Goal: Task Accomplishment & Management: Manage account settings

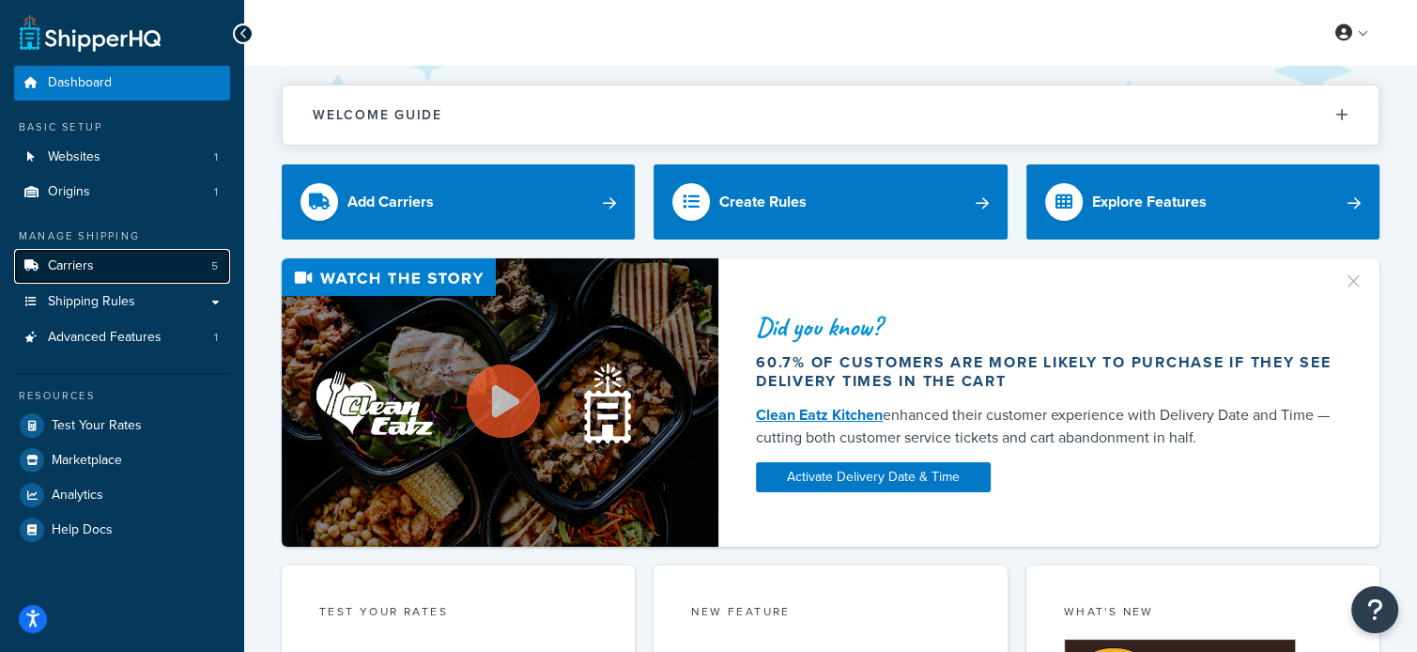
click at [65, 269] on span "Carriers" at bounding box center [71, 266] width 46 height 16
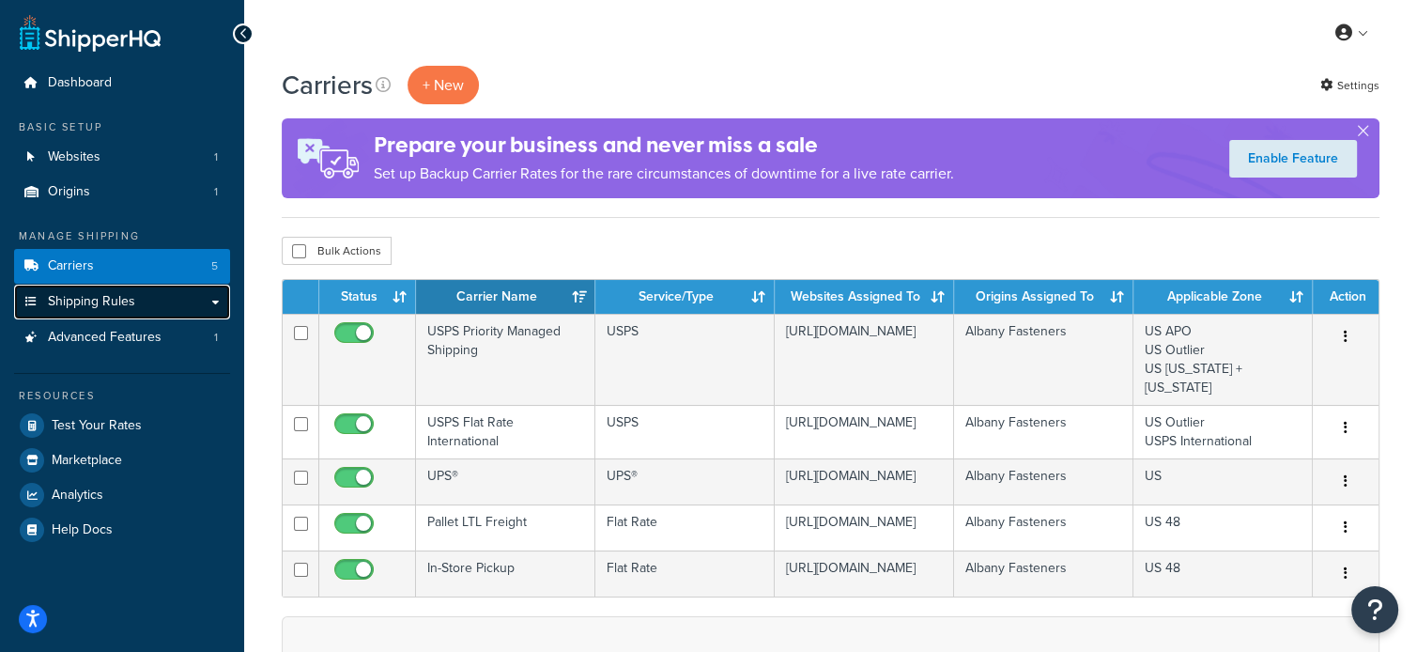
click at [137, 308] on link "Shipping Rules" at bounding box center [122, 301] width 216 height 35
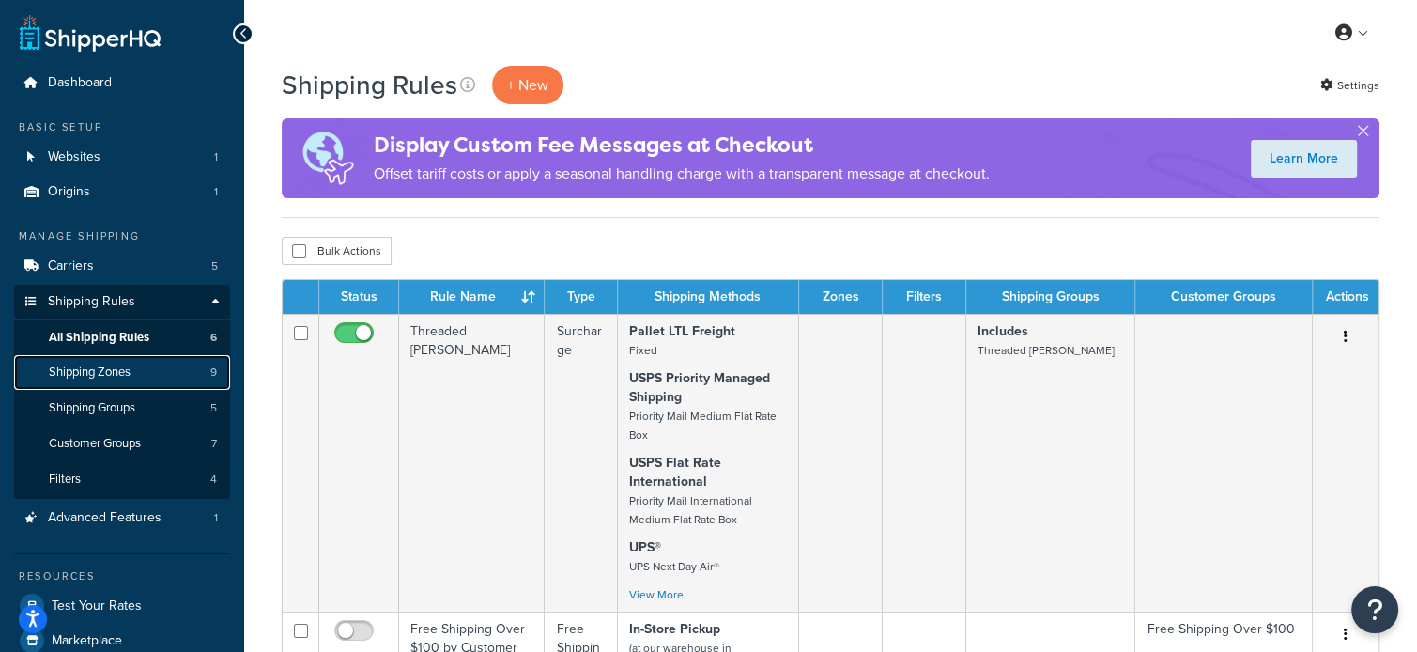
click at [111, 378] on span "Shipping Zones" at bounding box center [90, 372] width 82 height 16
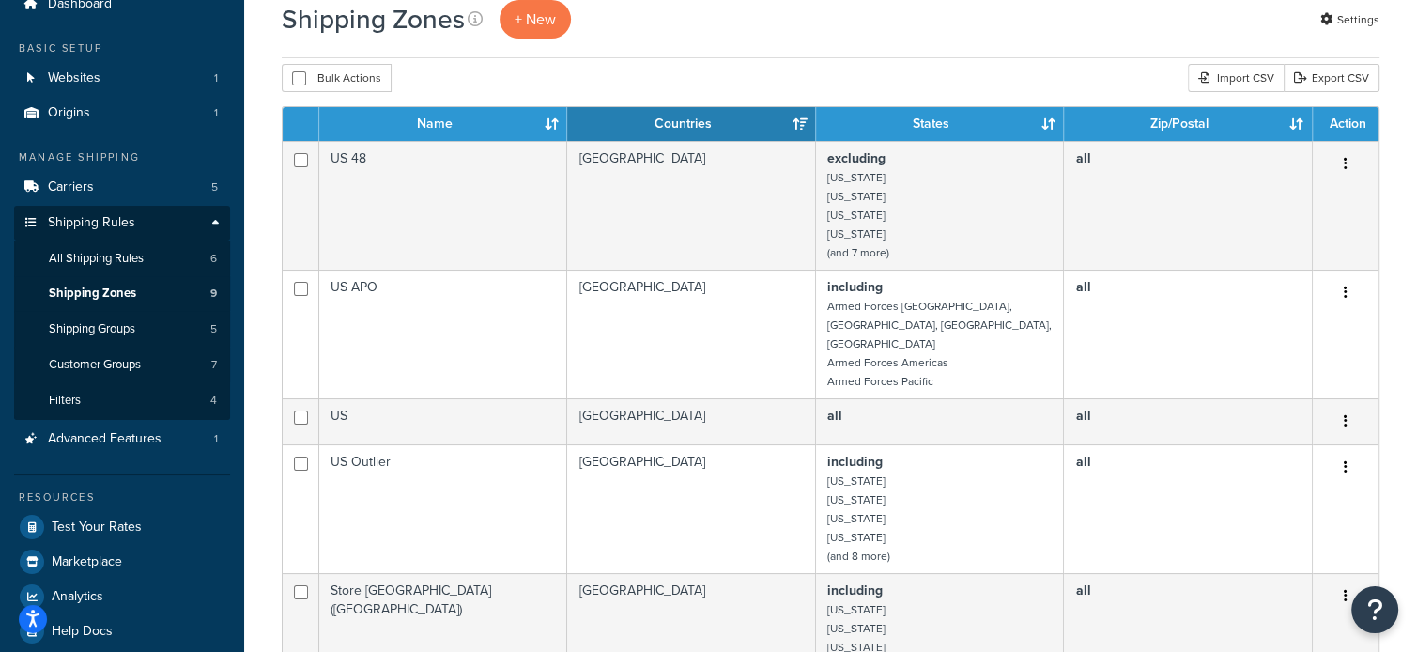
scroll to position [79, 0]
click at [105, 346] on link "Shipping Groups 5" at bounding box center [122, 329] width 216 height 35
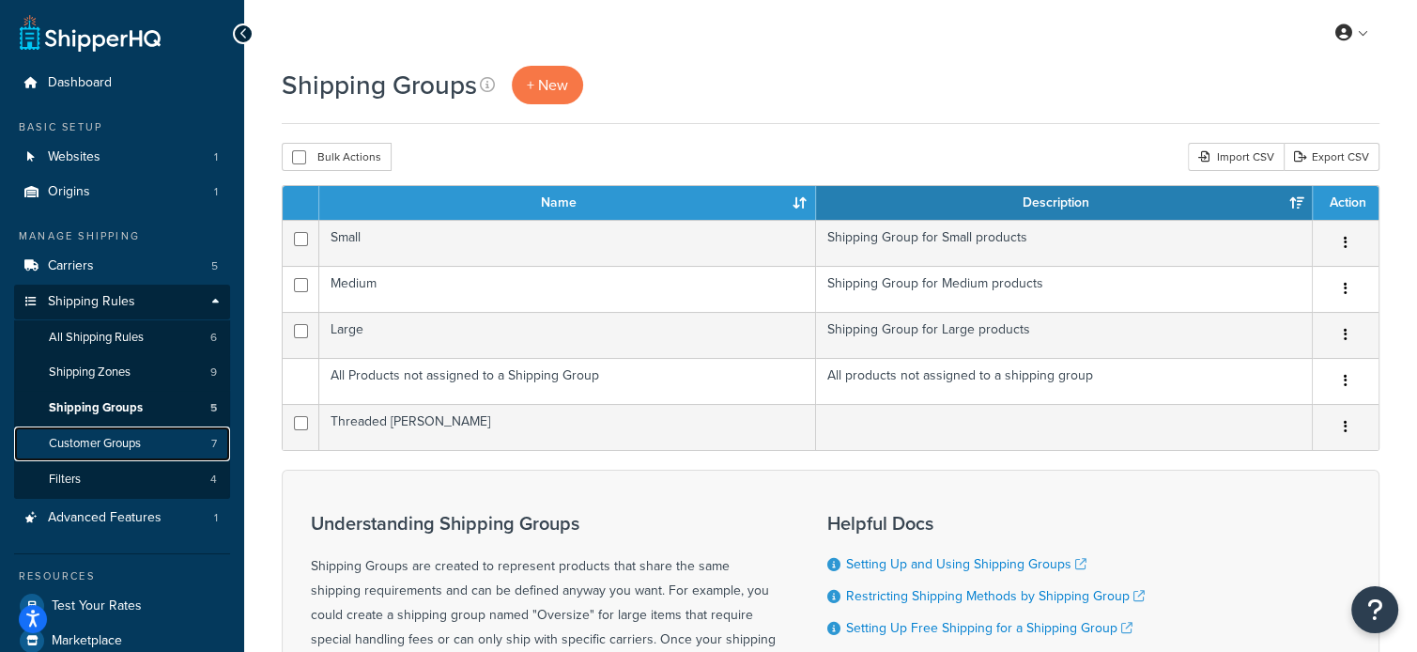
click at [122, 444] on span "Customer Groups" at bounding box center [95, 444] width 92 height 16
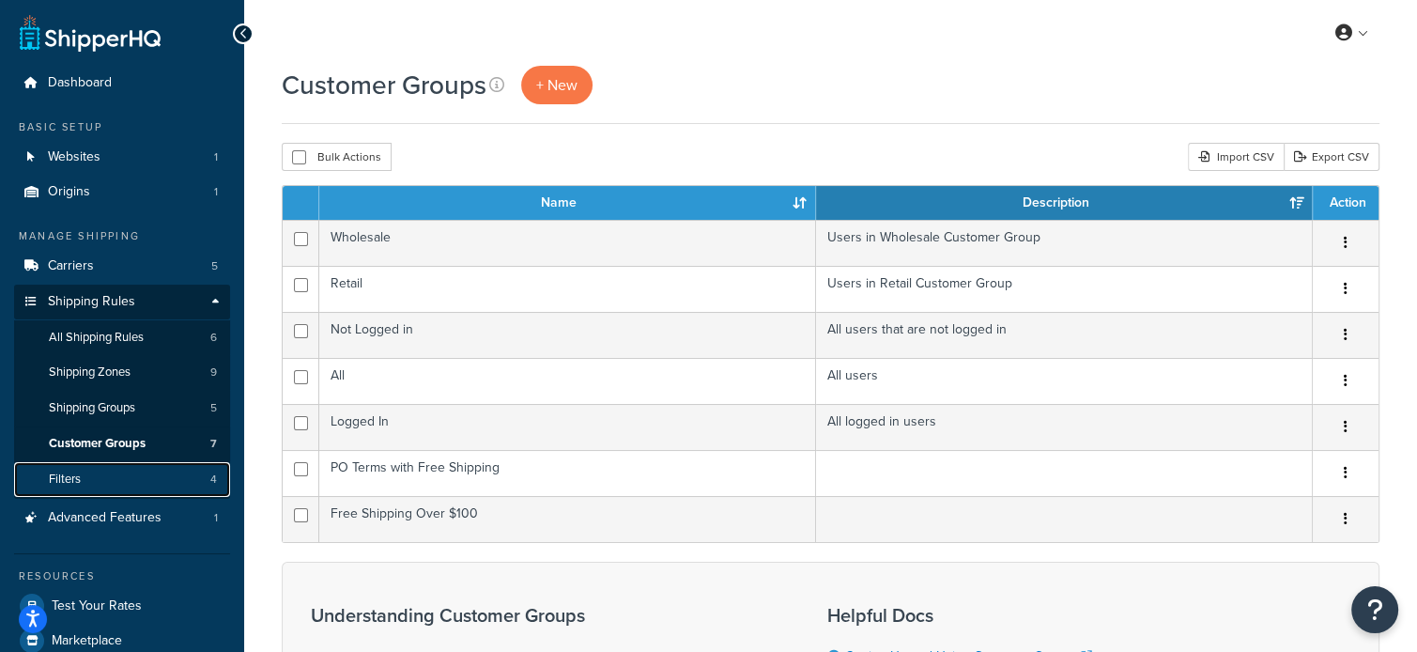
click at [96, 478] on link "Filters 4" at bounding box center [122, 479] width 216 height 35
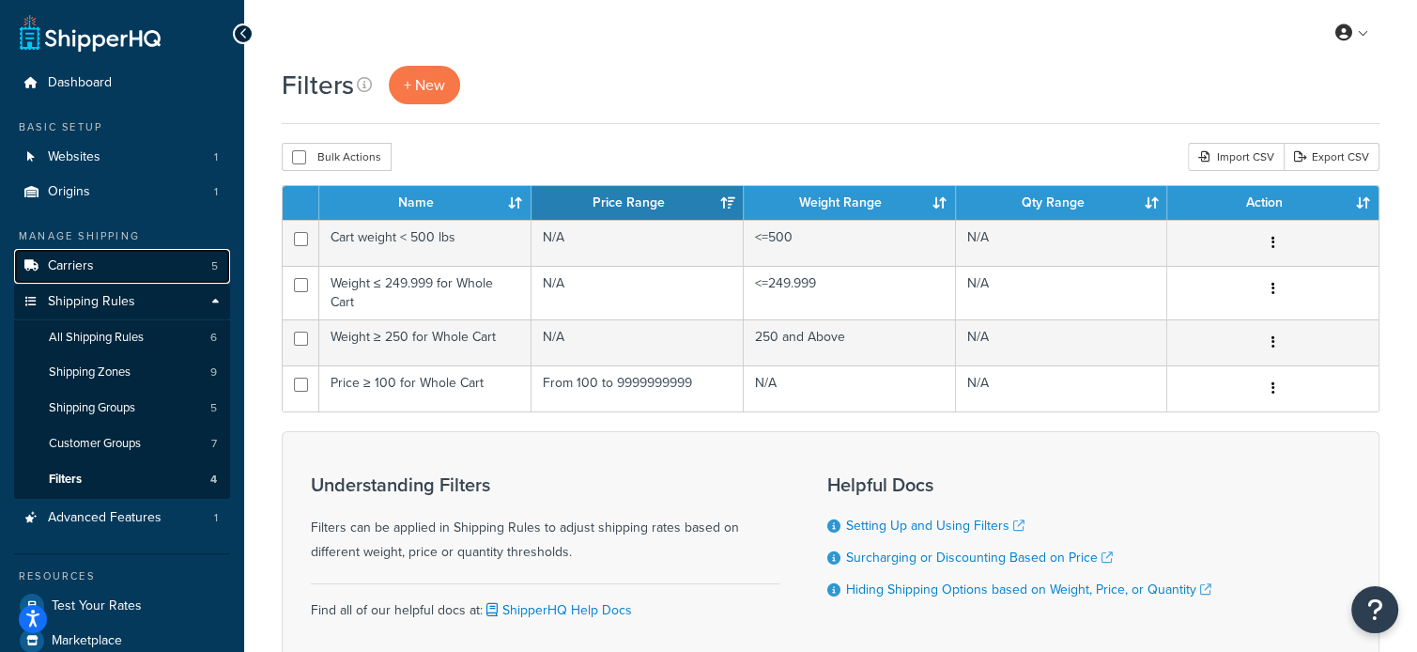
click at [128, 255] on link "Carriers 5" at bounding box center [122, 266] width 216 height 35
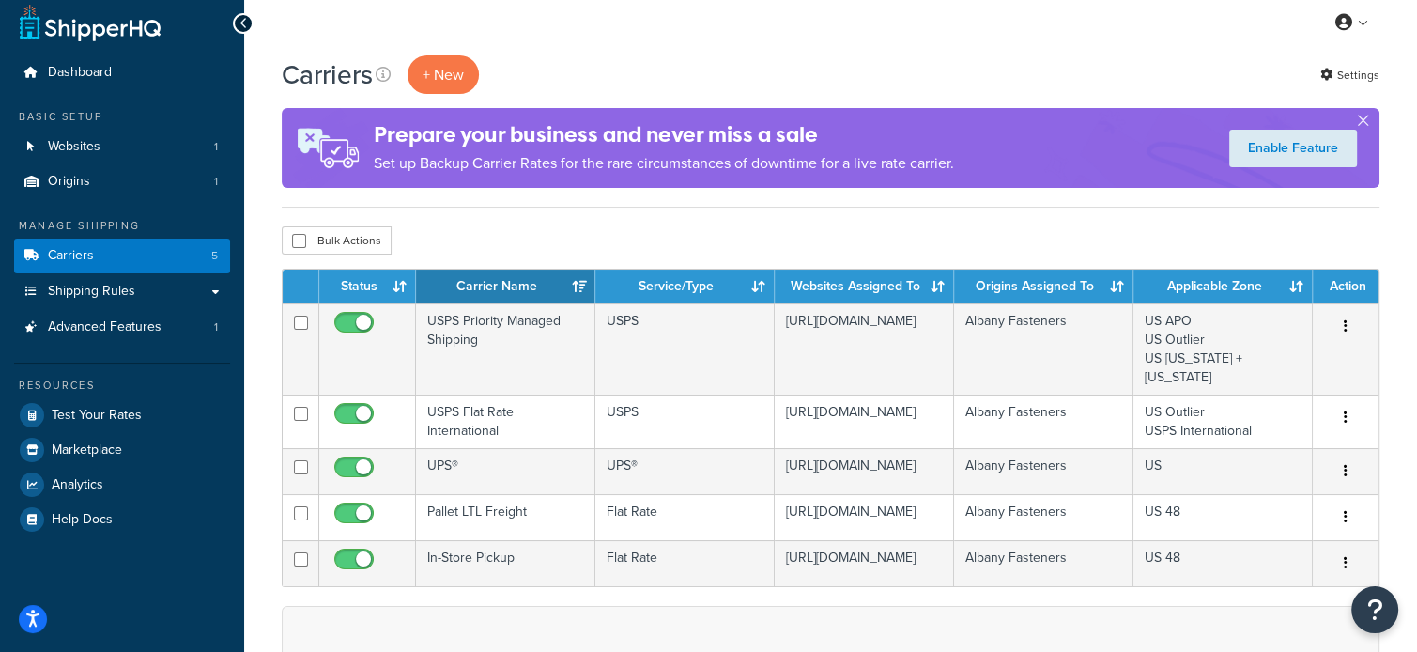
scroll to position [9, 0]
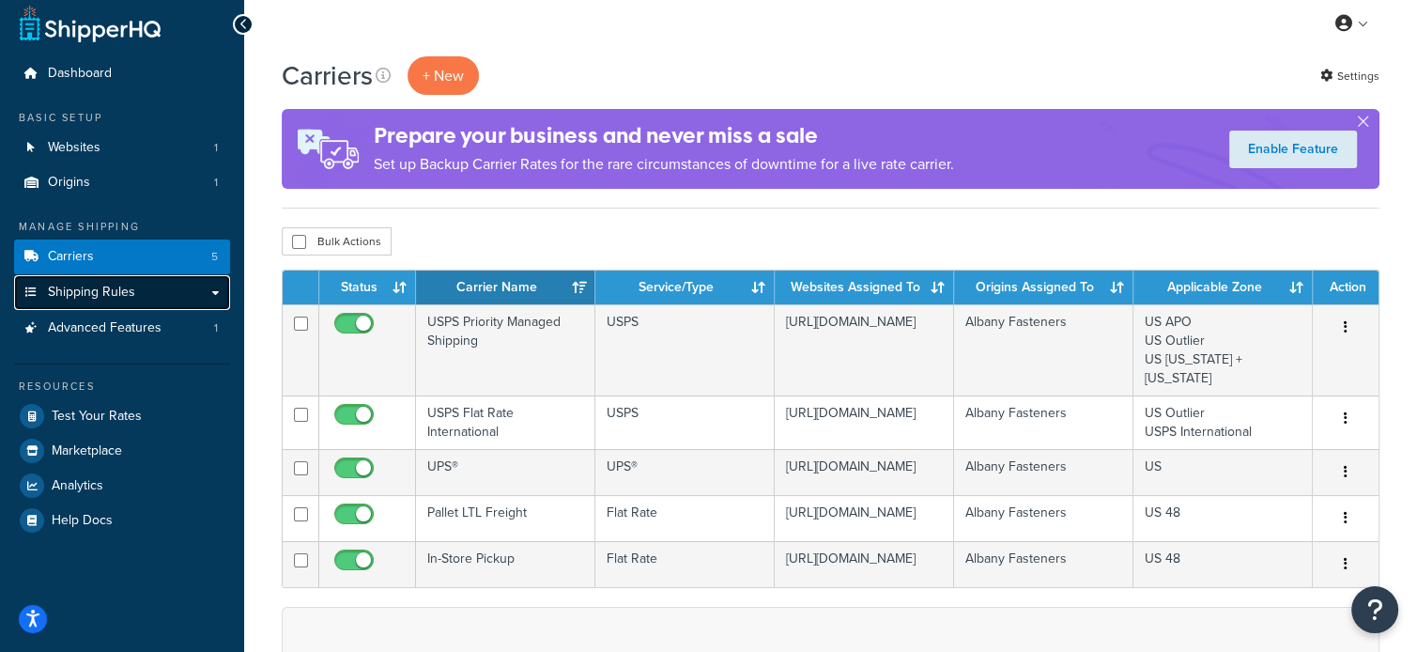
click at [100, 298] on span "Shipping Rules" at bounding box center [91, 292] width 87 height 16
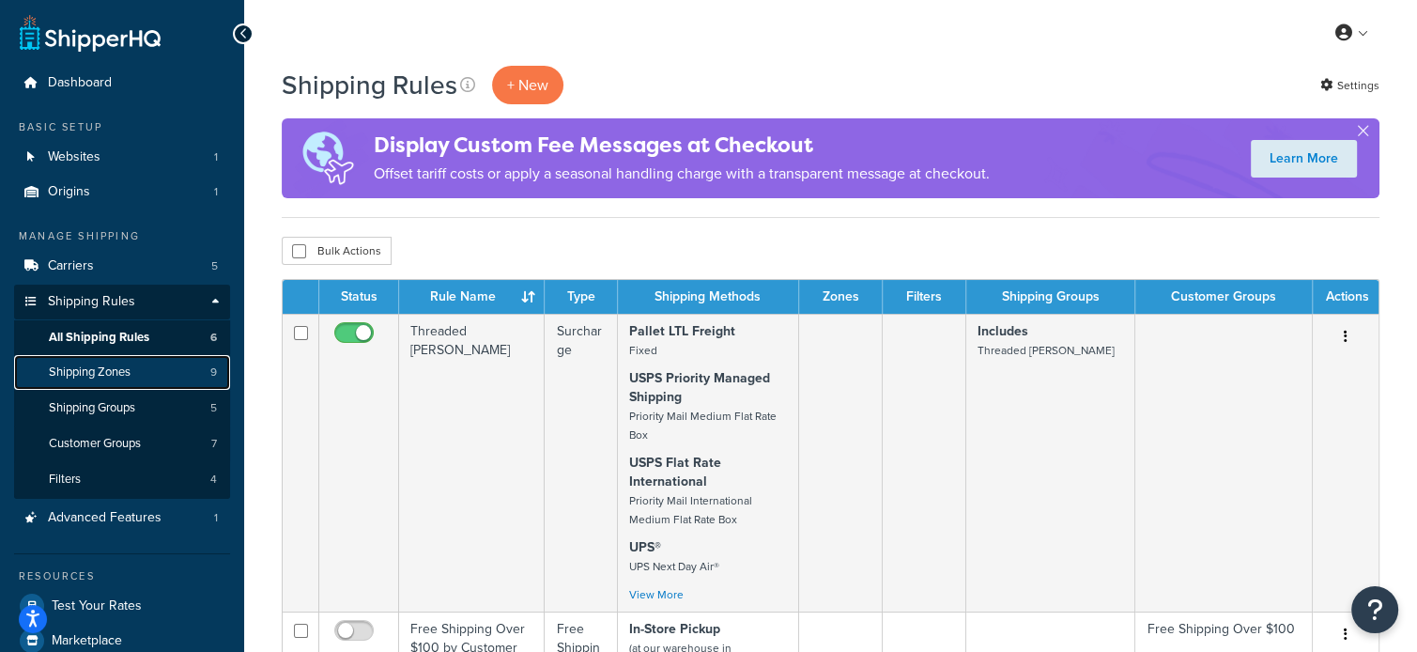
click at [123, 375] on span "Shipping Zones" at bounding box center [90, 372] width 82 height 16
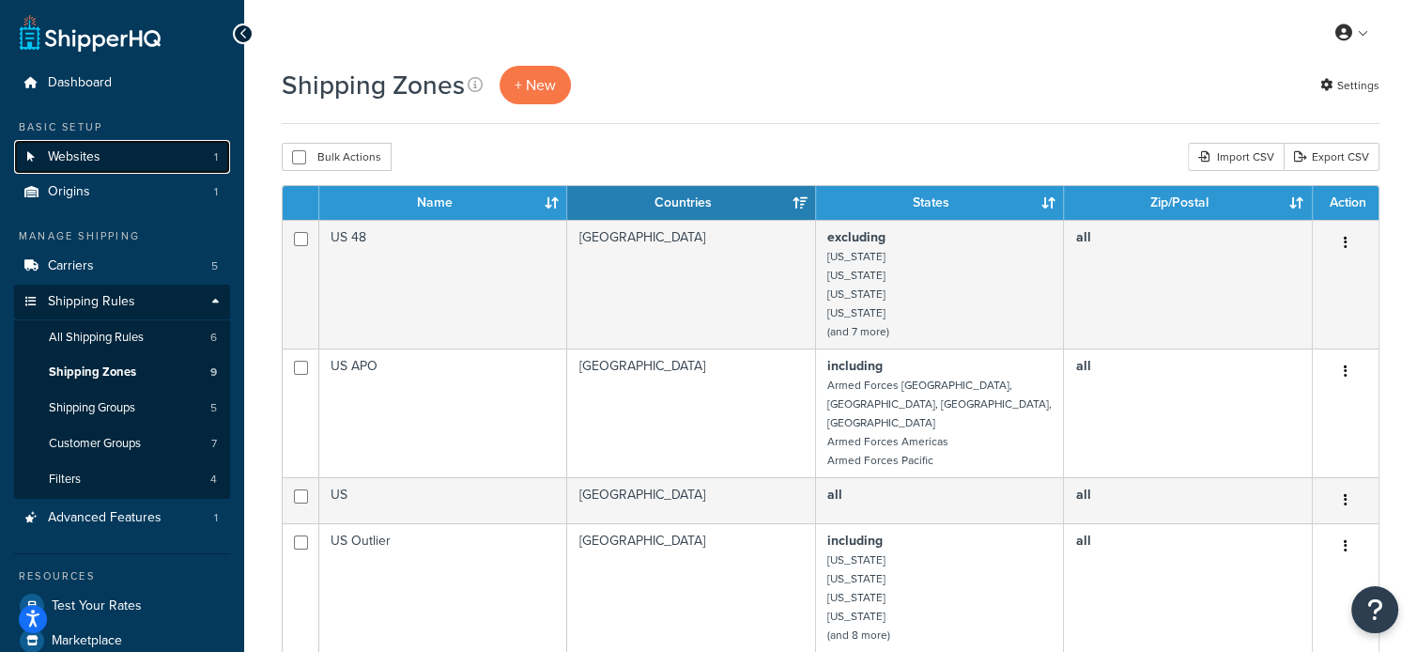
click at [104, 161] on link "Websites 1" at bounding box center [122, 157] width 216 height 35
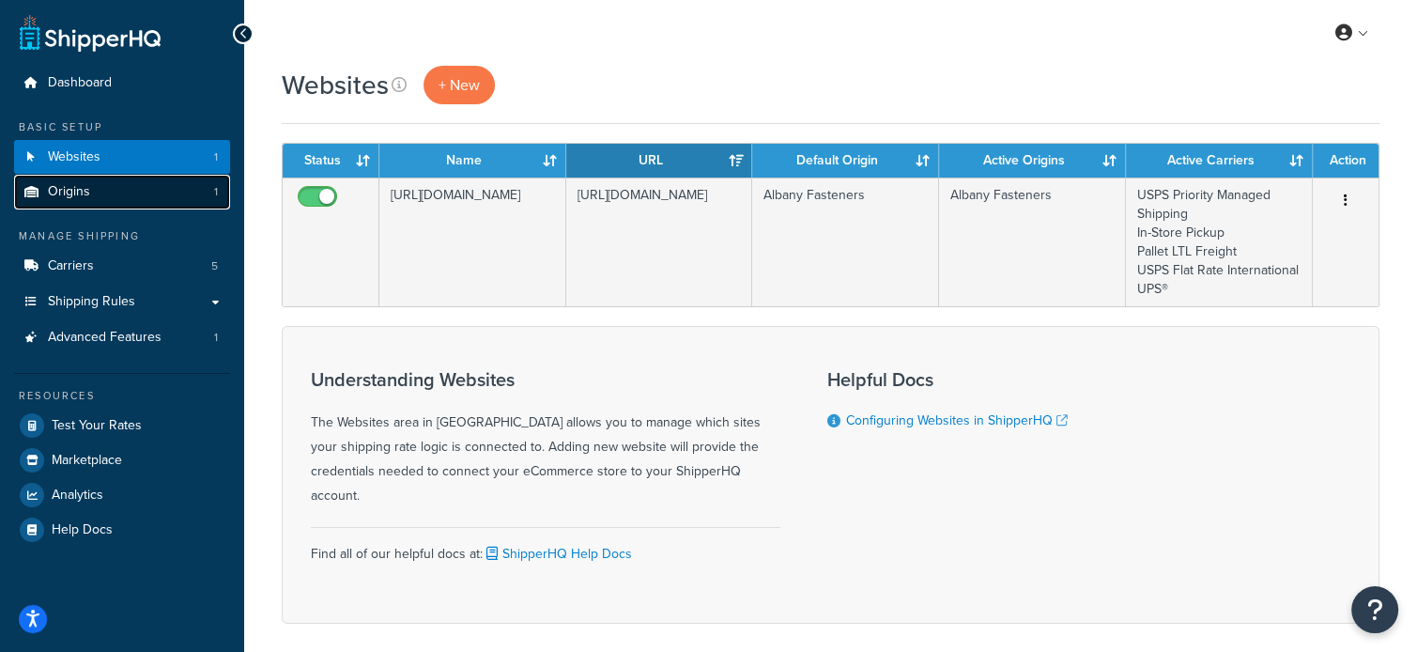
click at [84, 189] on span "Origins" at bounding box center [69, 192] width 42 height 16
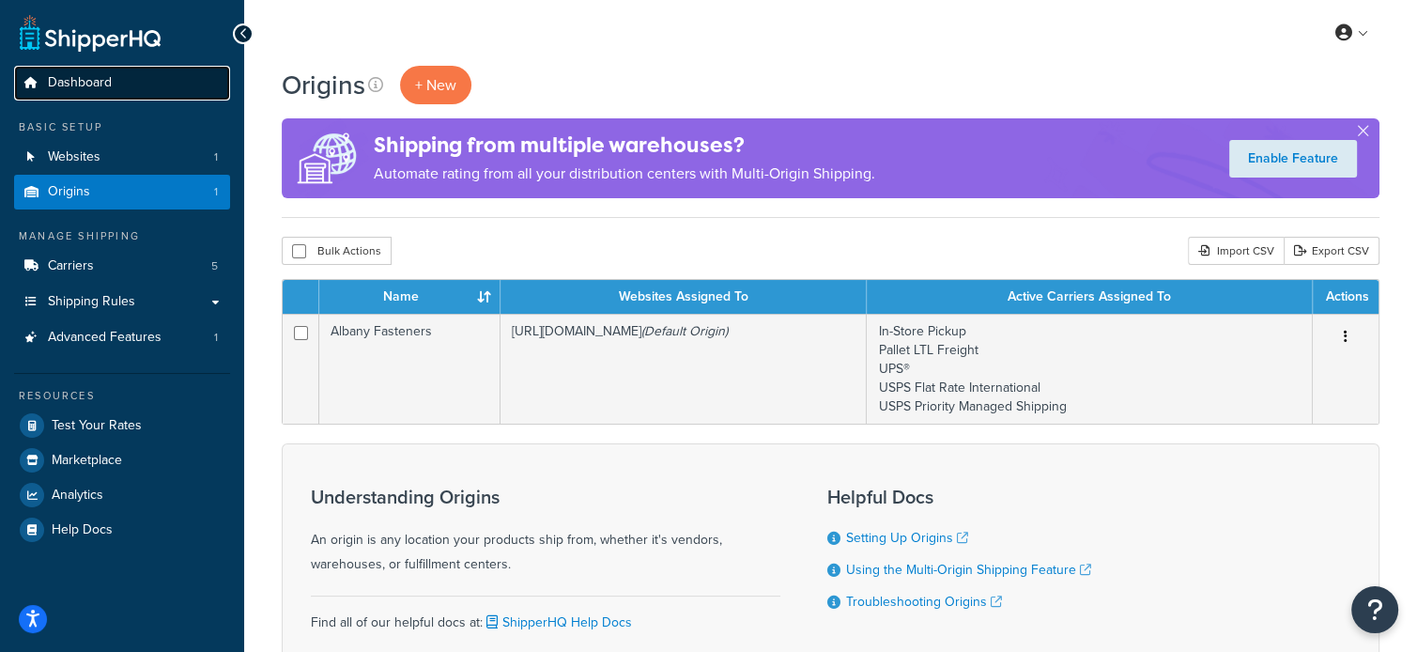
click at [103, 75] on span "Dashboard" at bounding box center [80, 83] width 64 height 16
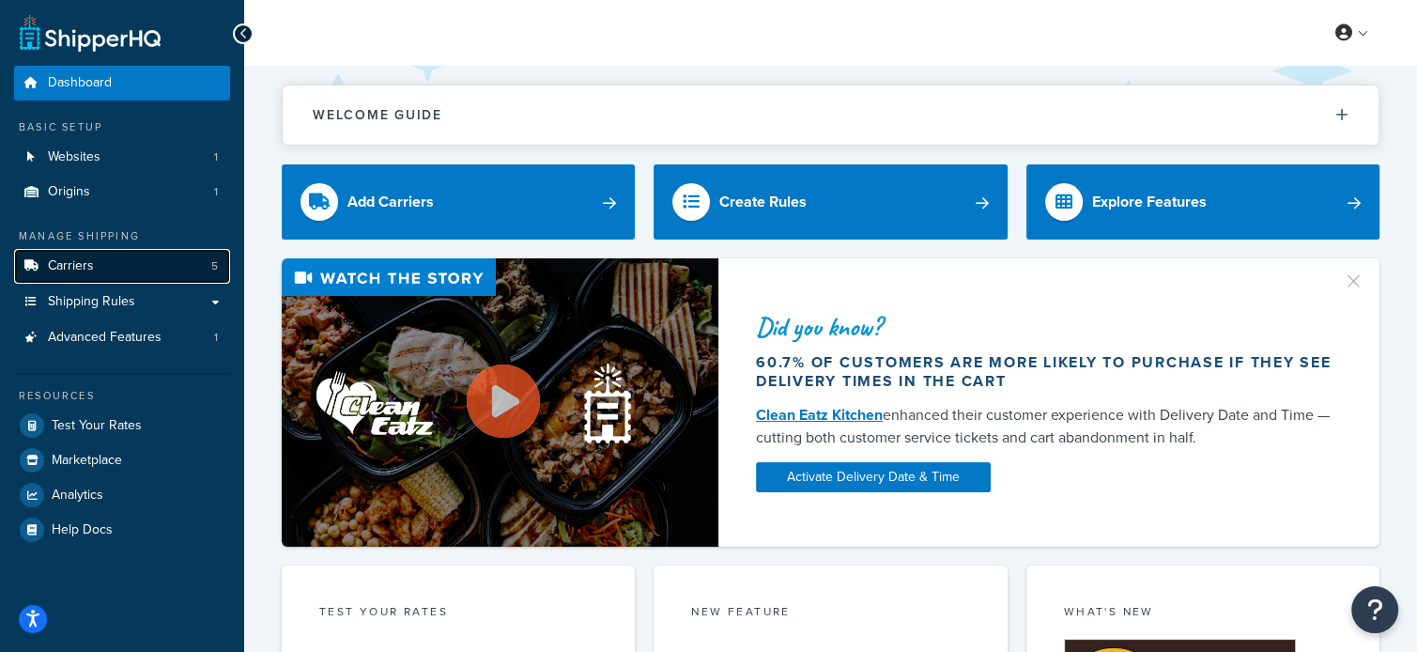
click at [103, 265] on link "Carriers 5" at bounding box center [122, 266] width 216 height 35
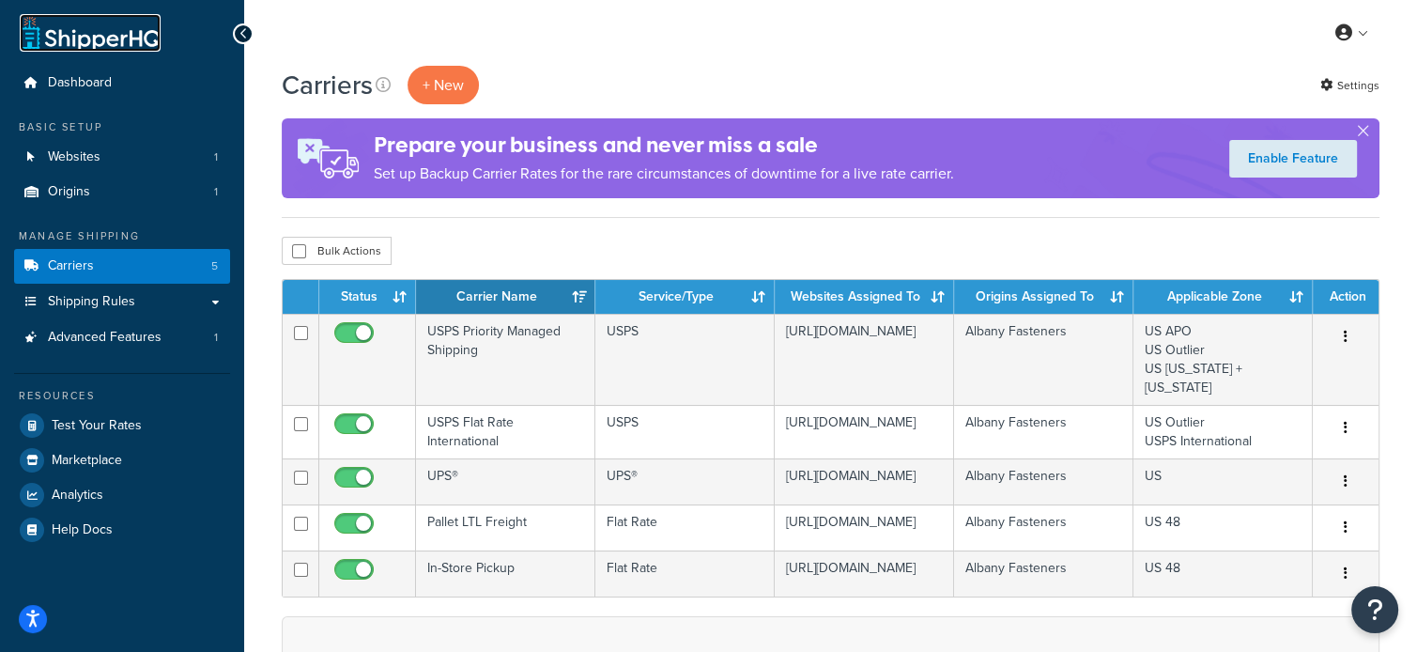
click at [81, 44] on link at bounding box center [90, 33] width 141 height 38
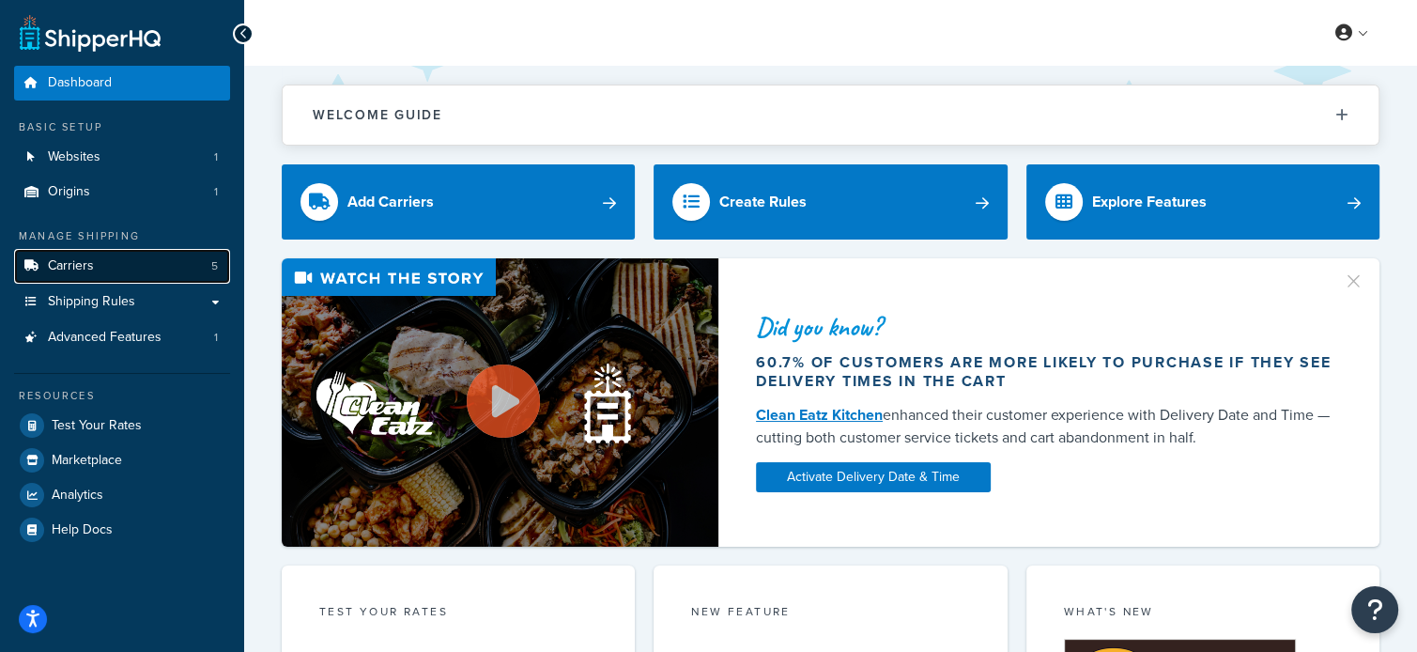
click at [99, 256] on link "Carriers 5" at bounding box center [122, 266] width 216 height 35
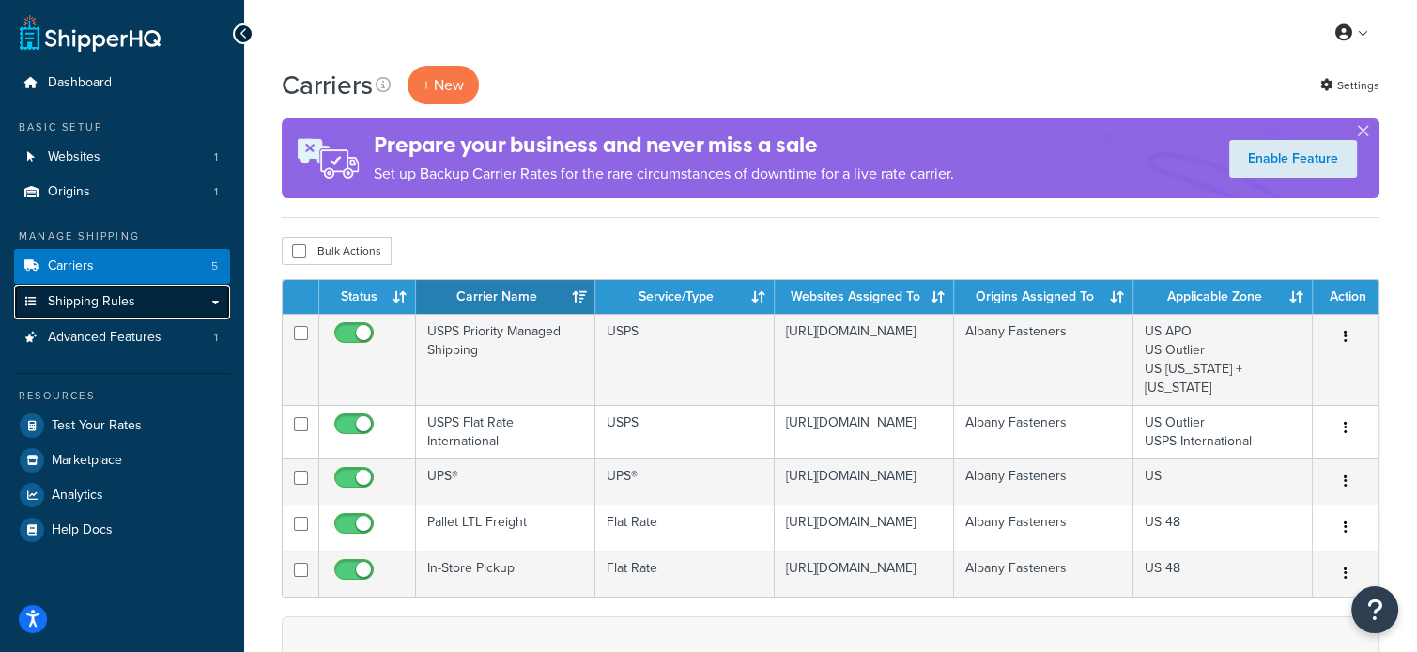
click at [93, 305] on span "Shipping Rules" at bounding box center [91, 302] width 87 height 16
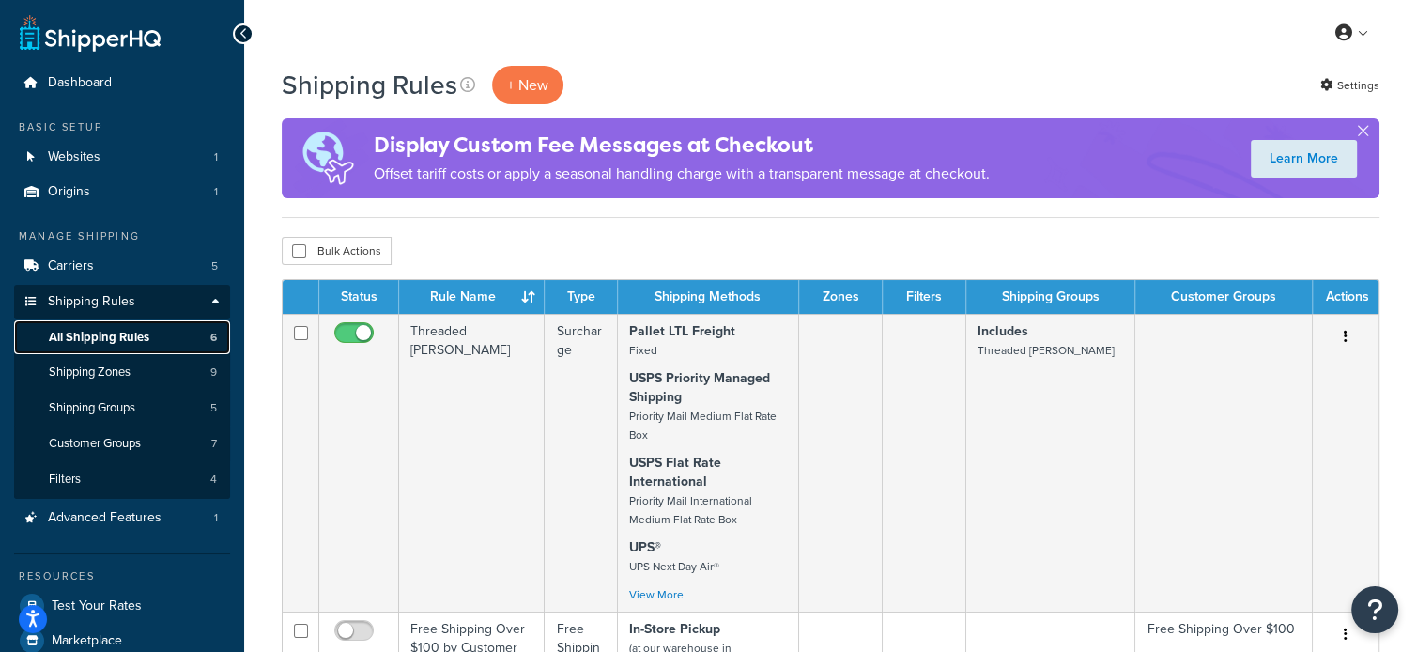
click at [96, 345] on span "All Shipping Rules" at bounding box center [99, 338] width 100 height 16
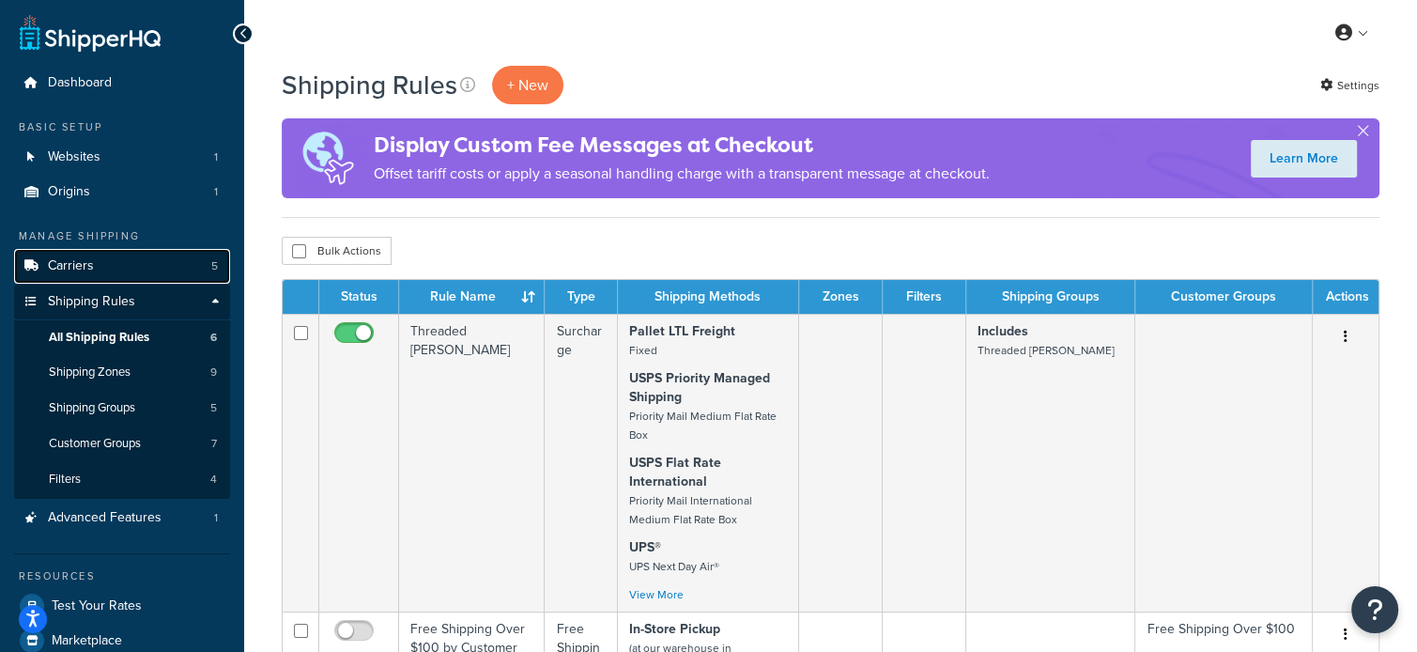
click at [90, 269] on span "Carriers" at bounding box center [71, 266] width 46 height 16
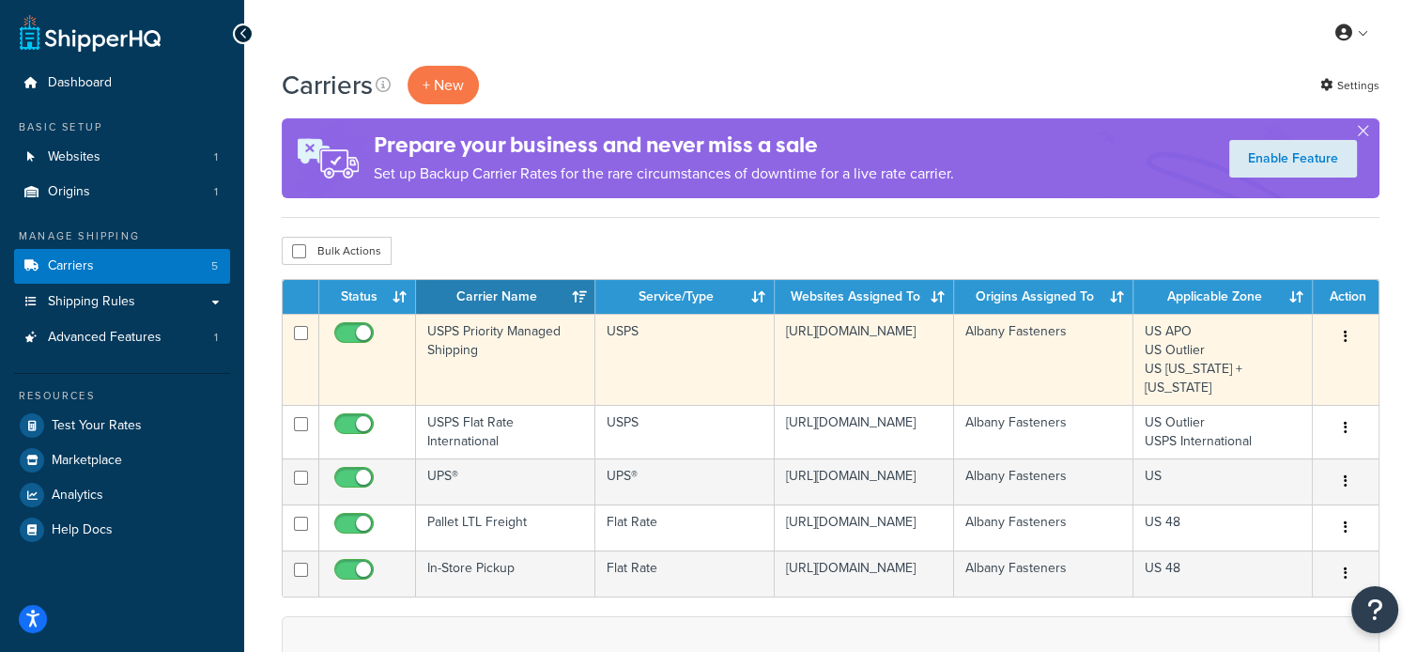
click at [1348, 343] on button "button" at bounding box center [1345, 337] width 26 height 30
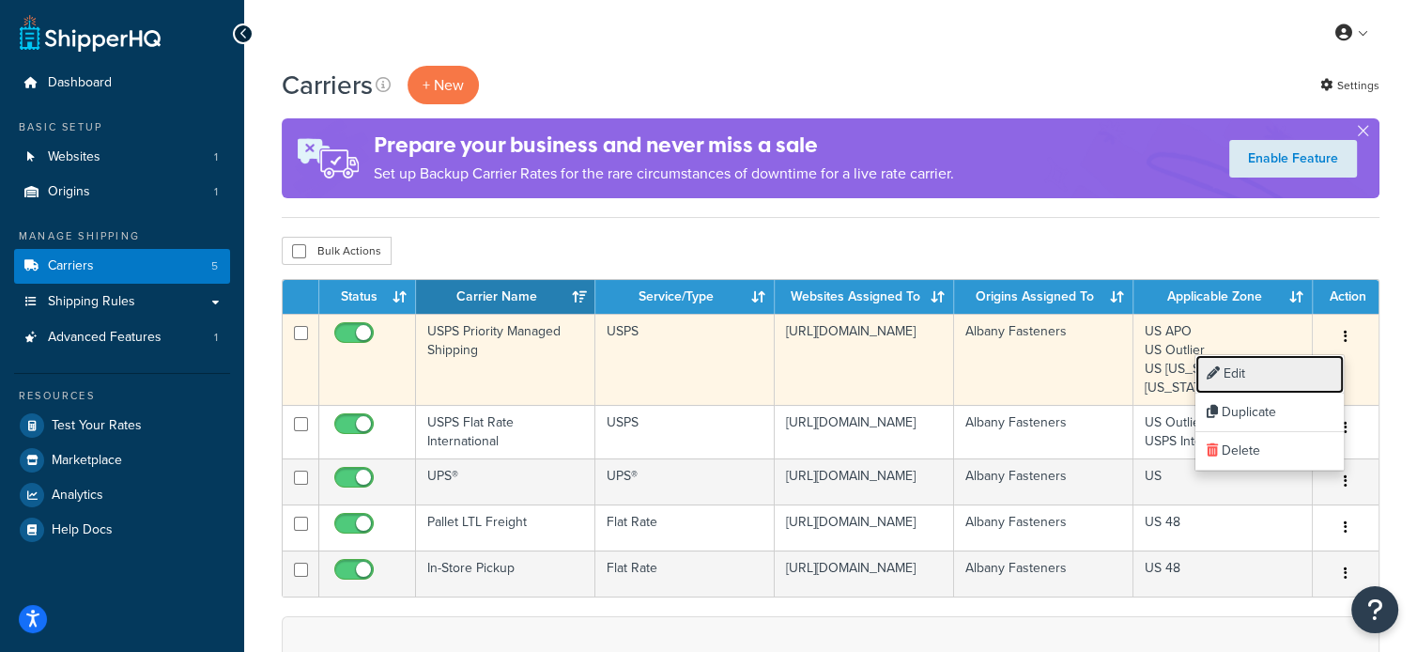
click at [1283, 371] on link "Edit" at bounding box center [1269, 374] width 148 height 38
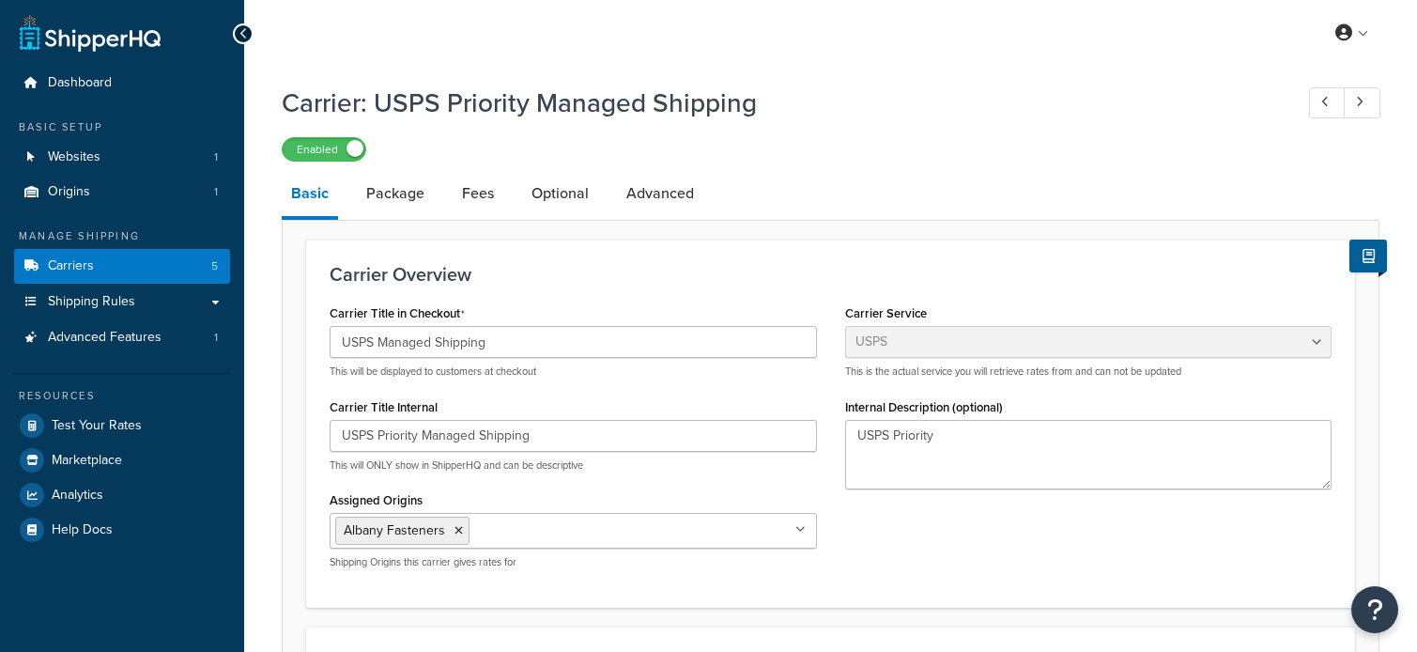
select select "usps"
select select "ONLINE"
click at [468, 203] on link "Fees" at bounding box center [478, 193] width 51 height 45
select select "AFTER"
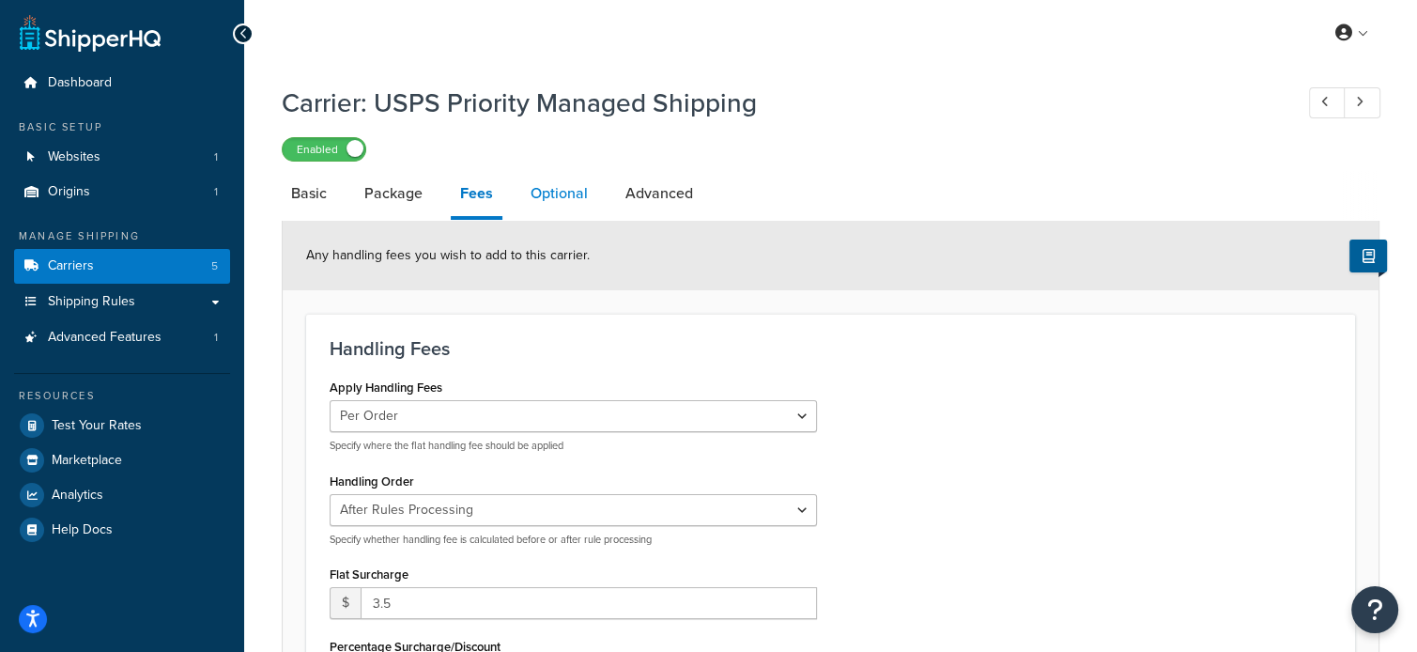
click at [562, 193] on link "Optional" at bounding box center [559, 193] width 76 height 45
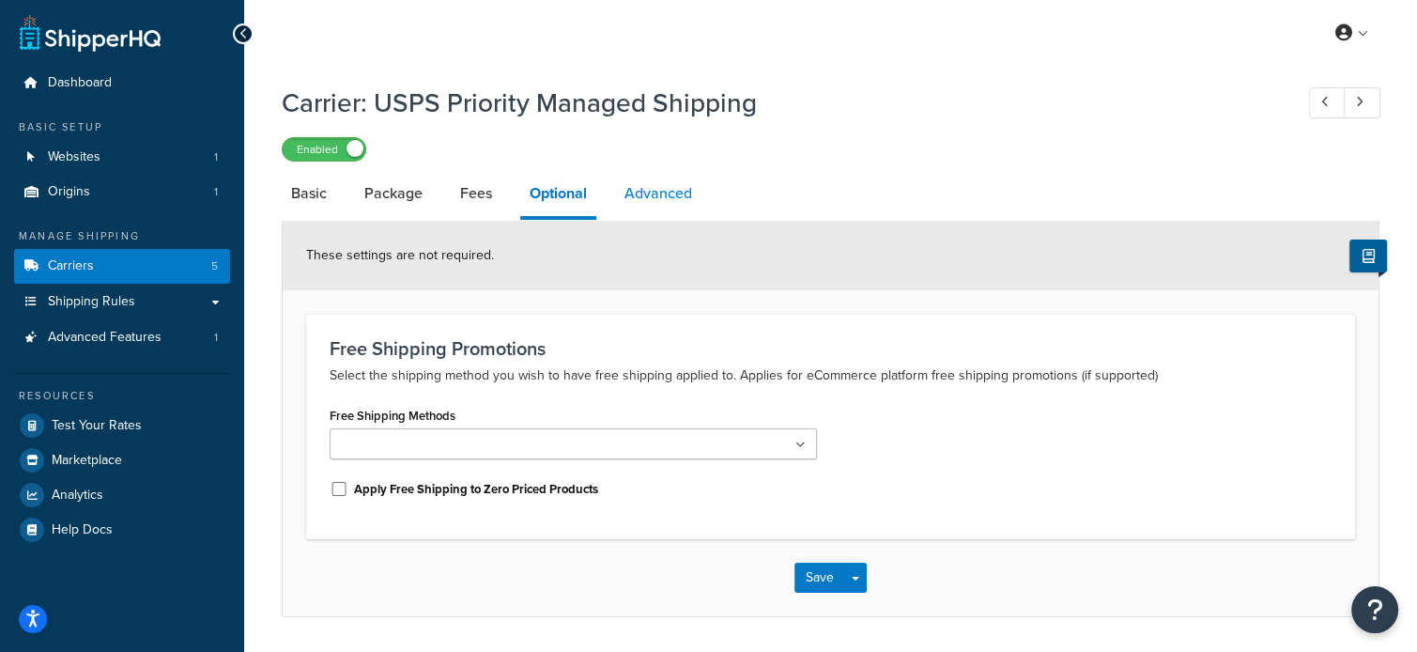
click at [662, 196] on link "Advanced" at bounding box center [658, 193] width 86 height 45
select select "false"
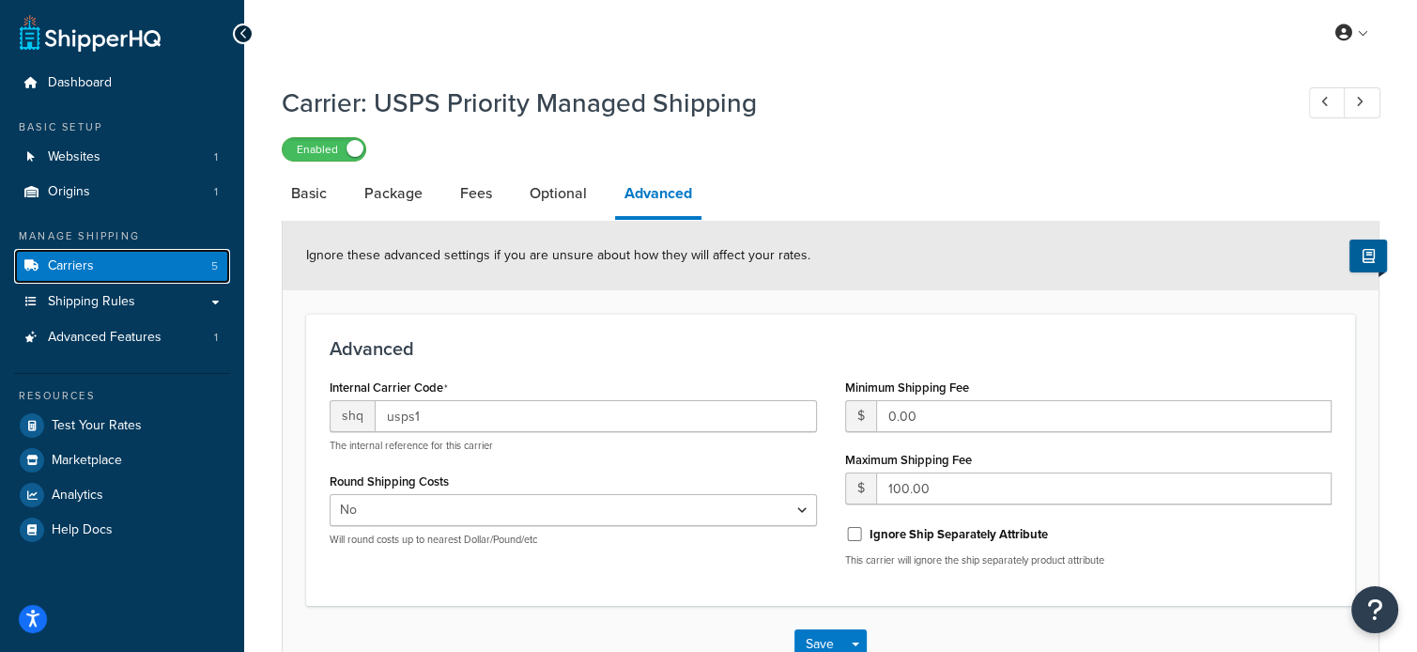
click at [81, 268] on span "Carriers" at bounding box center [71, 266] width 46 height 16
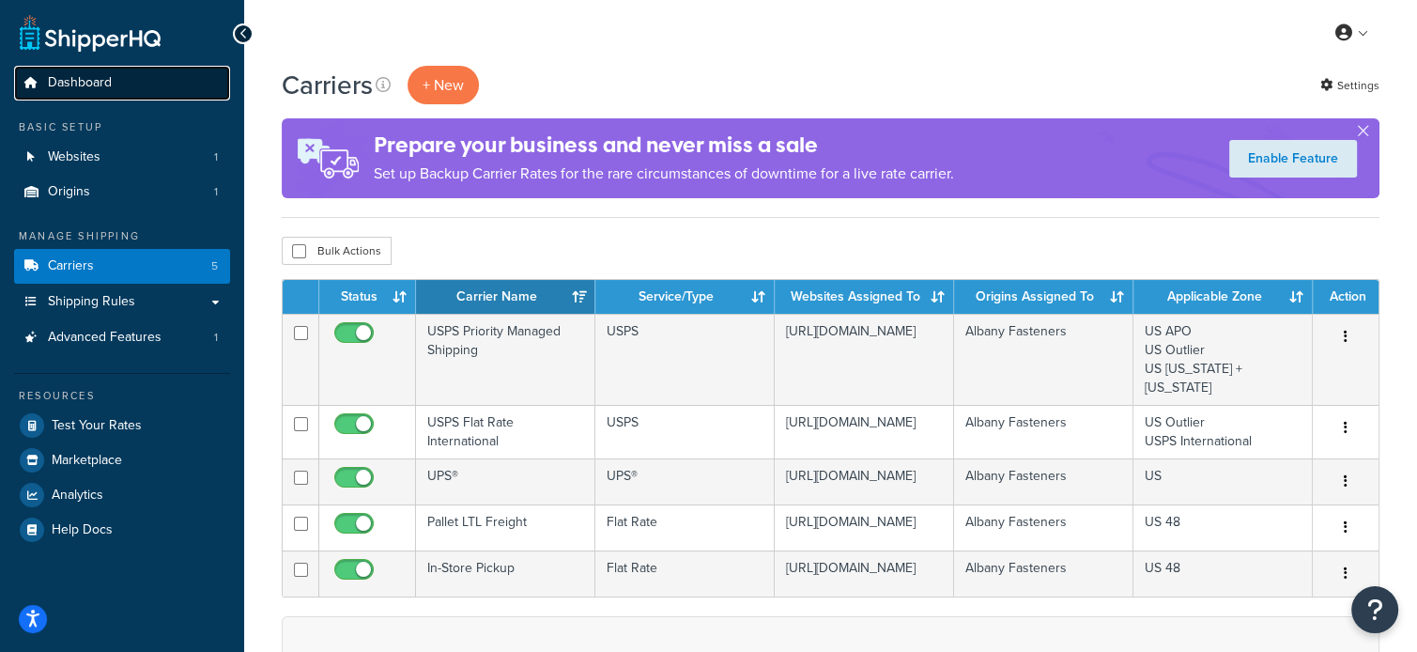
click at [84, 75] on span "Dashboard" at bounding box center [80, 83] width 64 height 16
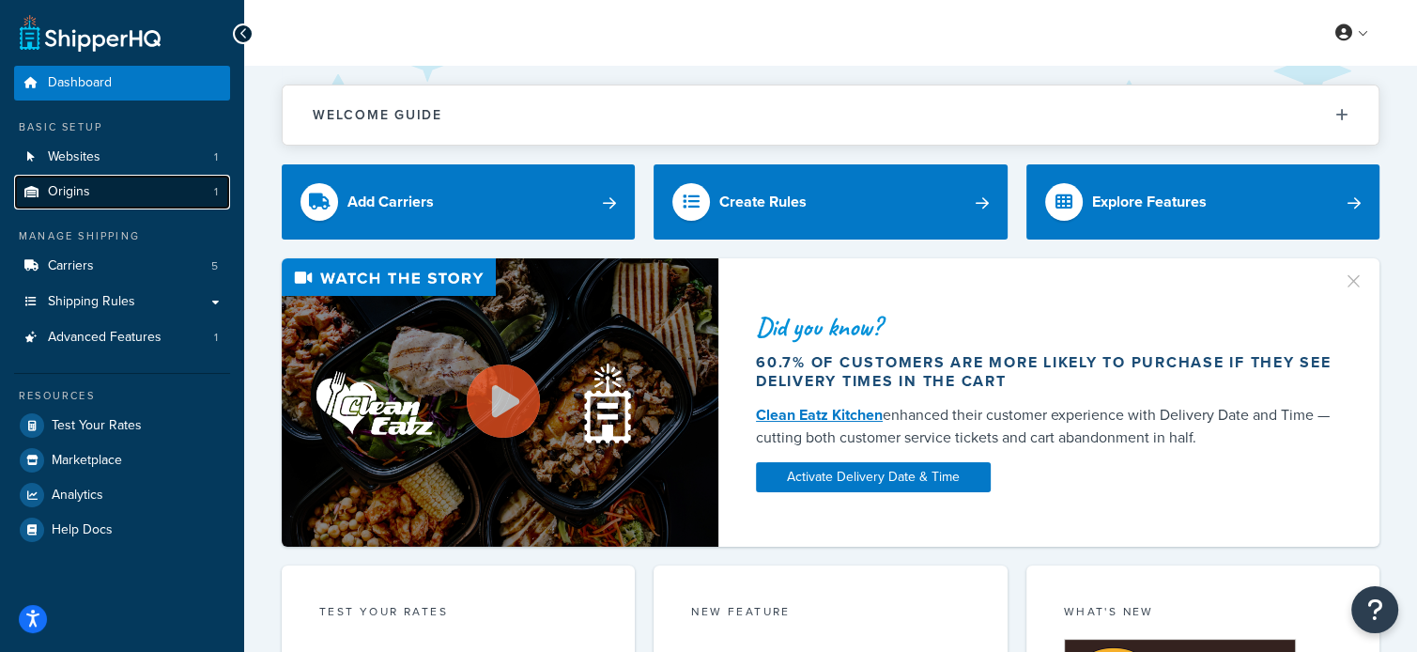
click at [101, 190] on link "Origins 1" at bounding box center [122, 192] width 216 height 35
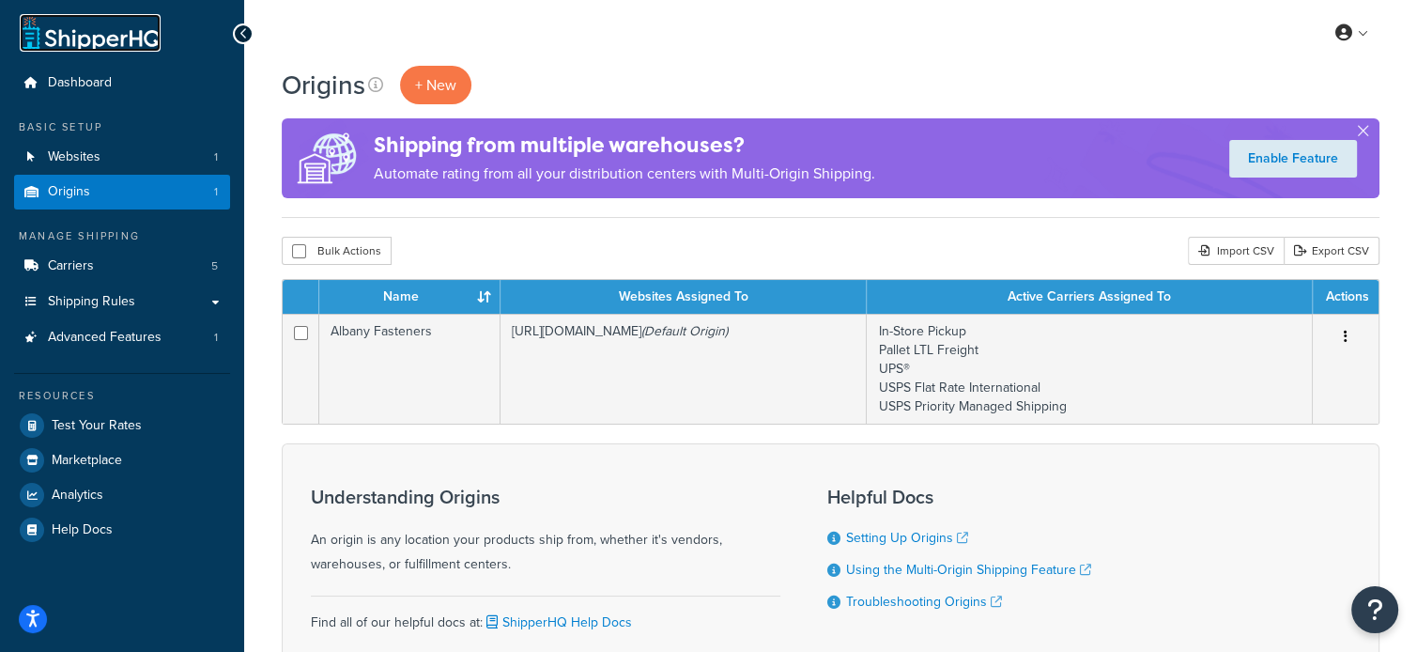
click at [89, 27] on link at bounding box center [90, 33] width 141 height 38
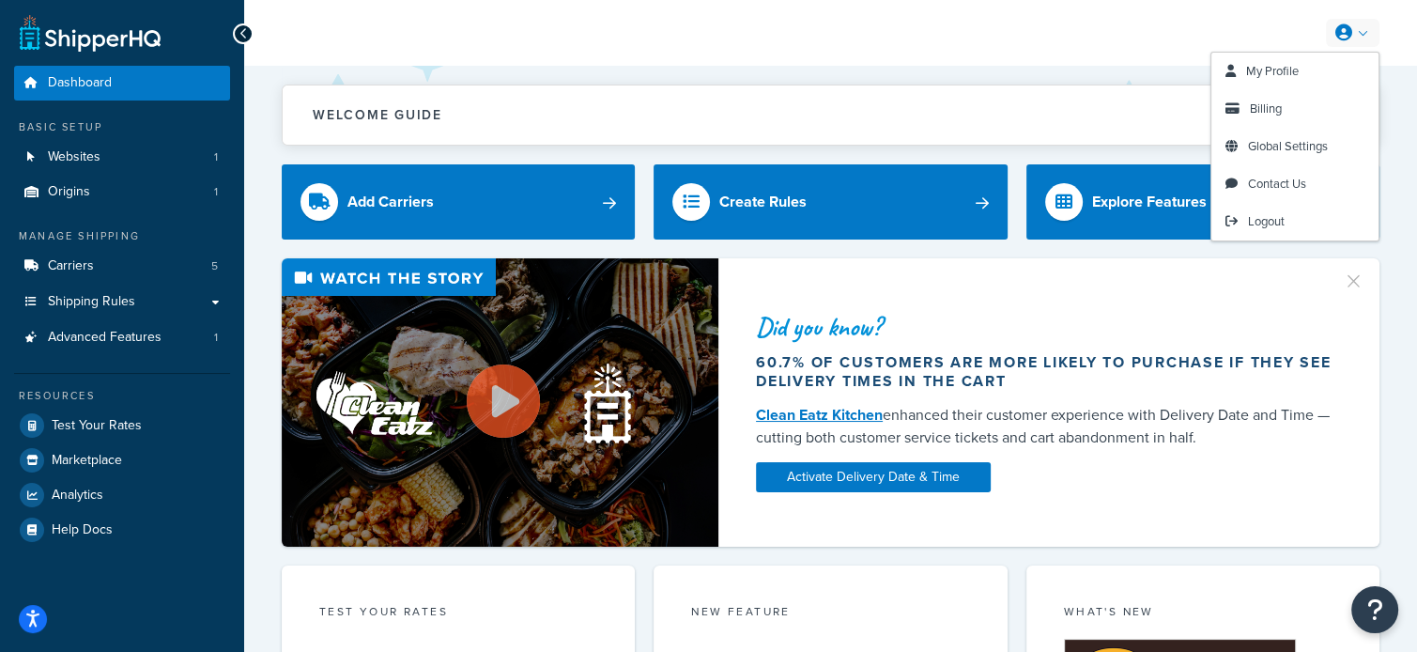
click at [1351, 40] on icon at bounding box center [1343, 32] width 17 height 17
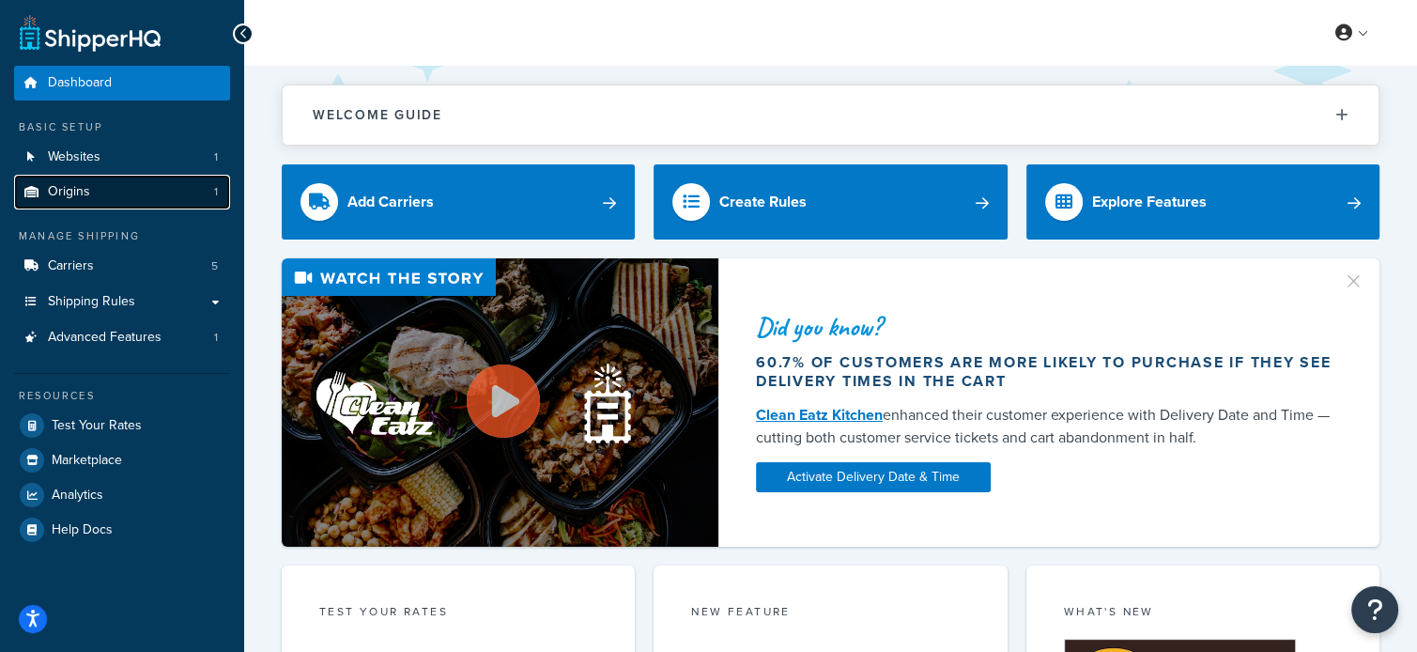
click at [101, 182] on link "Origins 1" at bounding box center [122, 192] width 216 height 35
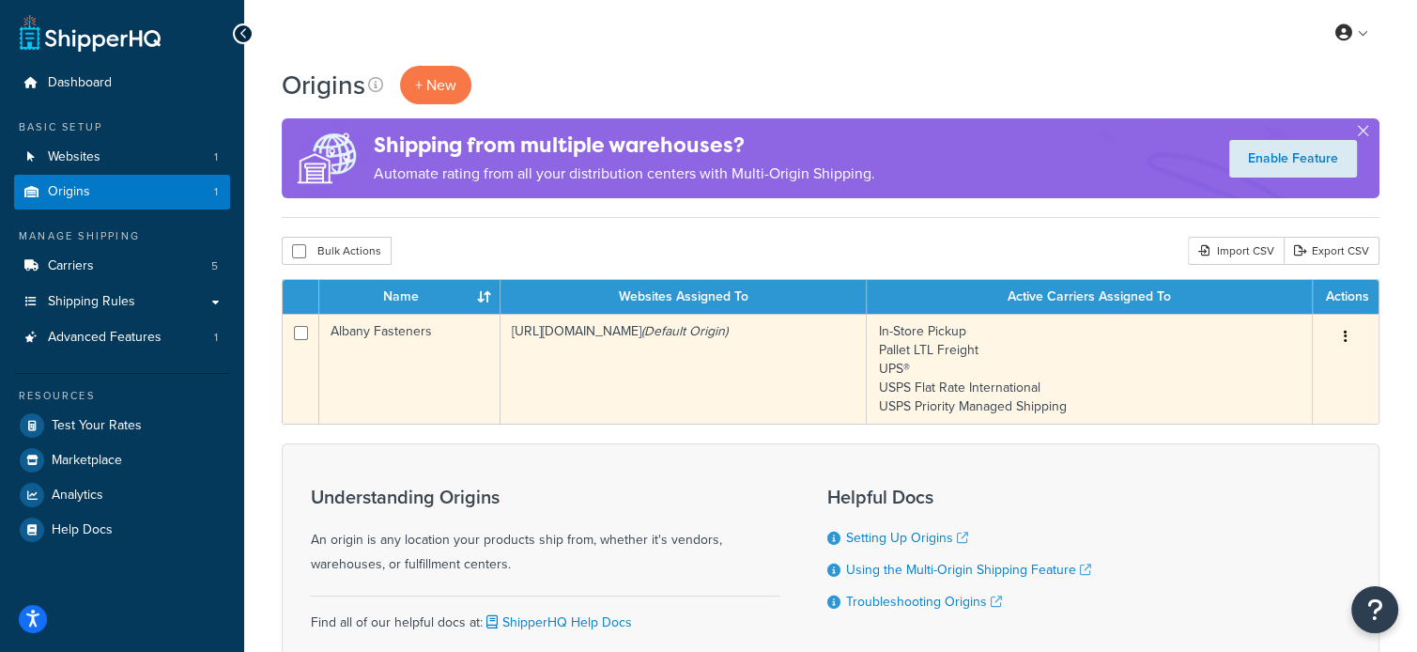
click at [733, 387] on td "https://fd6mo7tean5b4-main-bvxea6i.us-2.tst.site (Default Origin)" at bounding box center [683, 369] width 366 height 110
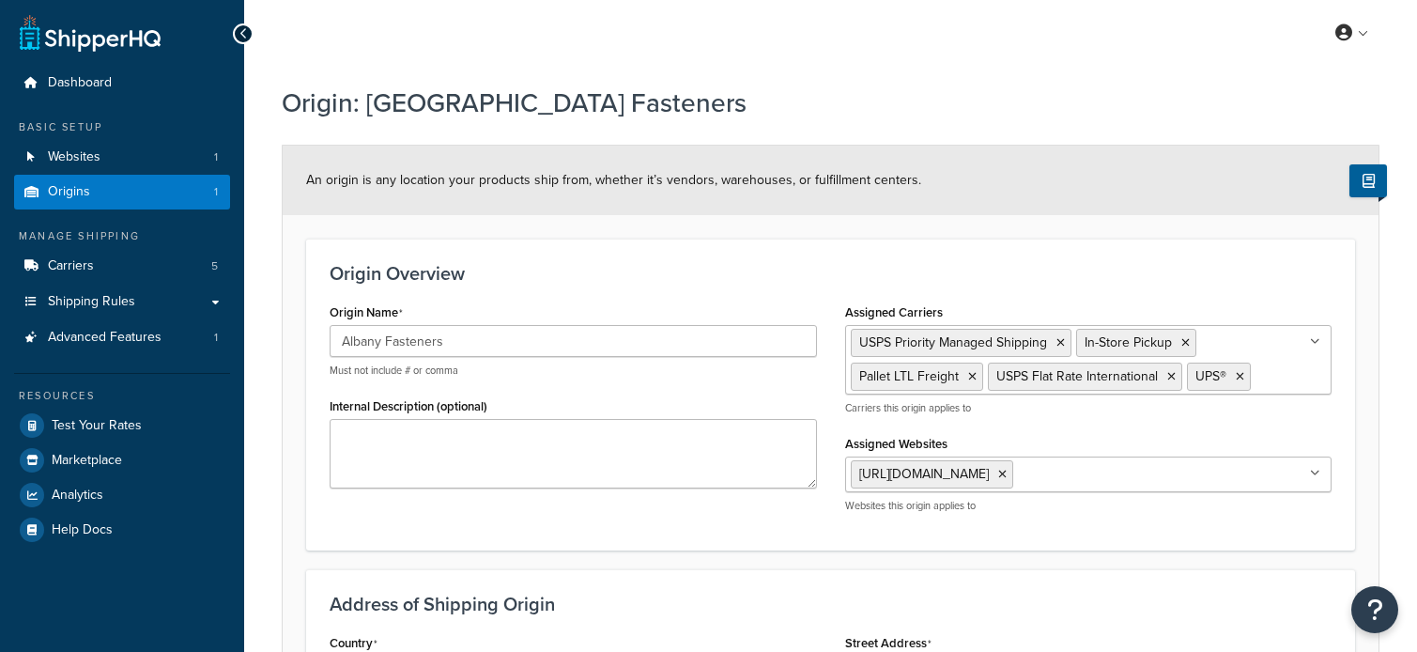
select select "30"
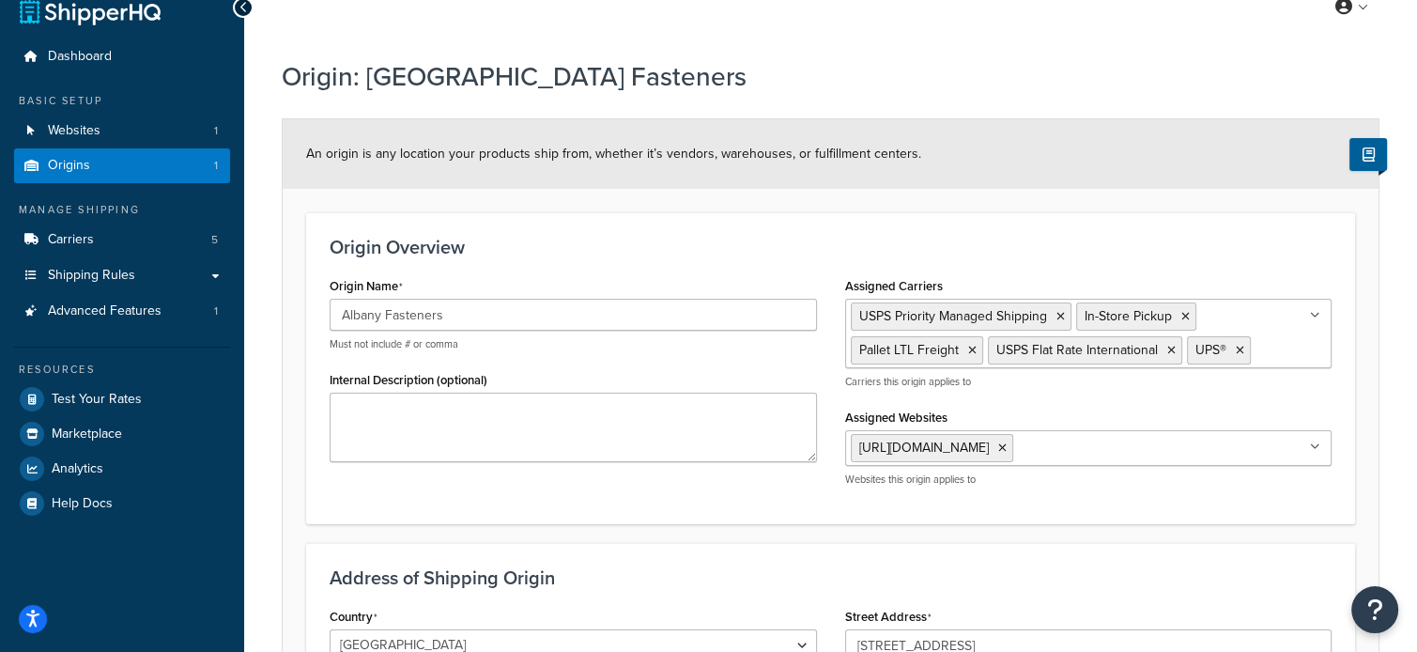
scroll to position [17, 0]
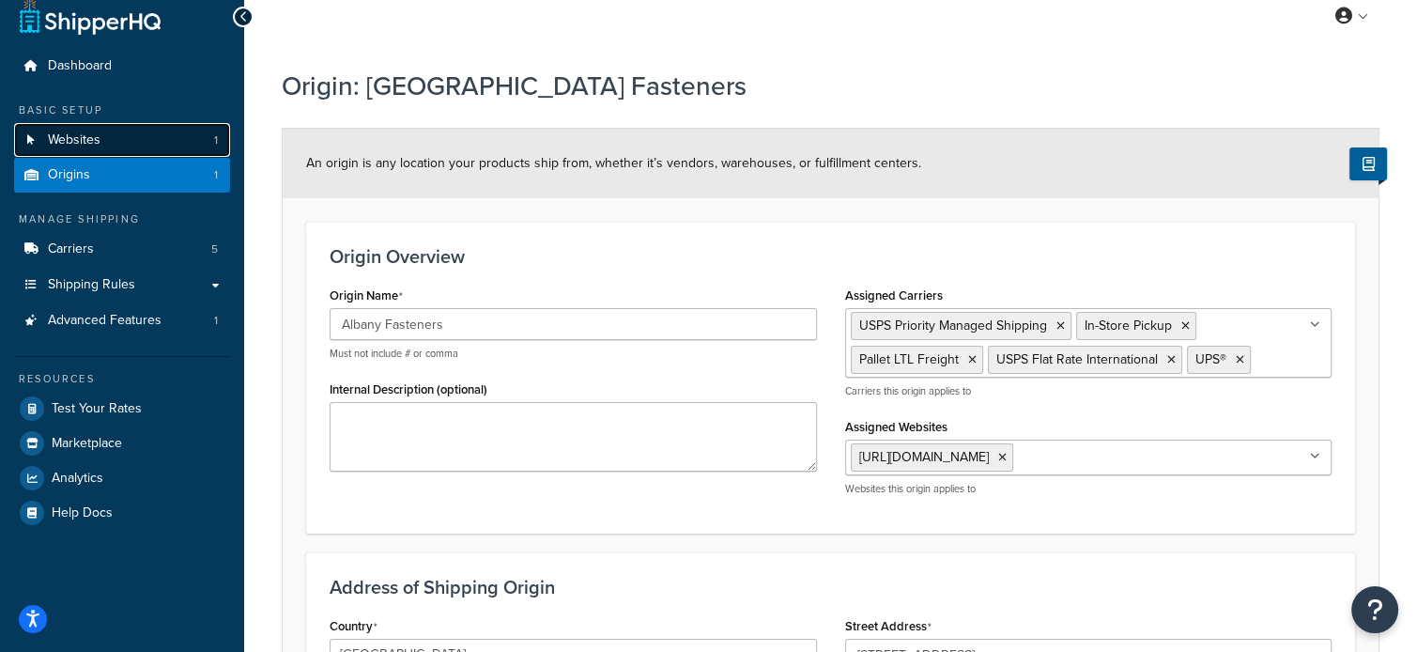
click at [99, 146] on span "Websites" at bounding box center [74, 140] width 53 height 16
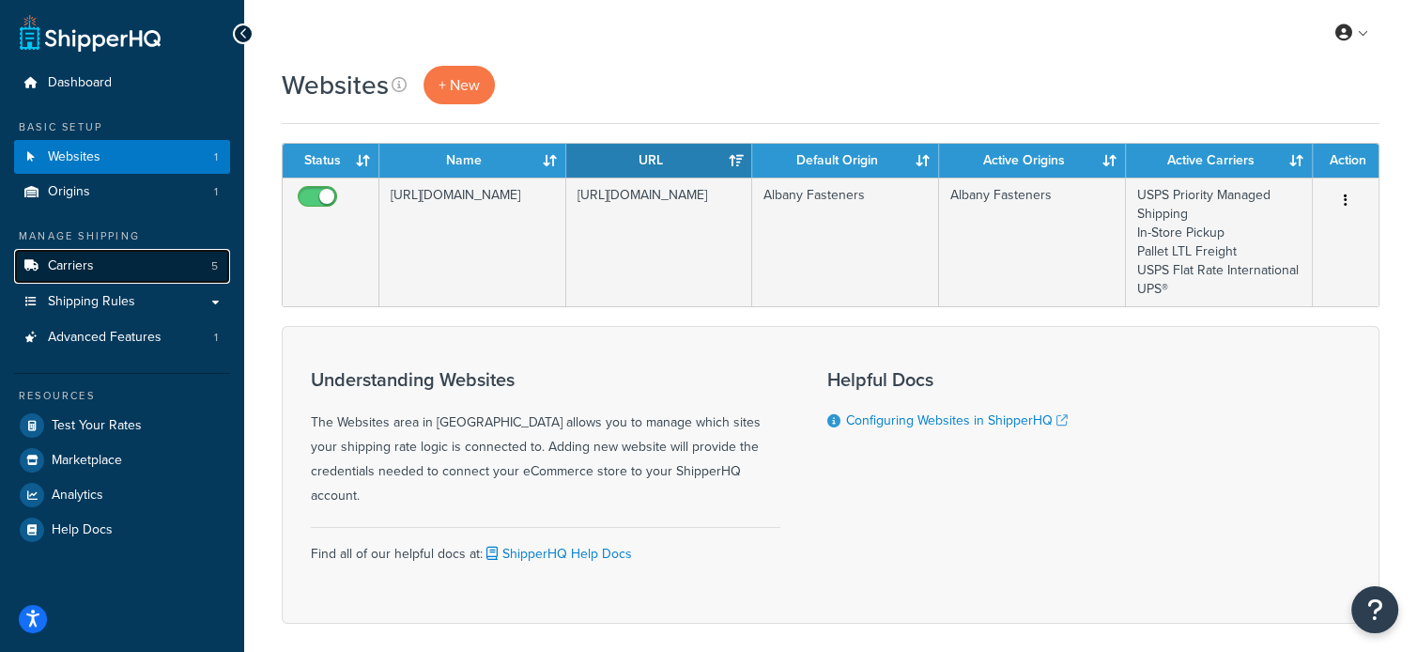
click at [80, 261] on span "Carriers" at bounding box center [71, 266] width 46 height 16
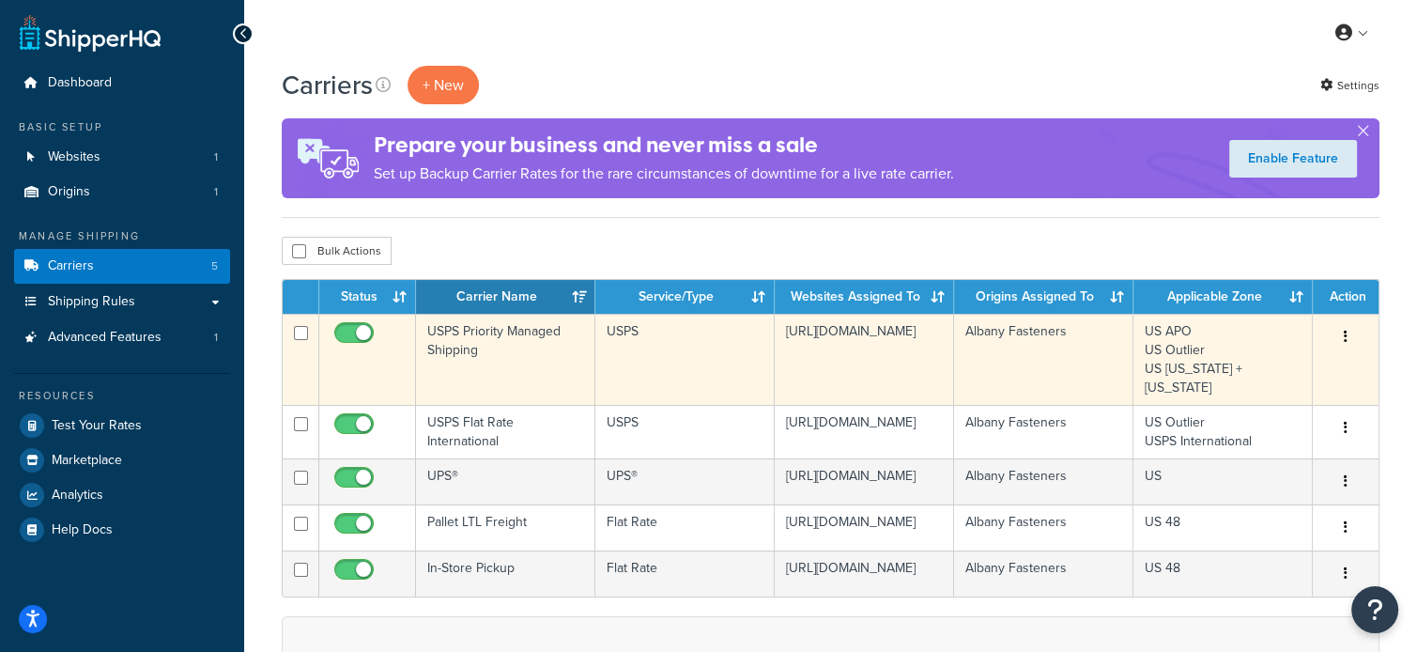
click at [1349, 336] on button "button" at bounding box center [1345, 337] width 26 height 30
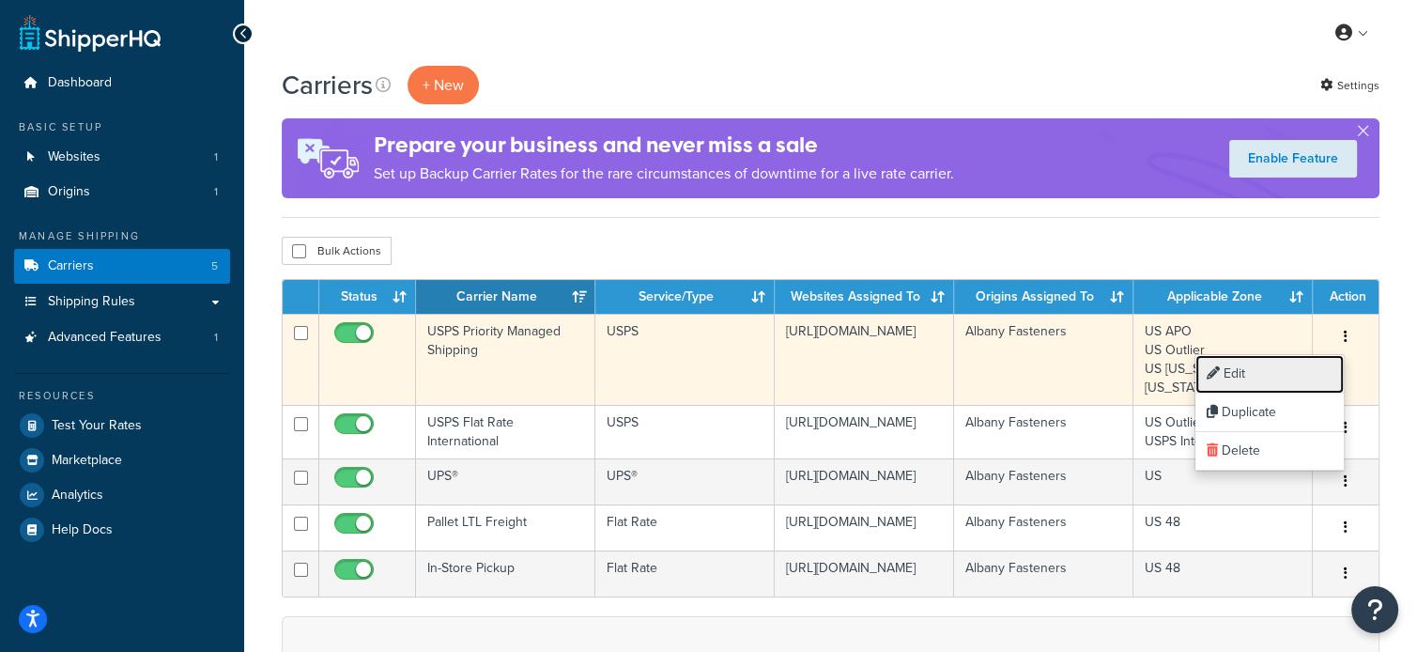
click at [1258, 371] on link "Edit" at bounding box center [1269, 374] width 148 height 38
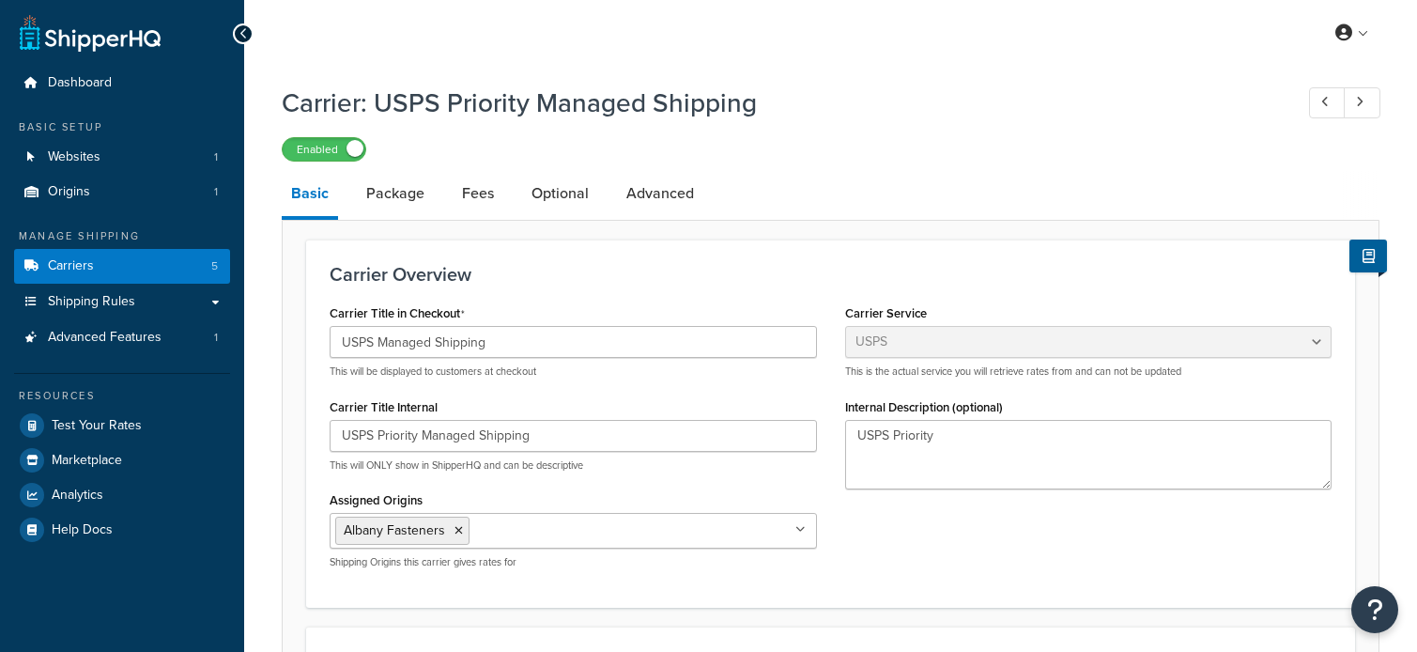
select select "usps"
select select "ONLINE"
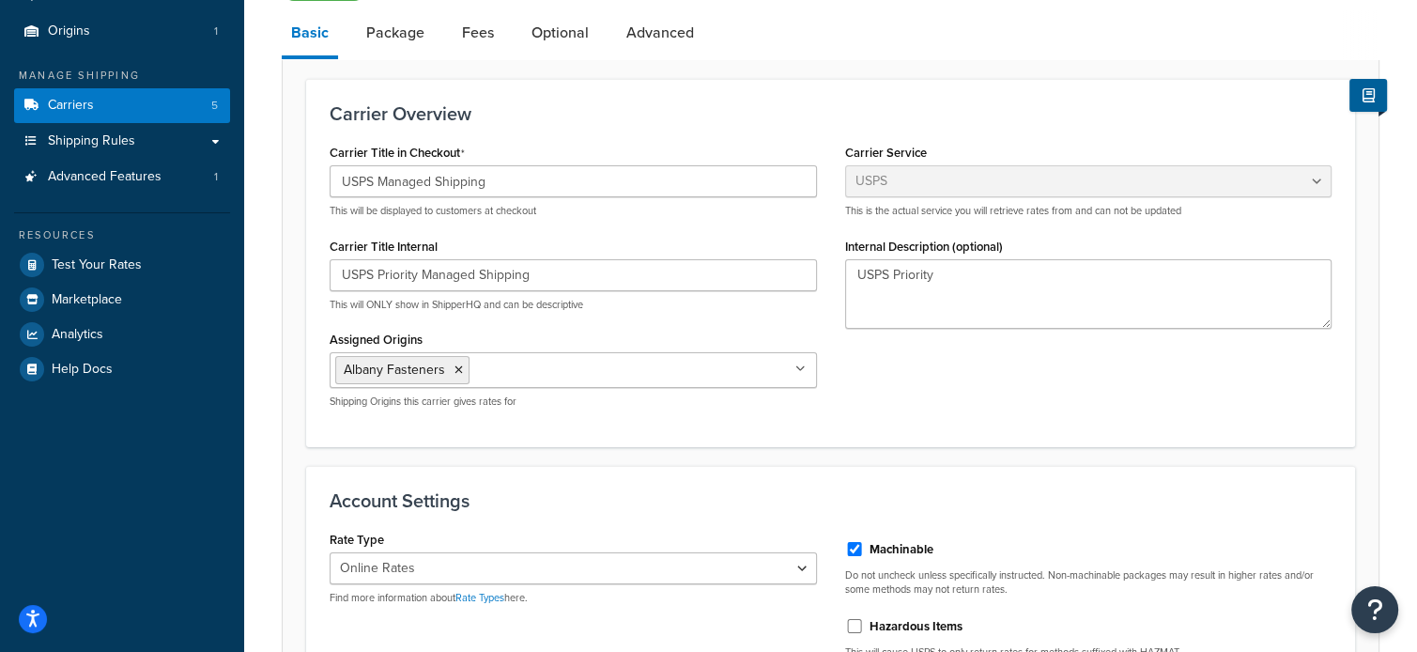
scroll to position [389, 0]
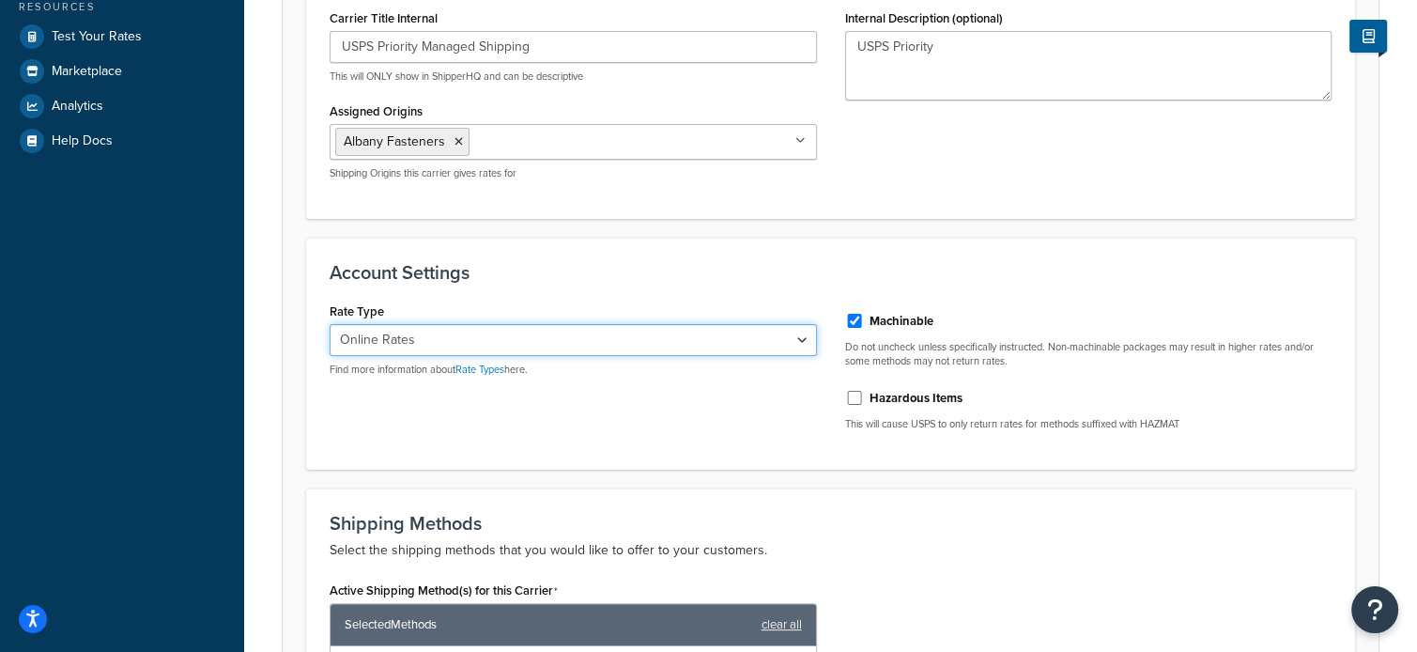
click at [632, 331] on select "Retail Rates Online Rates Commercial Plus" at bounding box center [573, 340] width 487 height 32
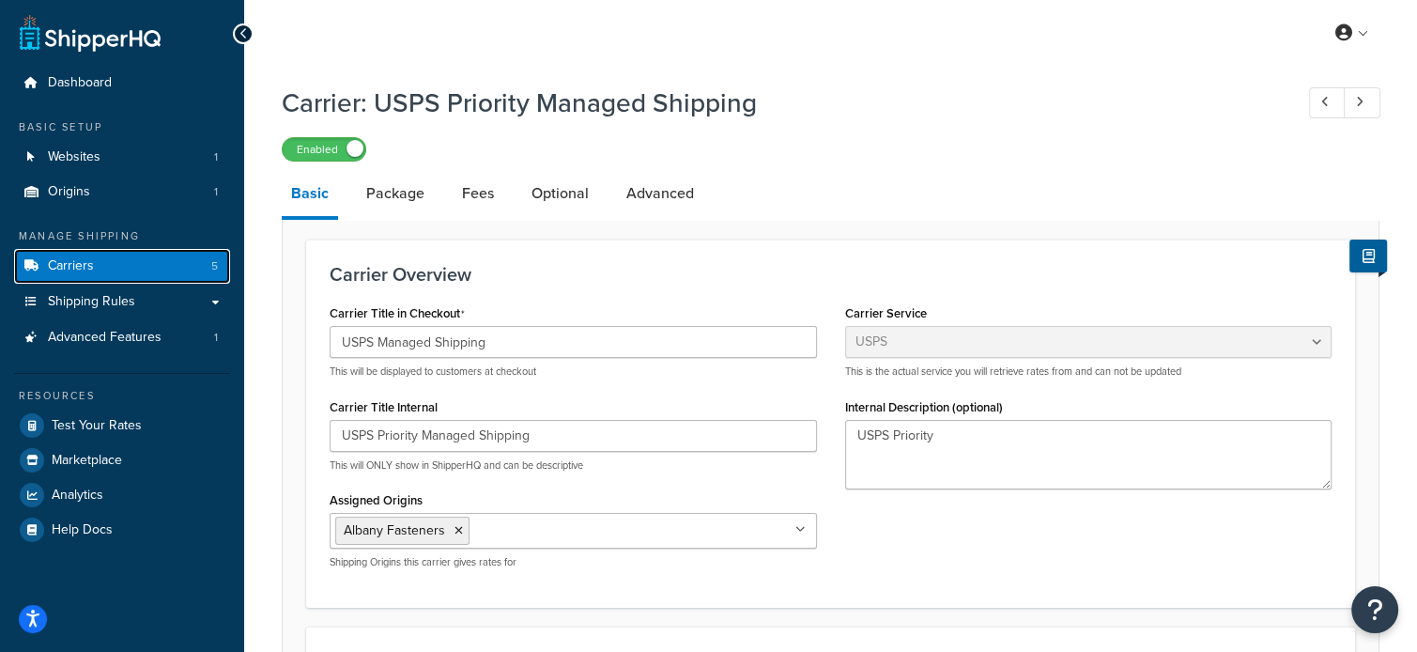
click at [77, 263] on span "Carriers" at bounding box center [71, 266] width 46 height 16
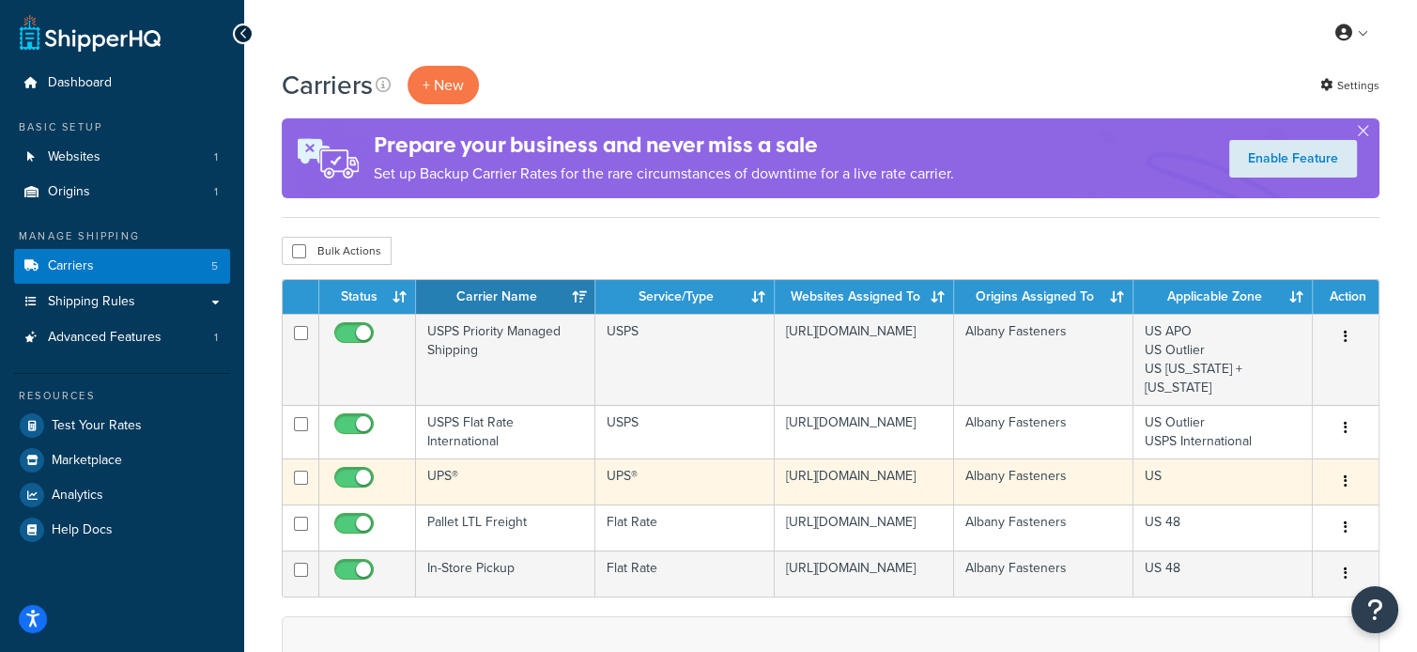
click at [1341, 467] on button "button" at bounding box center [1345, 482] width 26 height 30
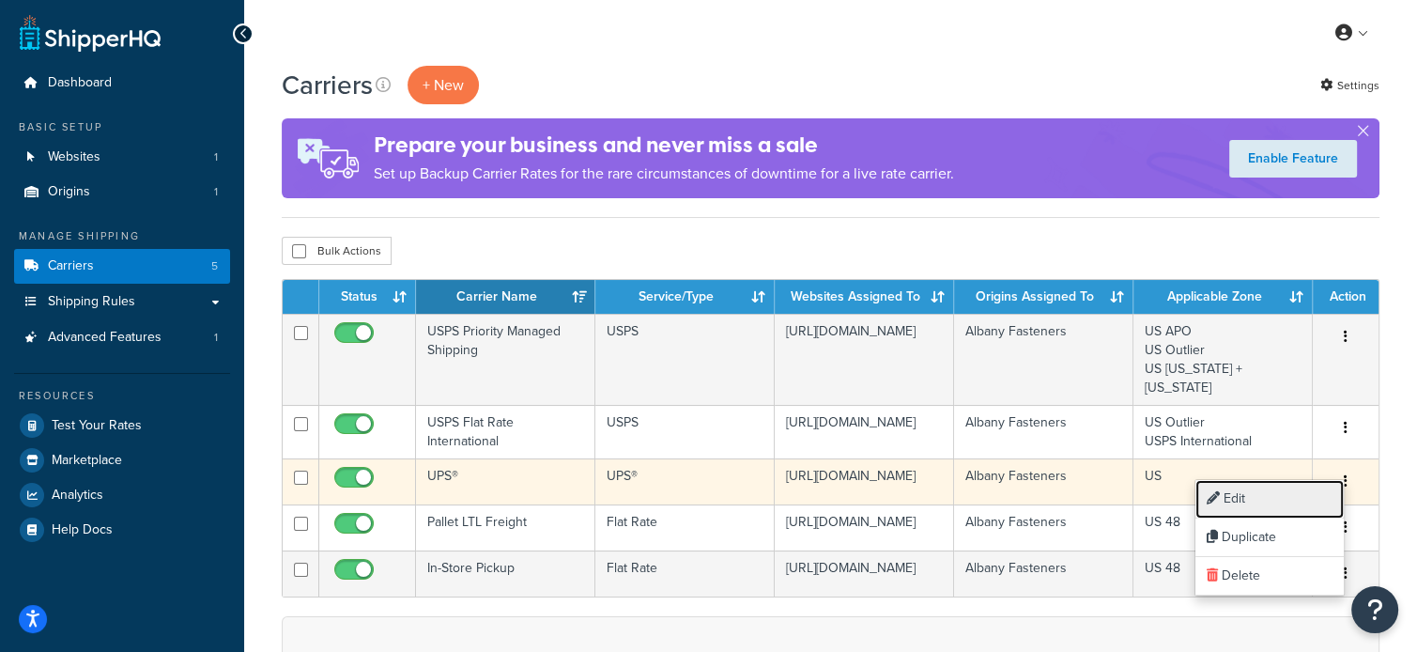
click at [1277, 493] on link "Edit" at bounding box center [1269, 499] width 148 height 38
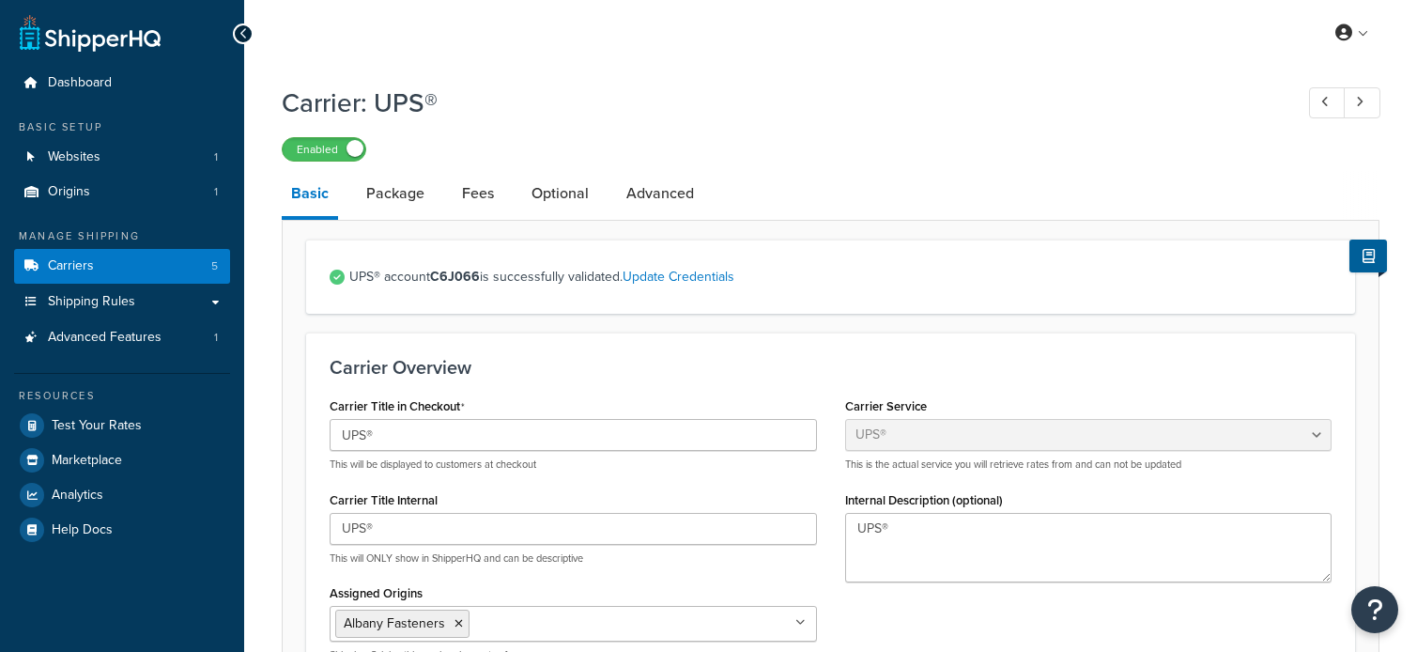
select select "ups"
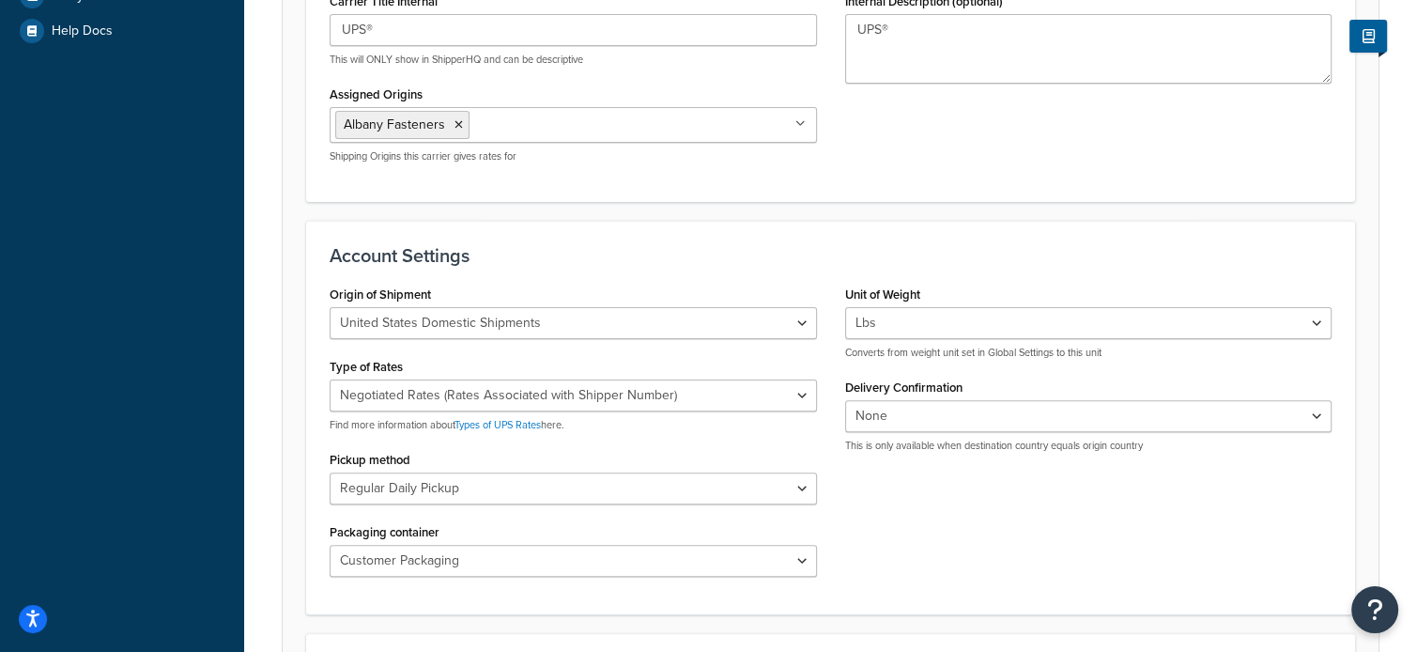
scroll to position [494, 0]
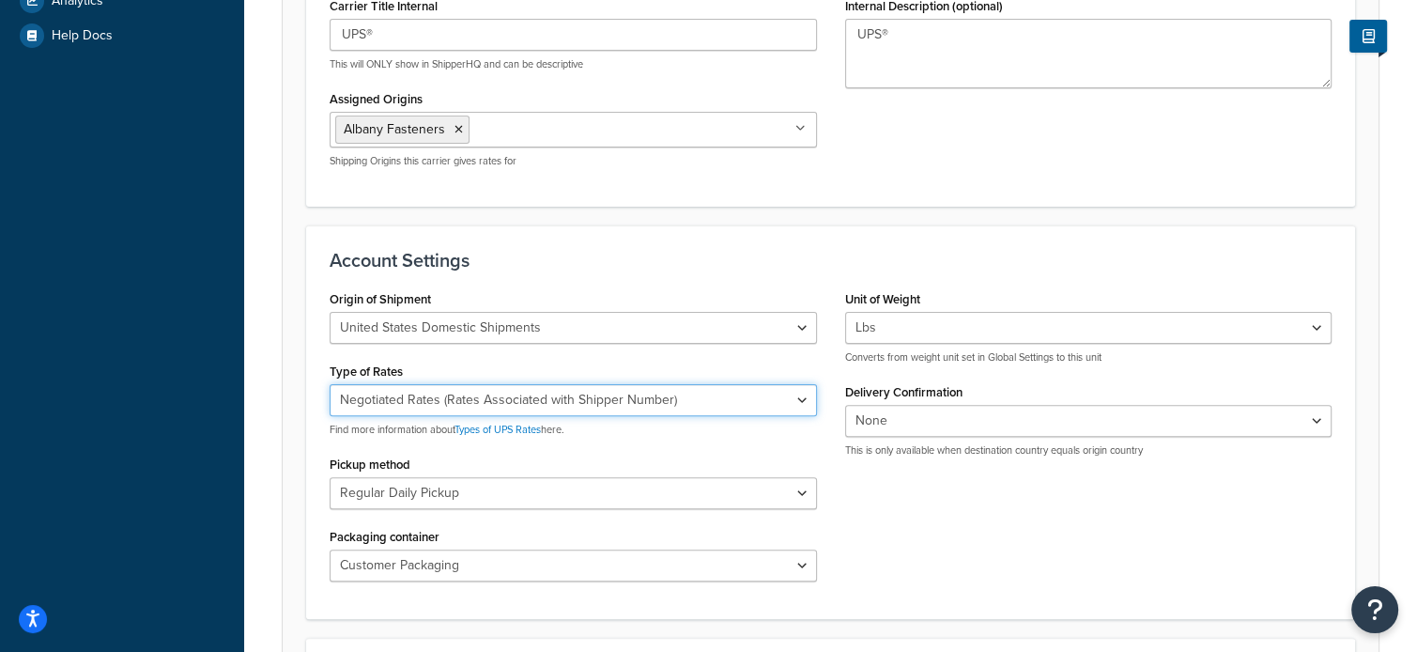
click at [565, 393] on select "Negotiated Rates (Rates Associated with Shipper Number) Daily Rates Retail Rate…" at bounding box center [573, 400] width 487 height 32
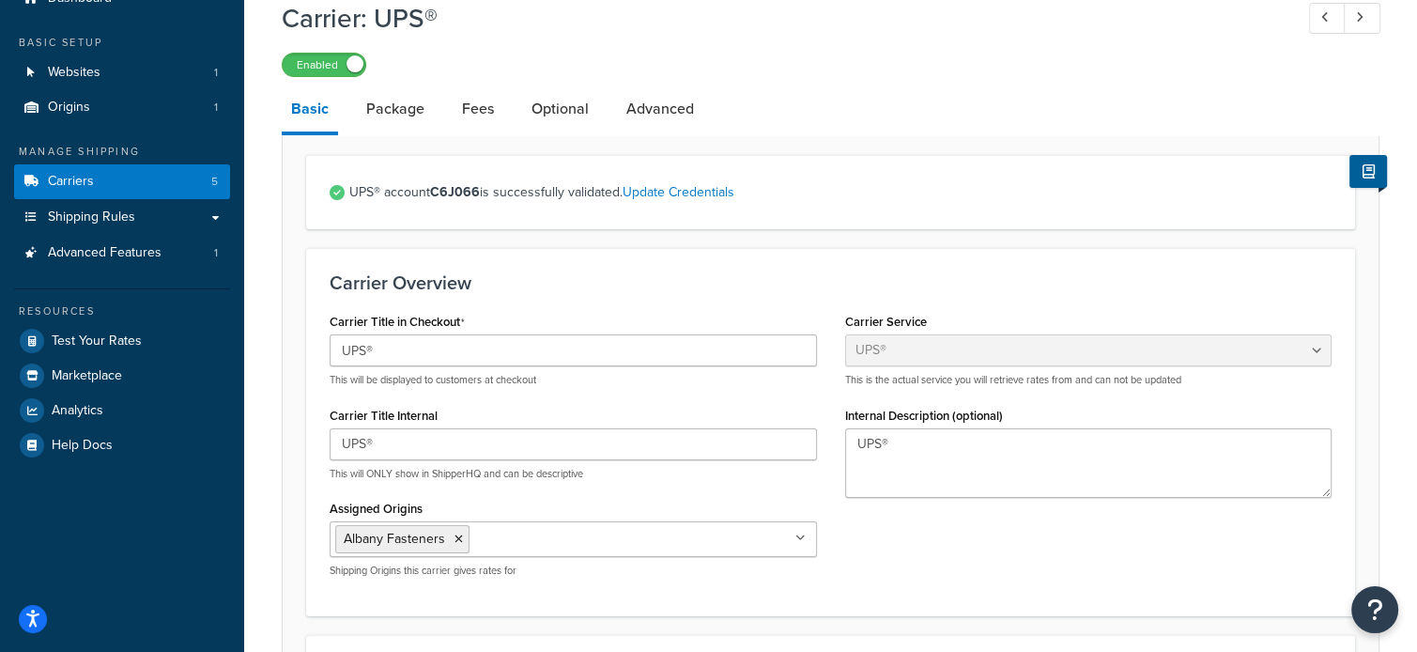
scroll to position [83, 0]
click at [483, 108] on link "Fees" at bounding box center [478, 110] width 51 height 45
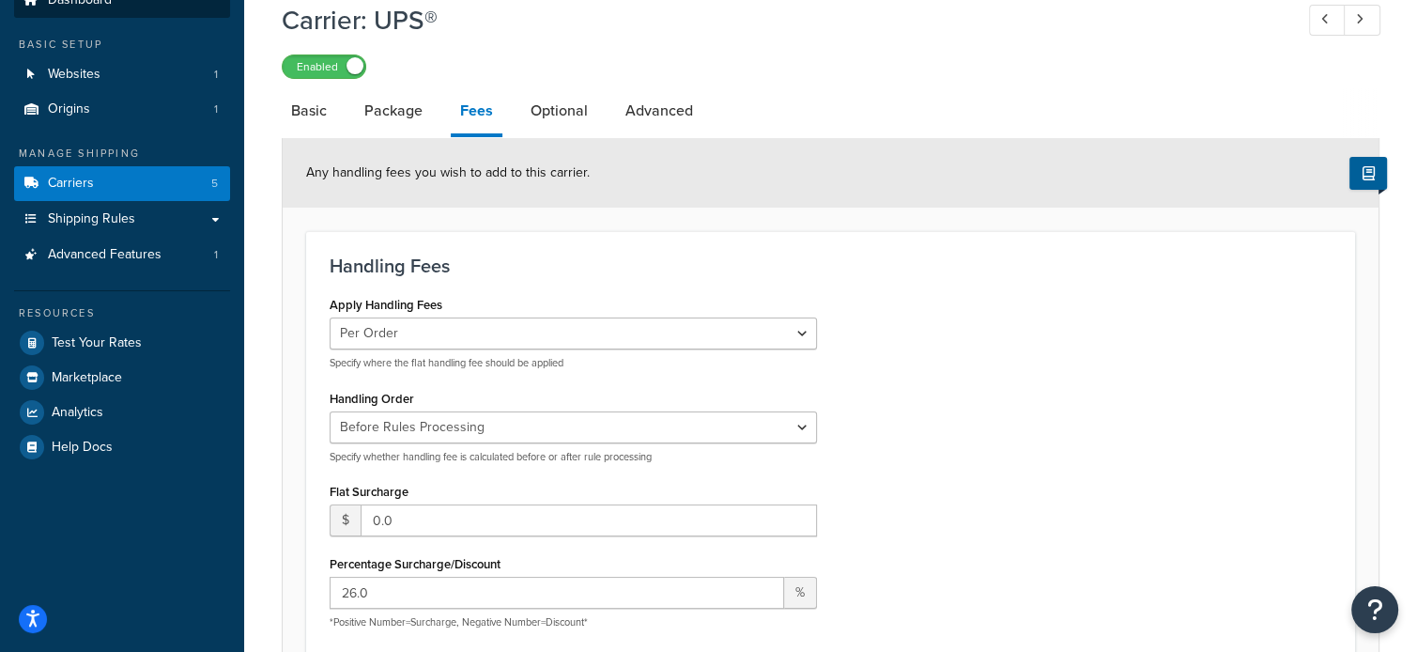
select select "ups"
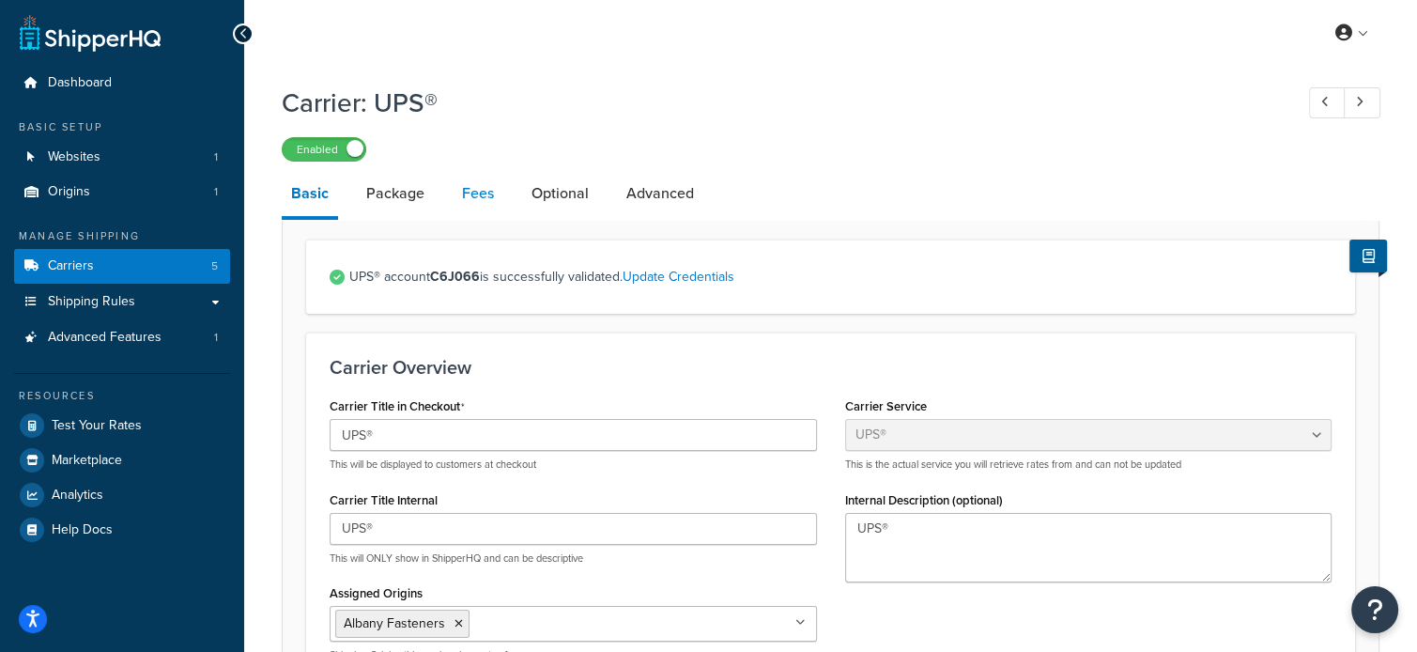
click at [469, 186] on link "Fees" at bounding box center [478, 193] width 51 height 45
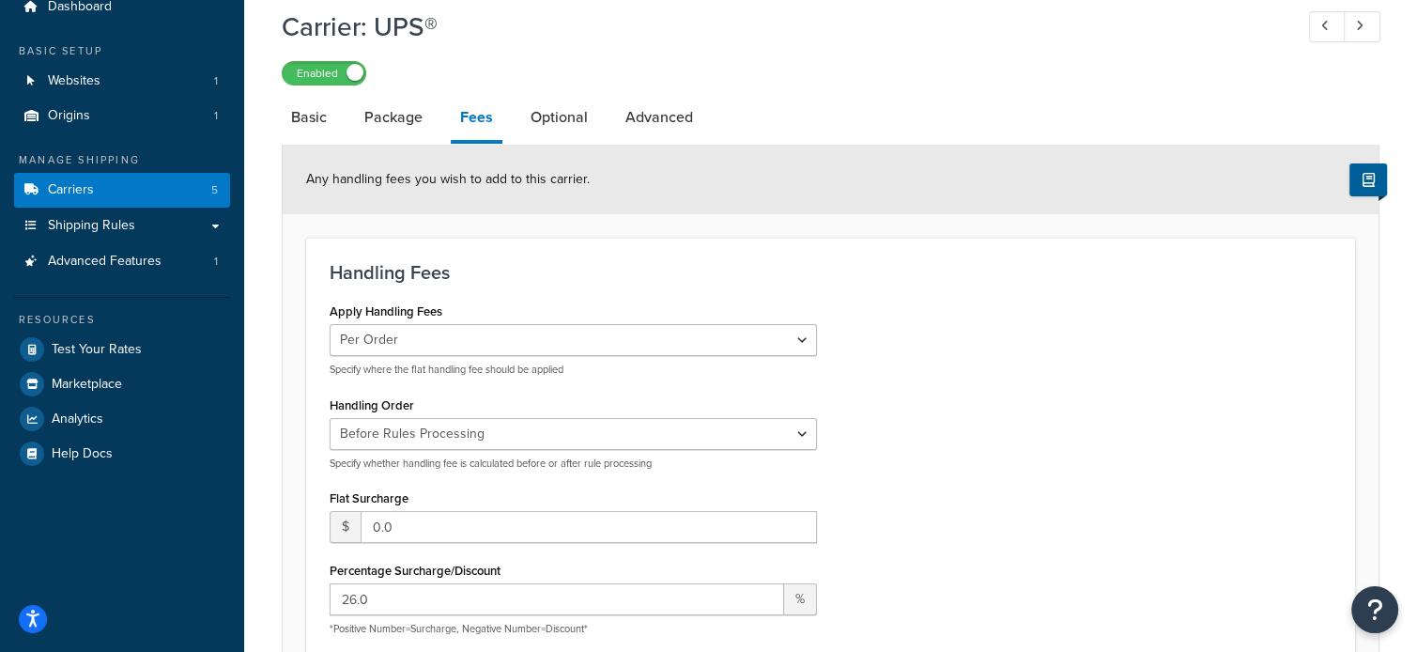
scroll to position [75, 0]
click at [73, 227] on span "Shipping Rules" at bounding box center [91, 227] width 87 height 16
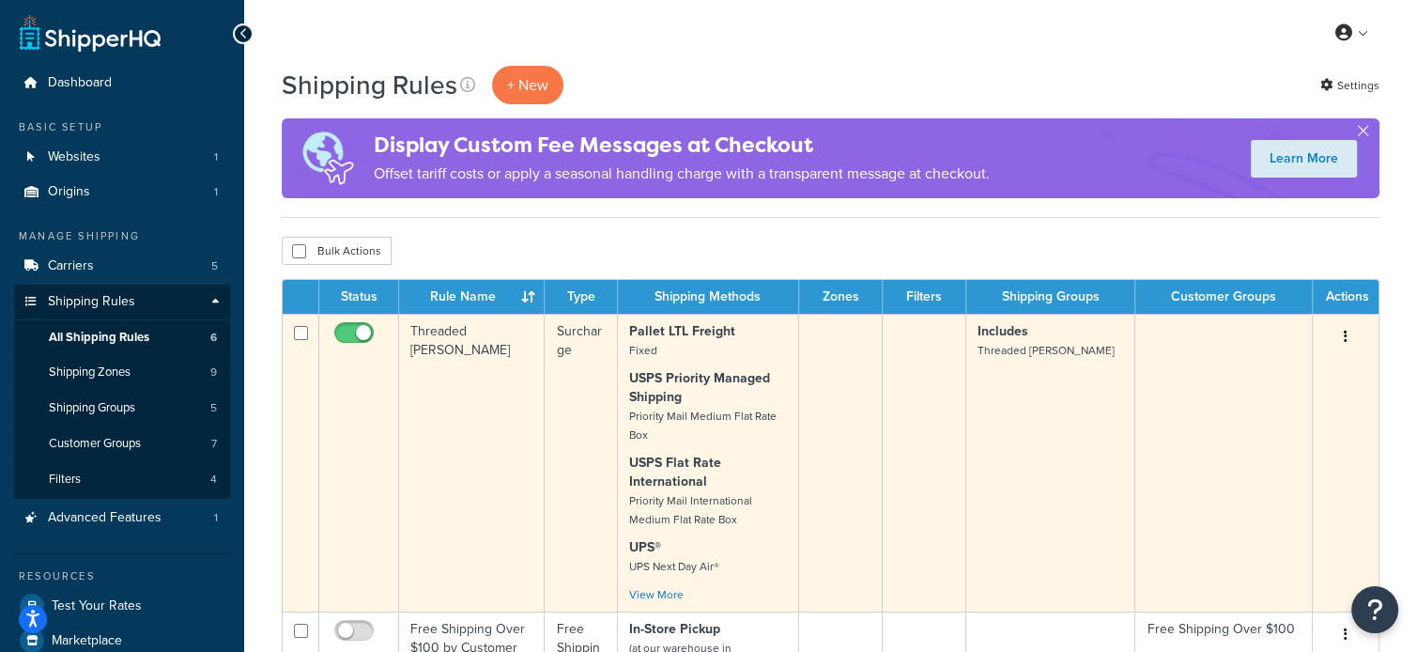
click at [1344, 336] on icon "button" at bounding box center [1346, 336] width 4 height 13
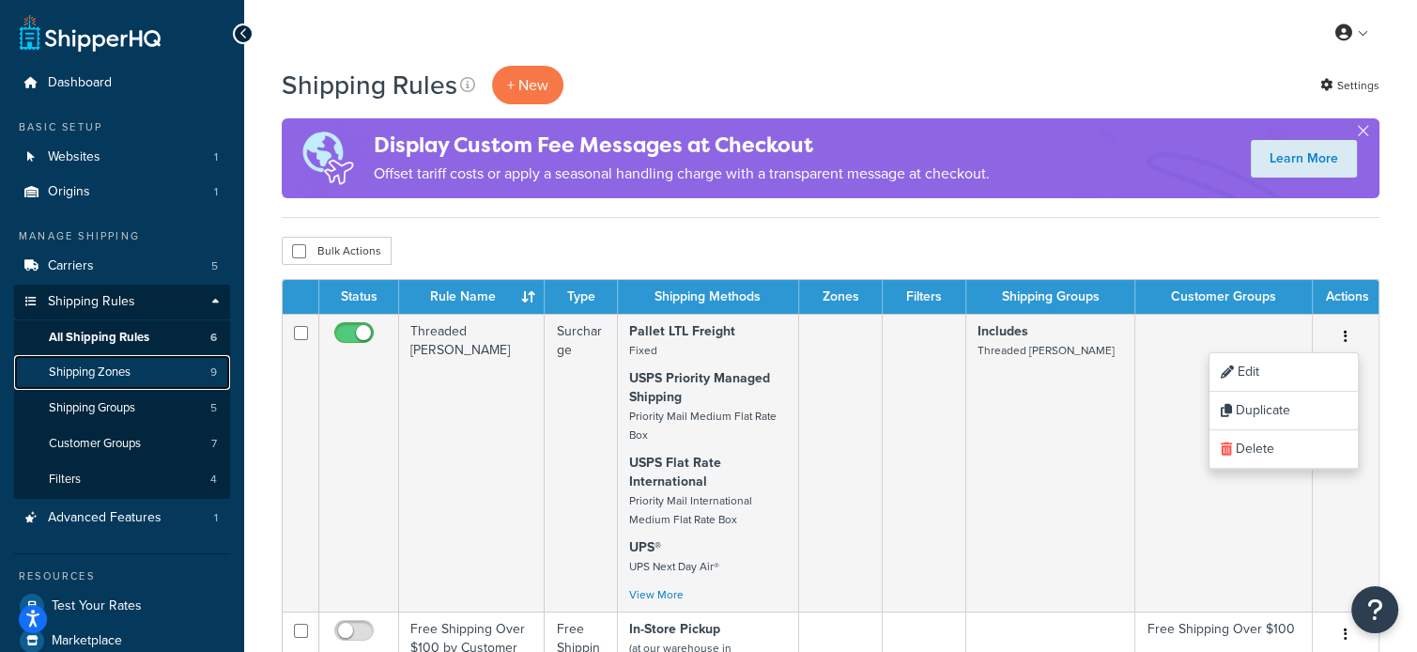
click at [108, 369] on span "Shipping Zones" at bounding box center [90, 372] width 82 height 16
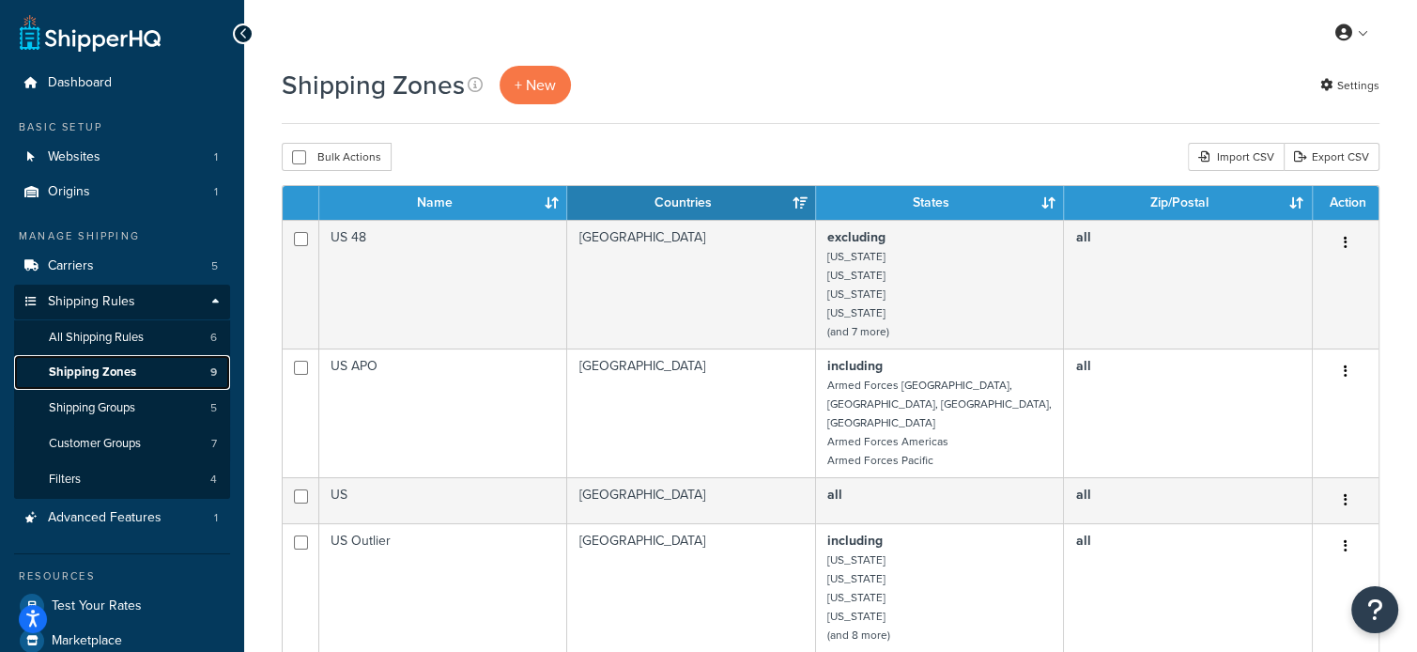
click at [128, 367] on span "Shipping Zones" at bounding box center [92, 372] width 87 height 16
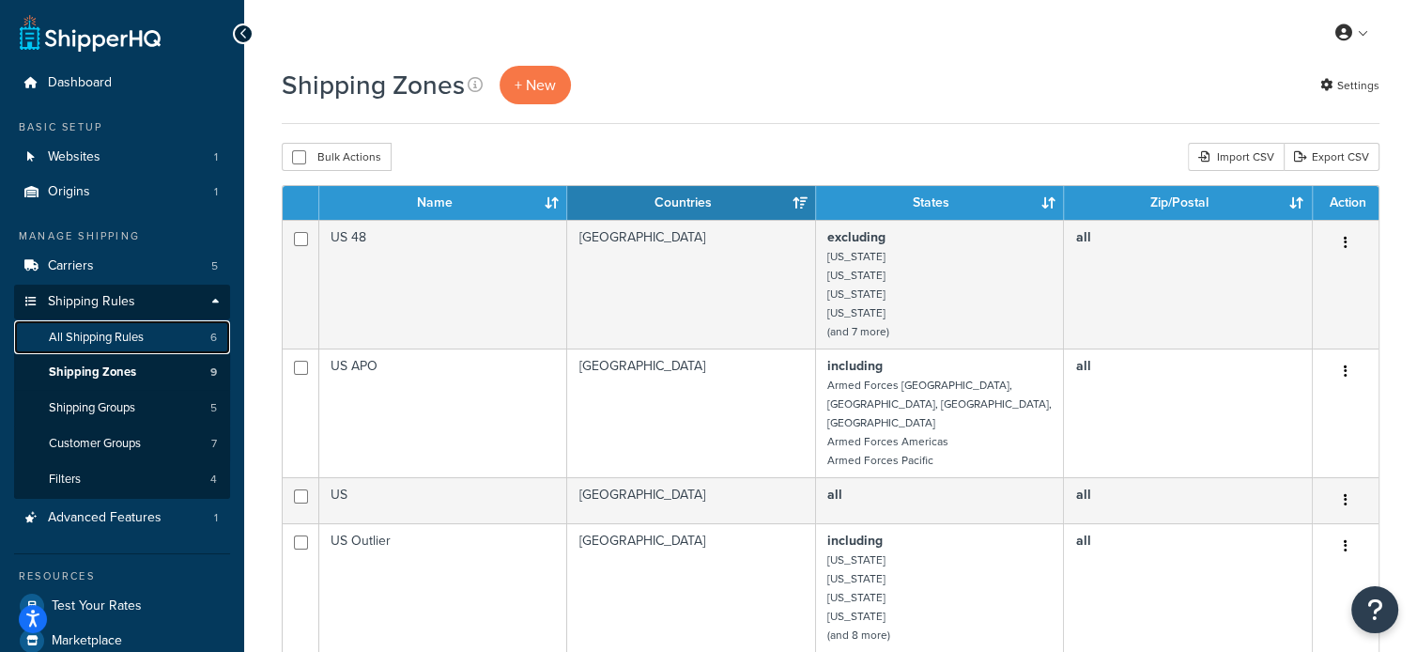
click at [101, 333] on span "All Shipping Rules" at bounding box center [96, 338] width 95 height 16
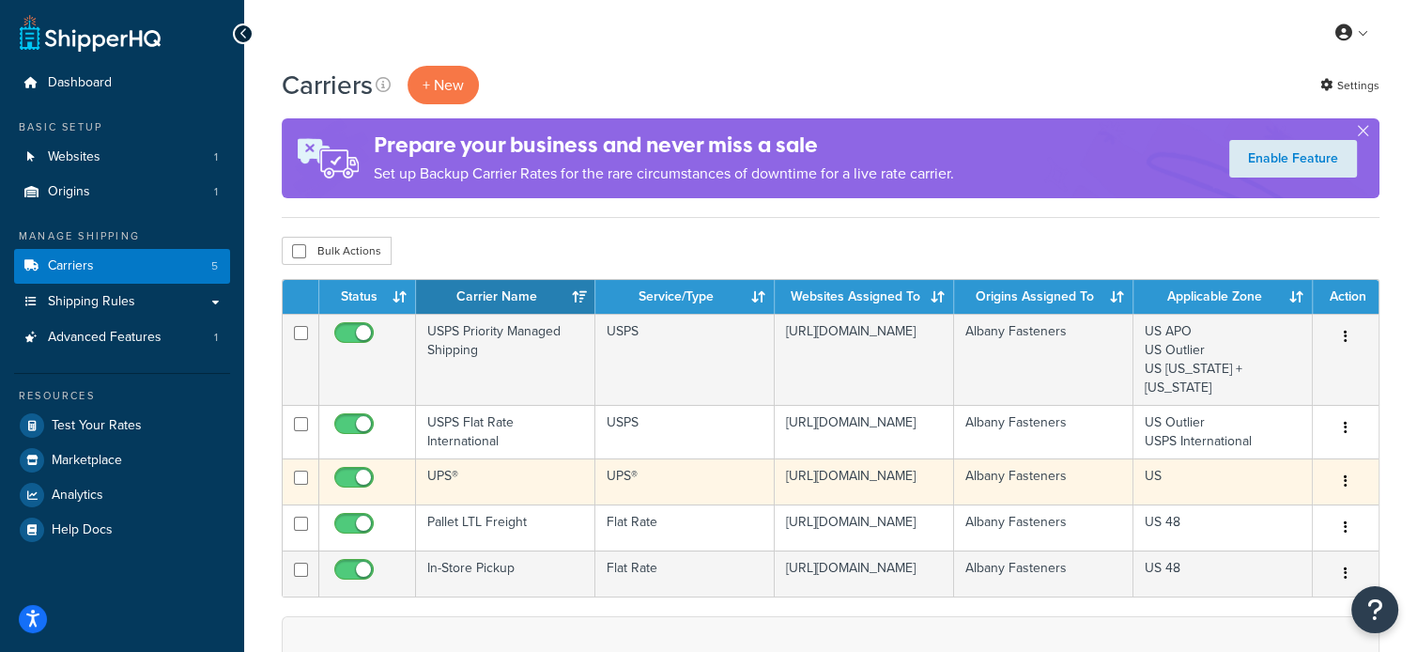
click at [1343, 467] on button "button" at bounding box center [1345, 482] width 26 height 30
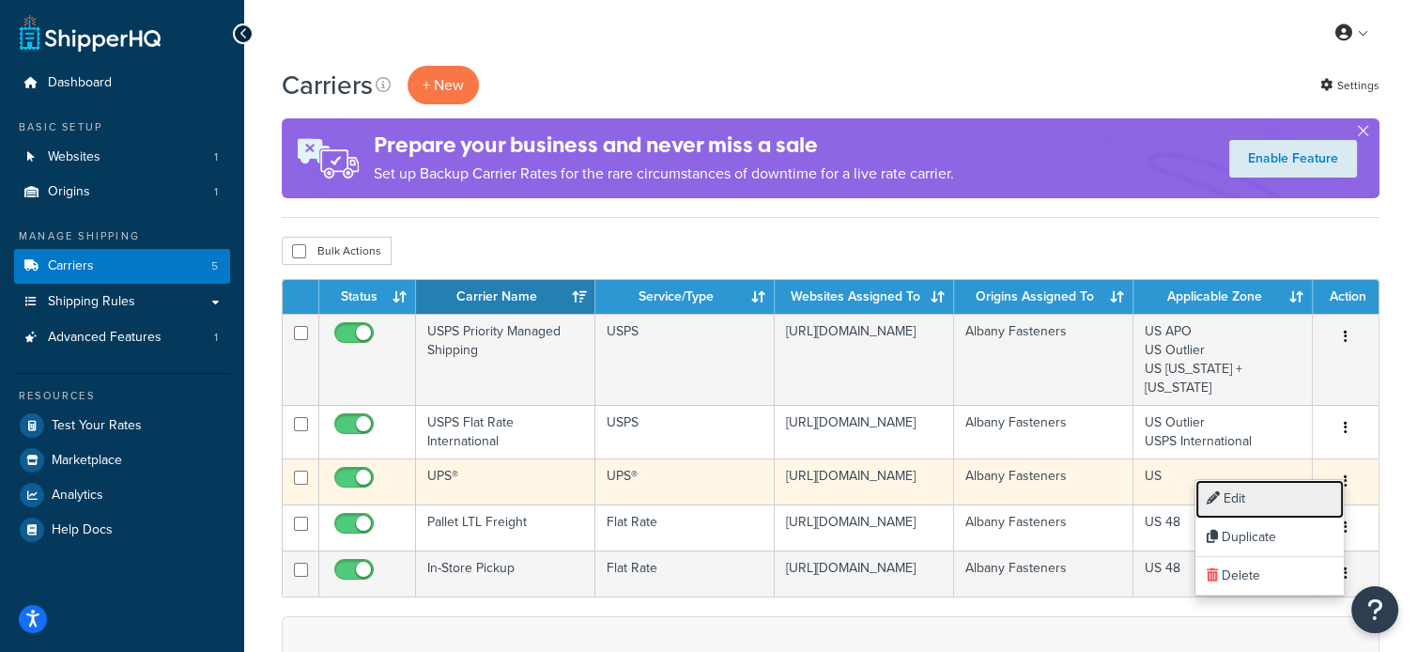
click at [1240, 499] on link "Edit" at bounding box center [1269, 499] width 148 height 38
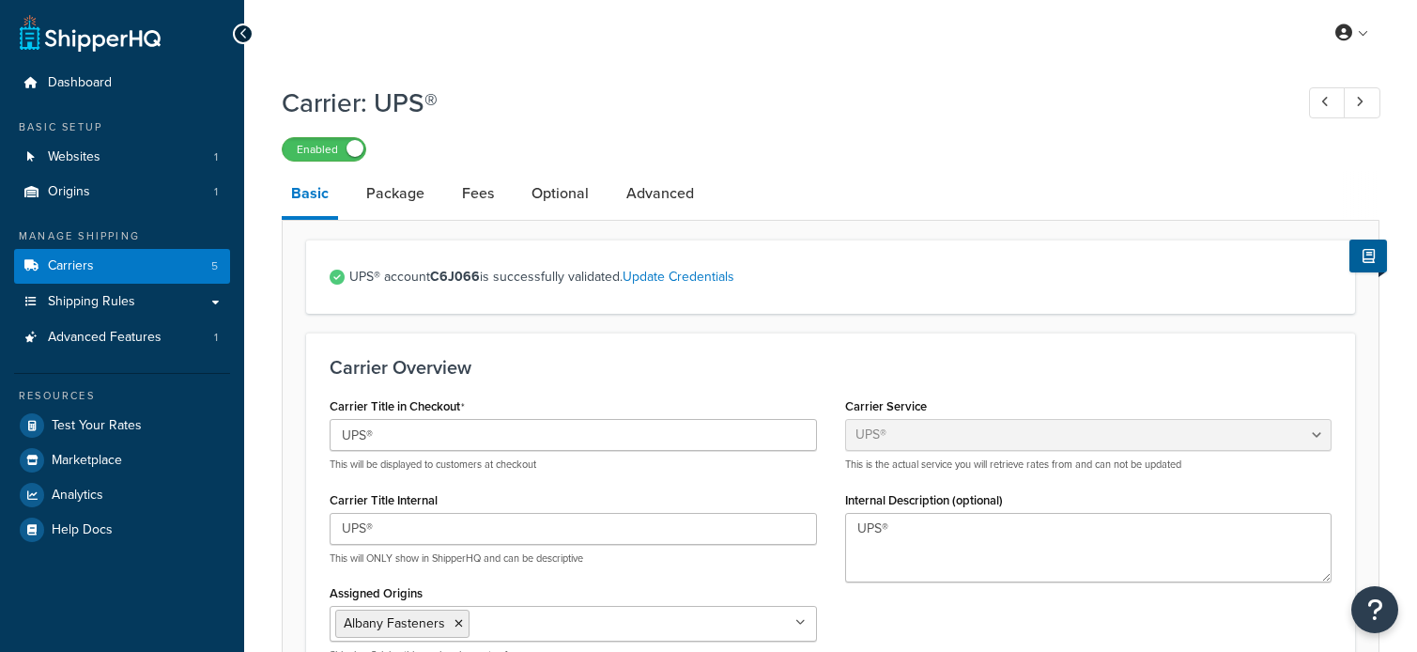
select select "ups"
click at [482, 191] on link "Fees" at bounding box center [478, 193] width 51 height 45
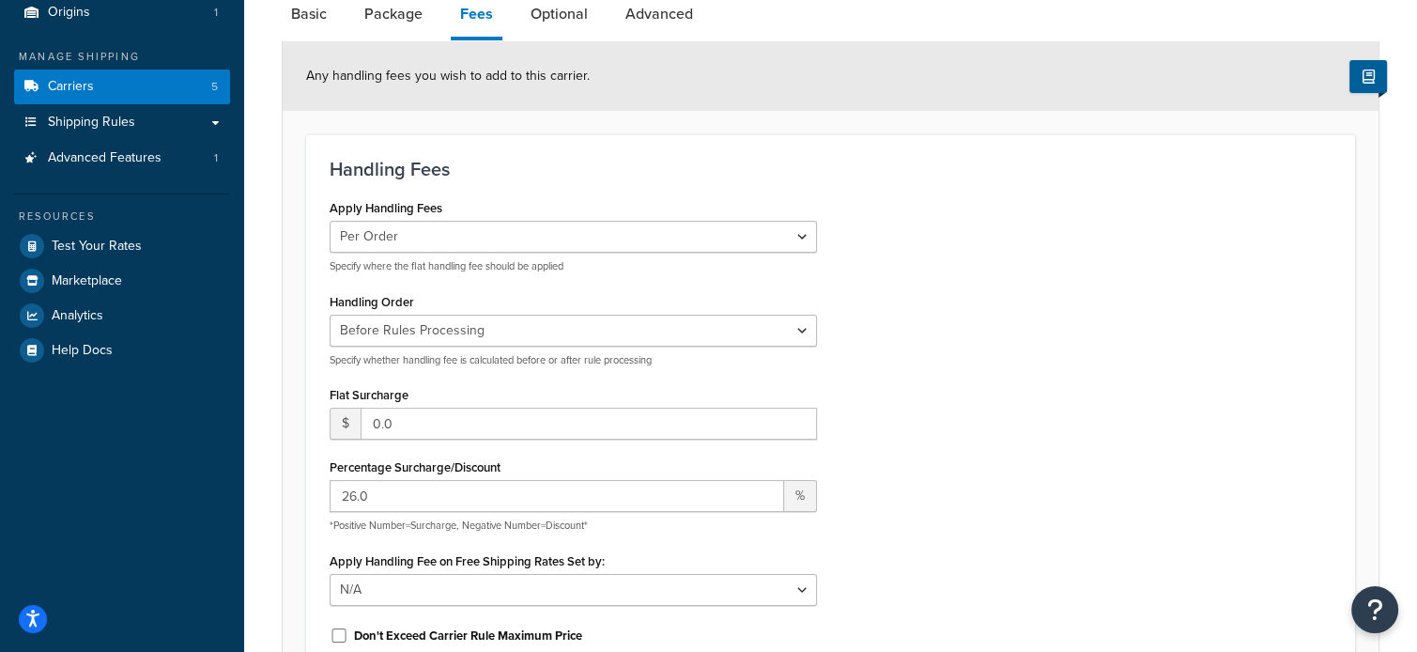
scroll to position [178, 0]
click at [356, 499] on input "26.0" at bounding box center [557, 497] width 454 height 32
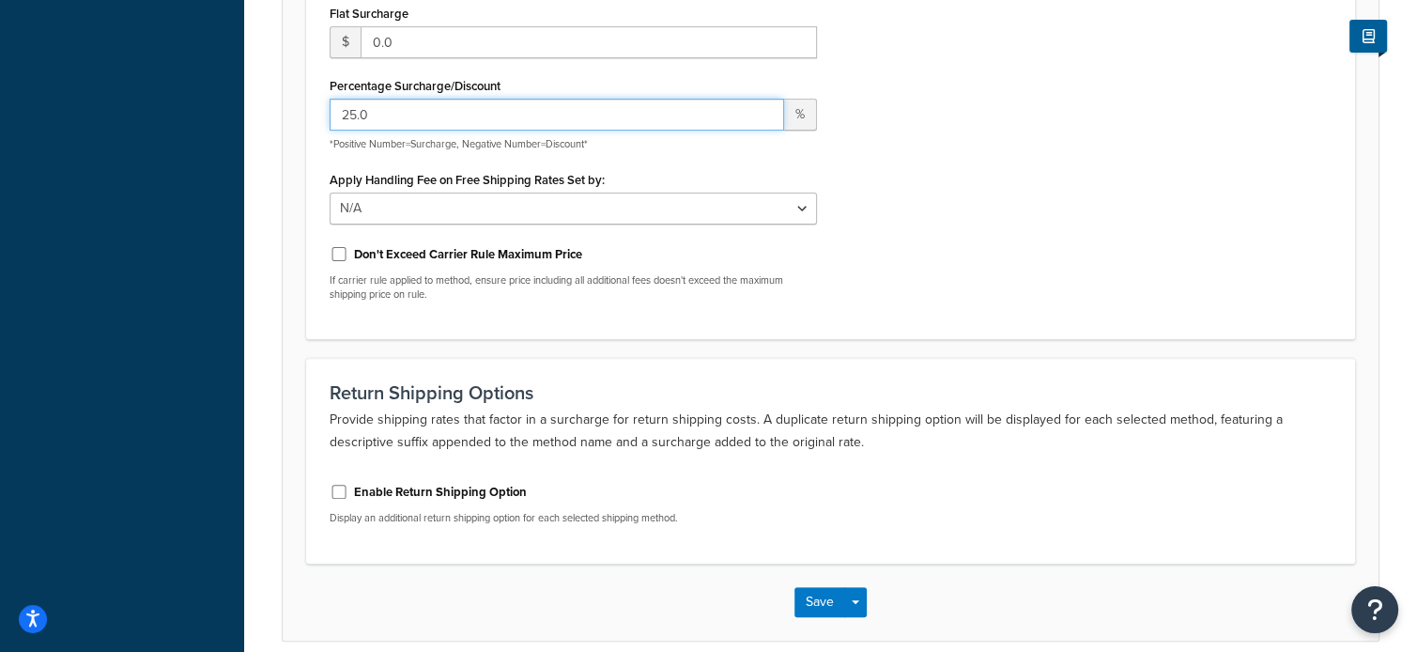
scroll to position [643, 0]
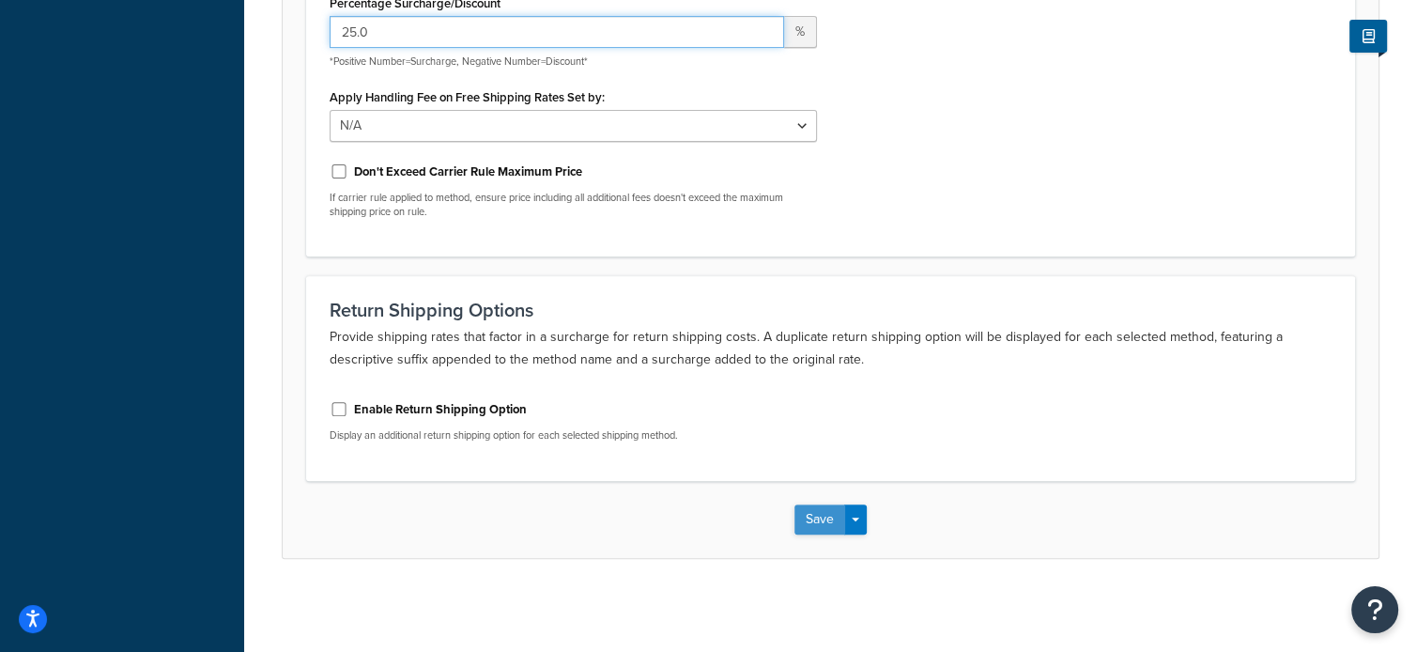
type input "25.0"
click at [822, 517] on button "Save" at bounding box center [819, 519] width 51 height 30
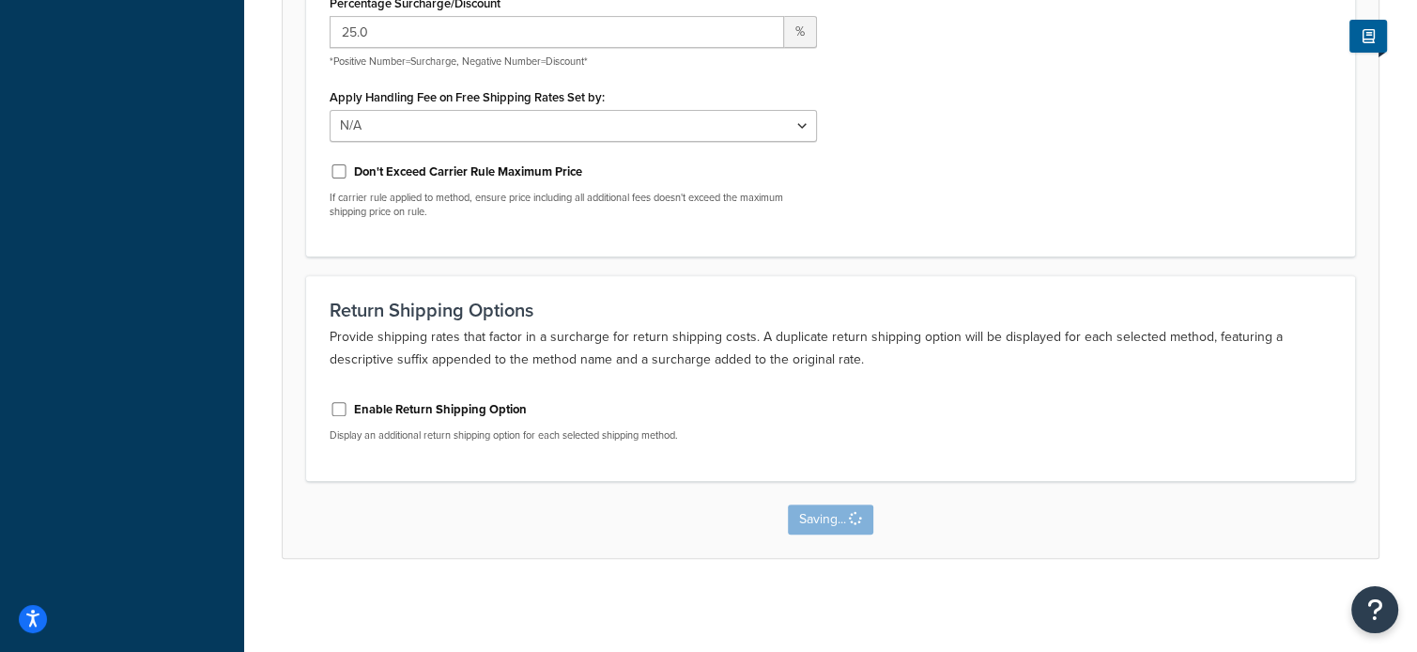
scroll to position [0, 0]
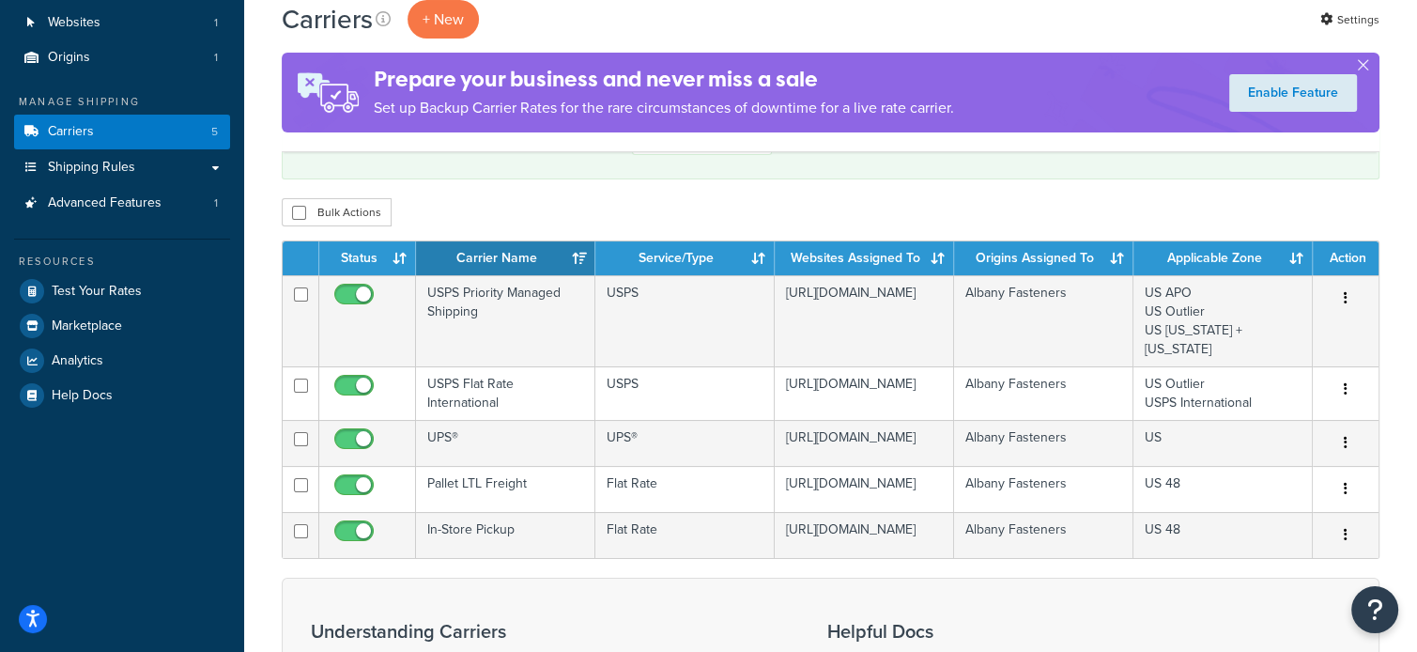
scroll to position [136, 0]
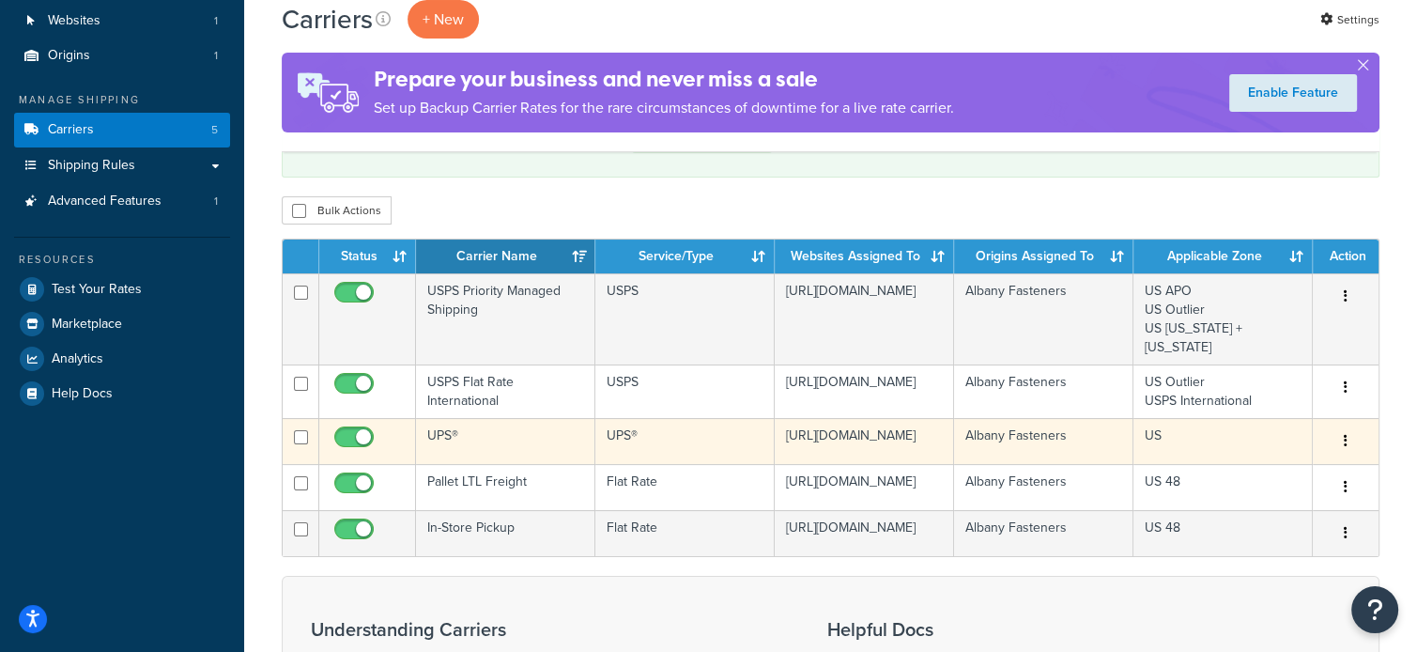
click at [1344, 434] on icon "button" at bounding box center [1346, 440] width 4 height 13
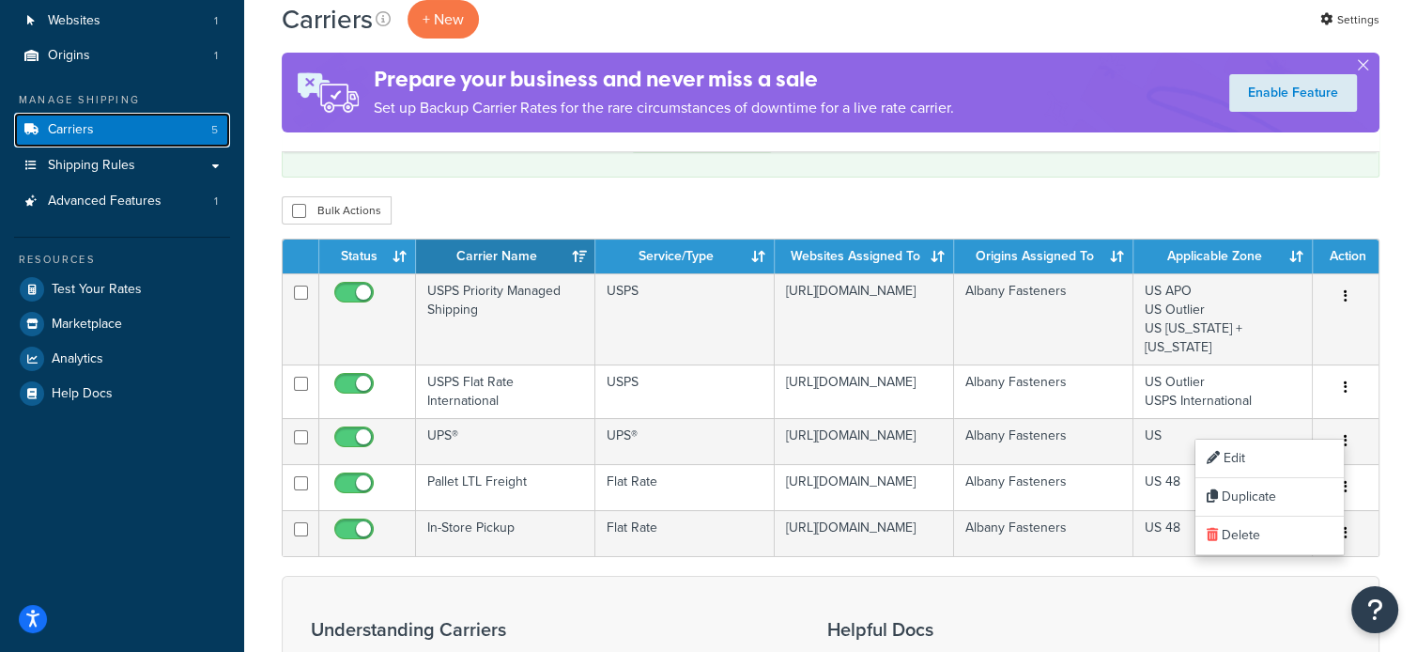
click at [202, 137] on link "Carriers 5" at bounding box center [122, 130] width 216 height 35
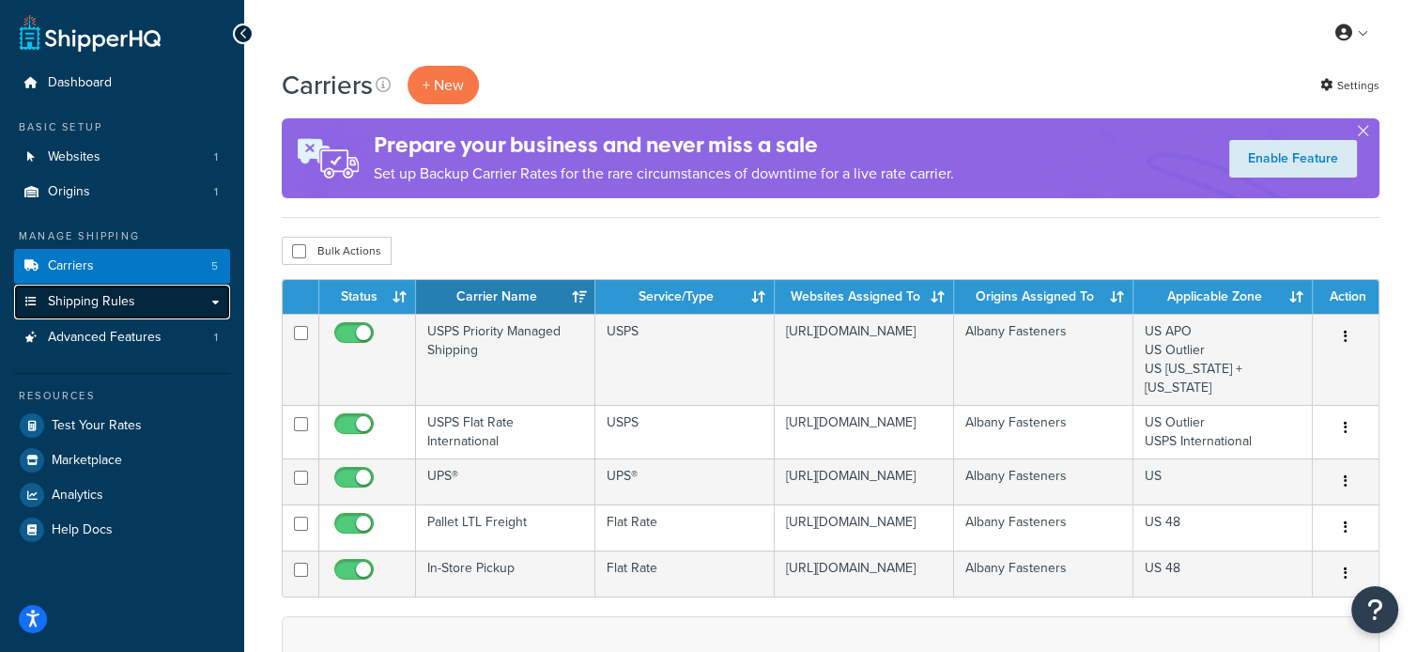
click at [34, 299] on icon at bounding box center [31, 301] width 19 height 11
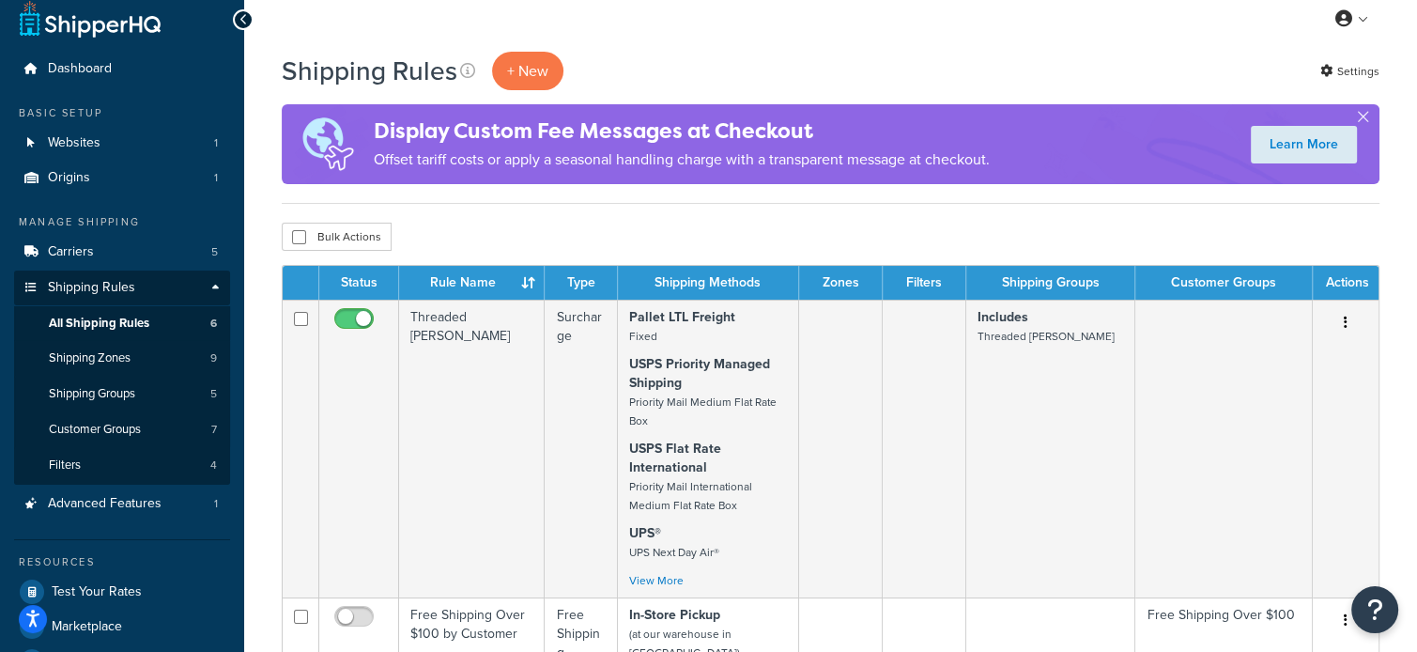
scroll to position [10, 0]
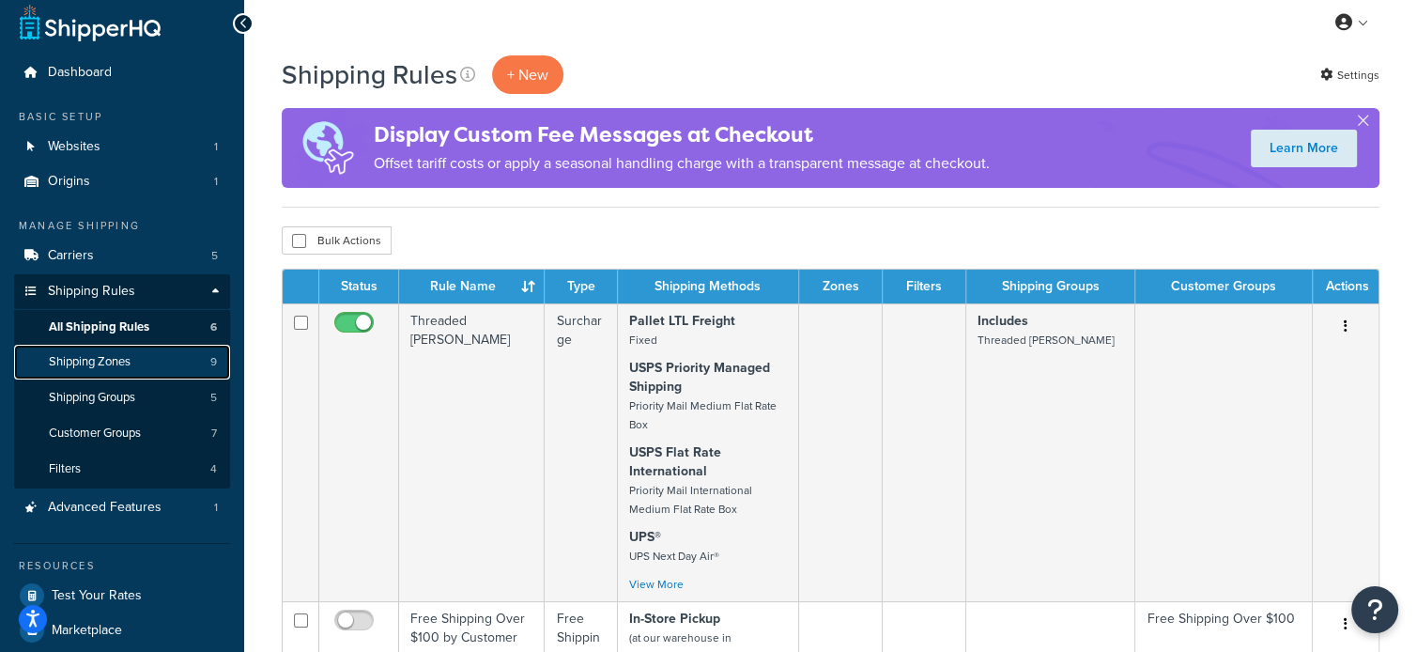
click at [90, 356] on span "Shipping Zones" at bounding box center [90, 362] width 82 height 16
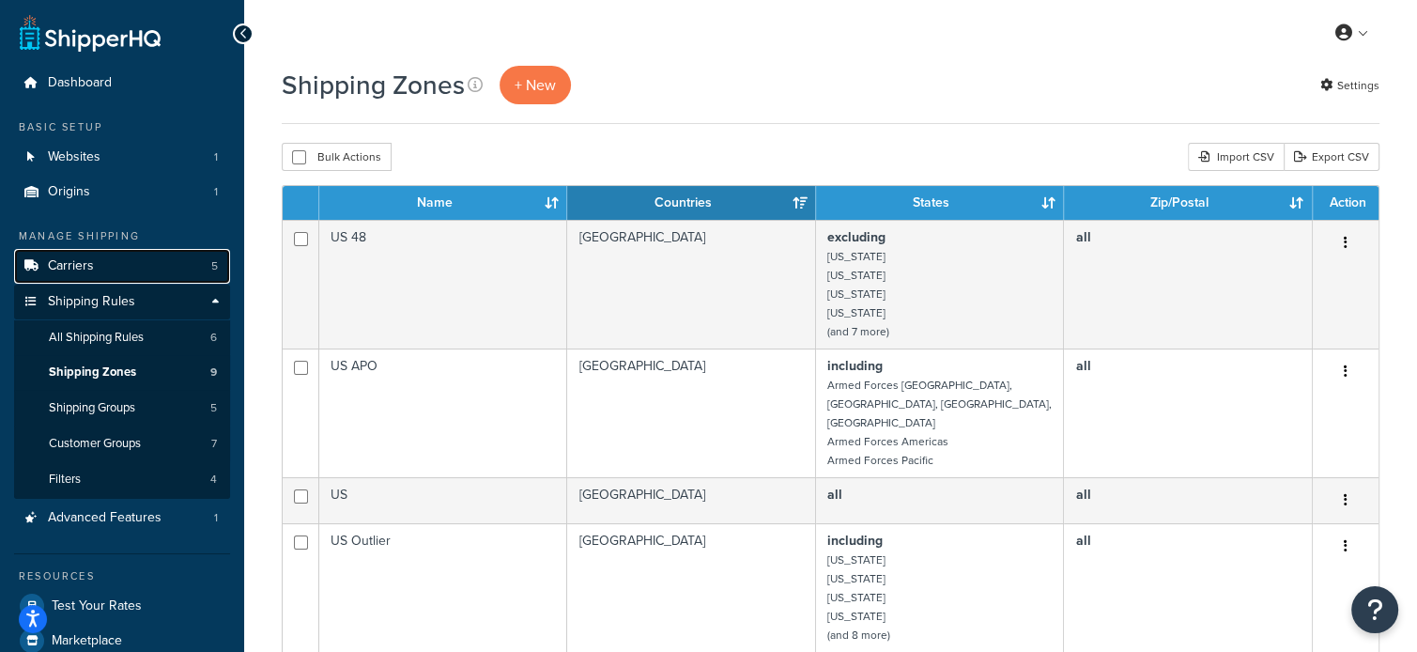
click at [85, 267] on span "Carriers" at bounding box center [71, 266] width 46 height 16
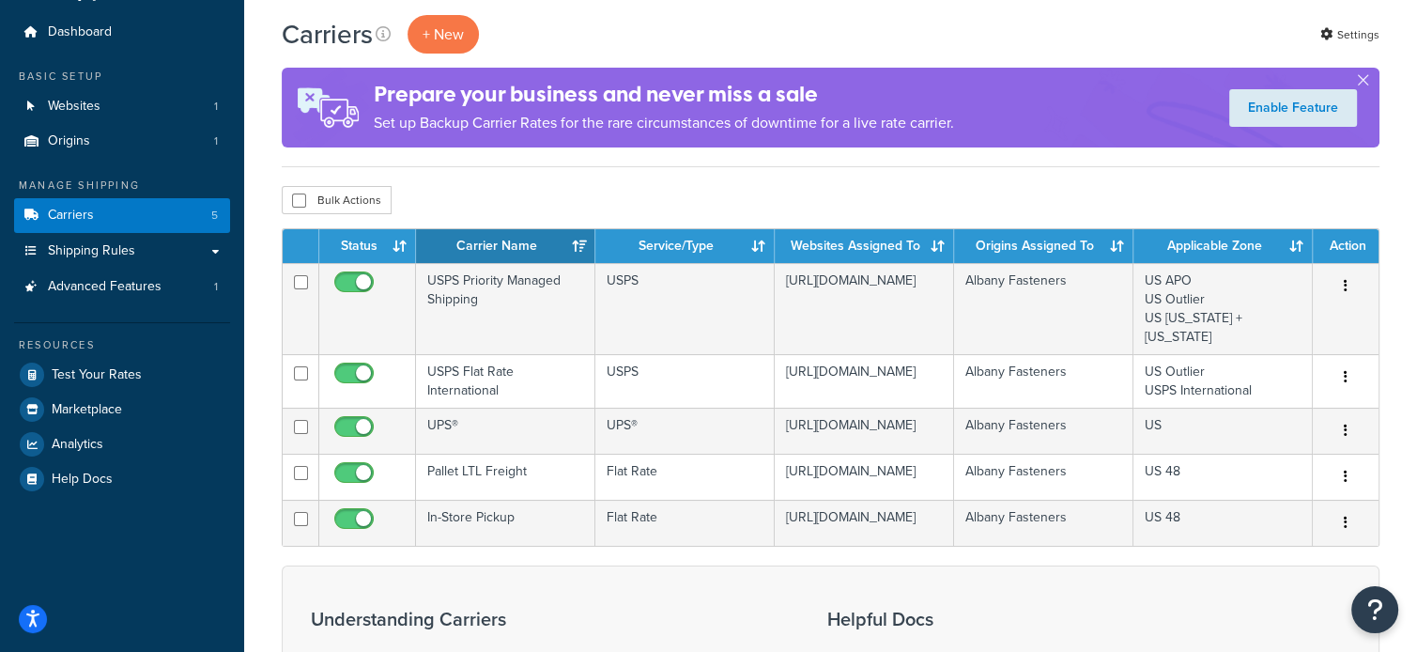
scroll to position [43, 0]
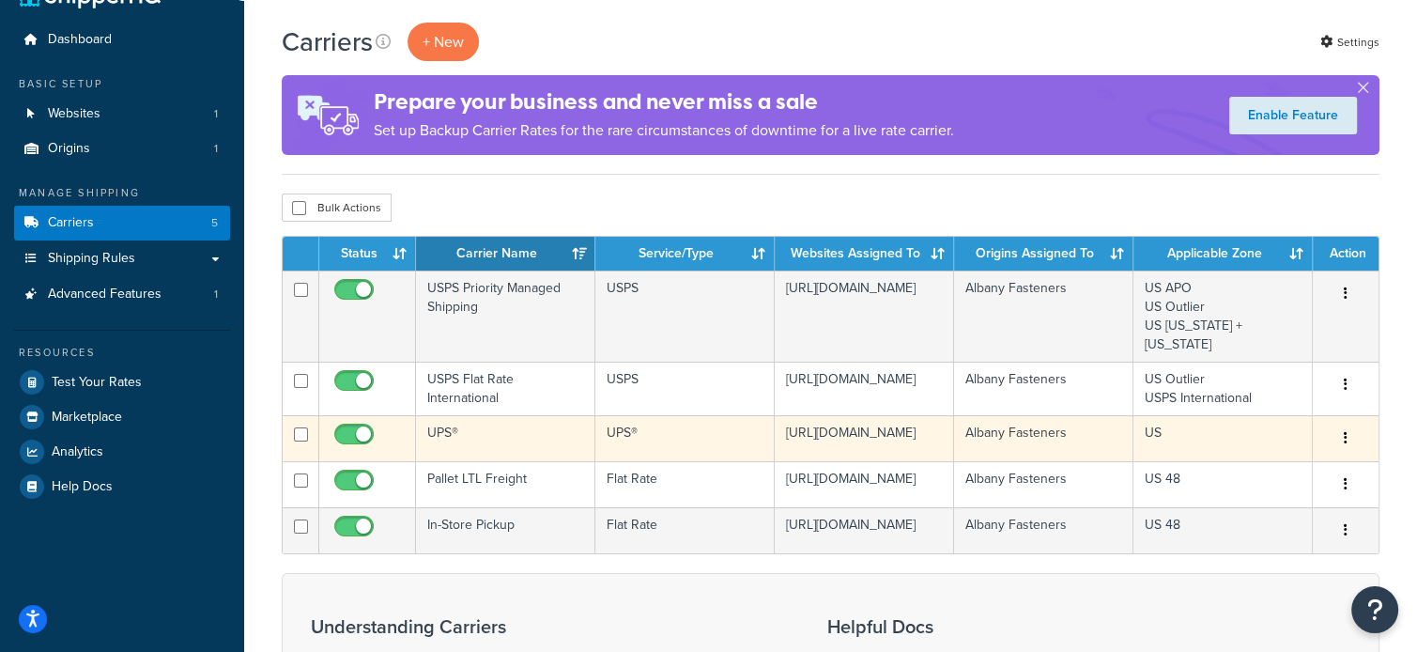
click at [1344, 427] on button "button" at bounding box center [1345, 438] width 26 height 30
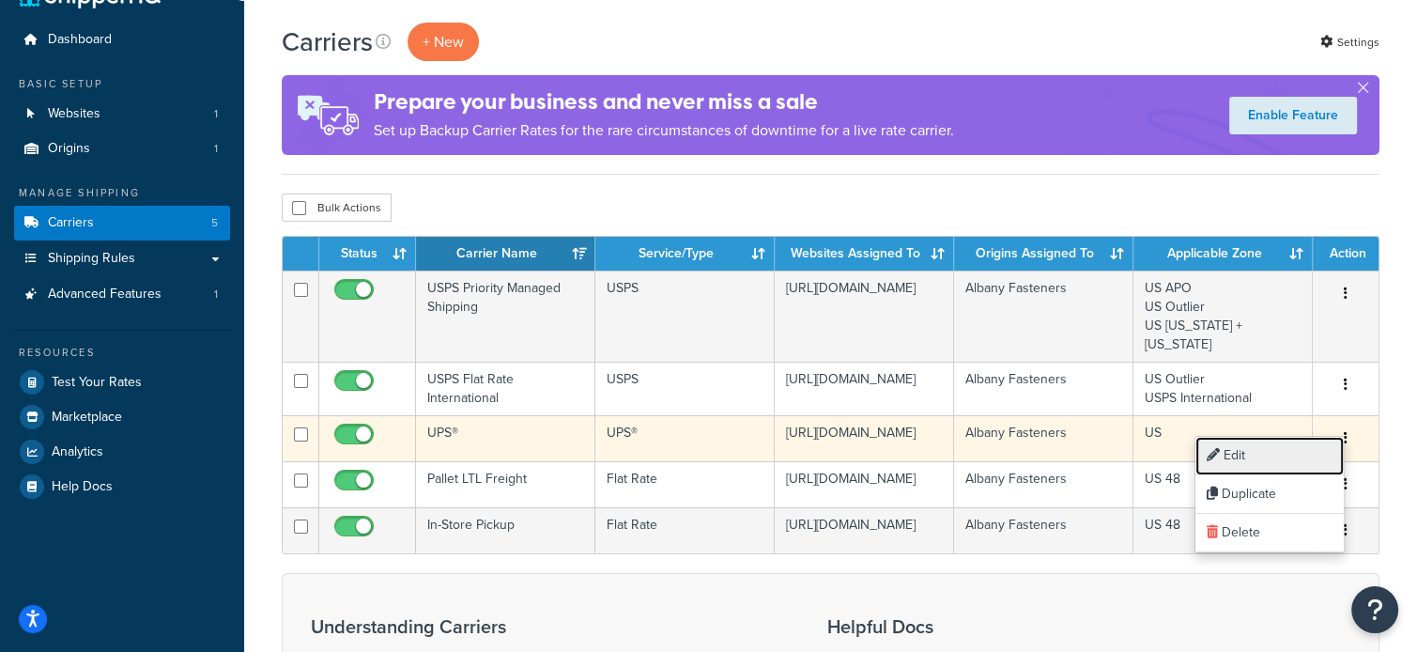
click at [1283, 453] on link "Edit" at bounding box center [1269, 456] width 148 height 38
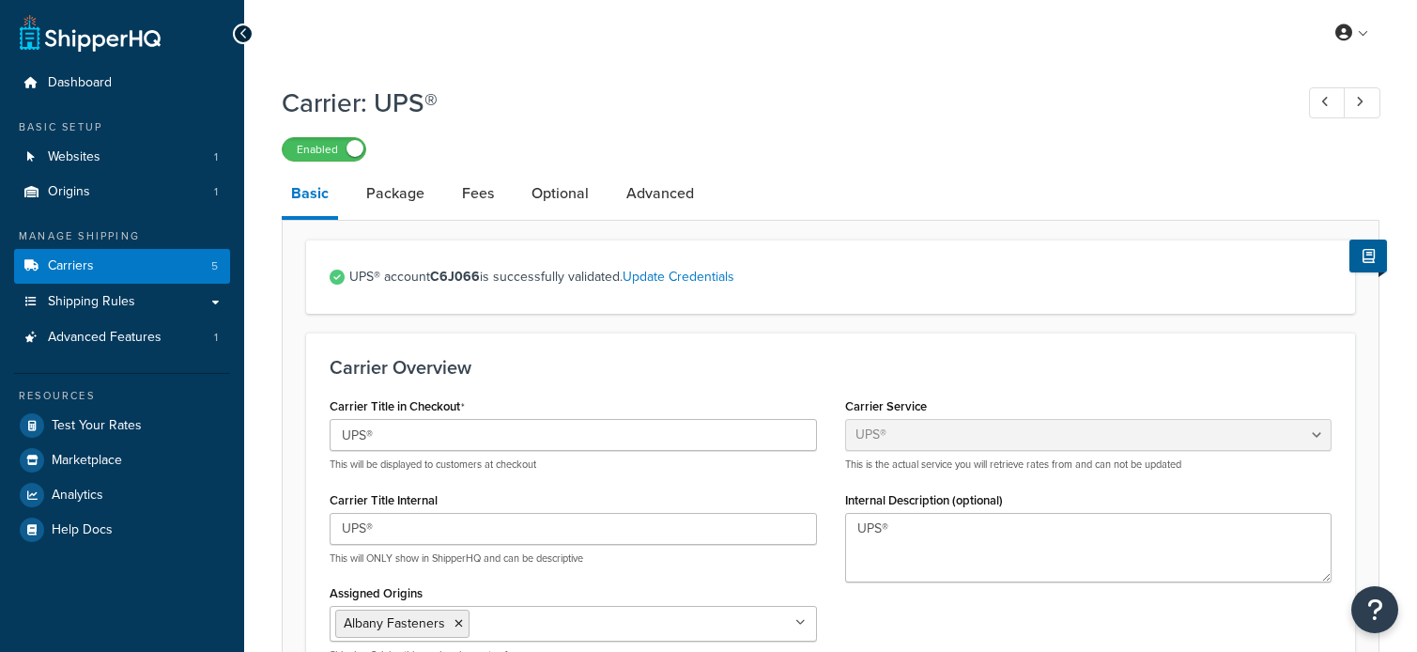
select select "ups"
click at [659, 196] on link "Advanced" at bounding box center [660, 193] width 86 height 45
select select "false"
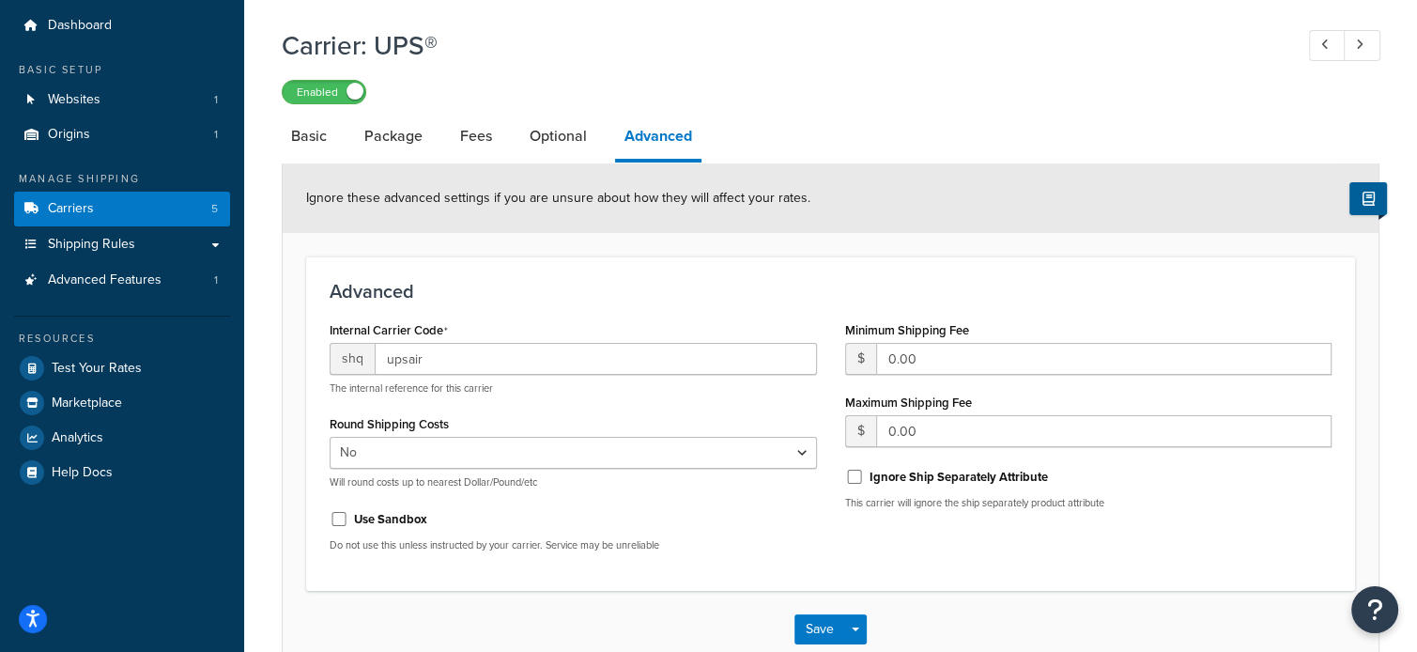
scroll to position [57, 0]
click at [550, 128] on link "Optional" at bounding box center [558, 136] width 76 height 45
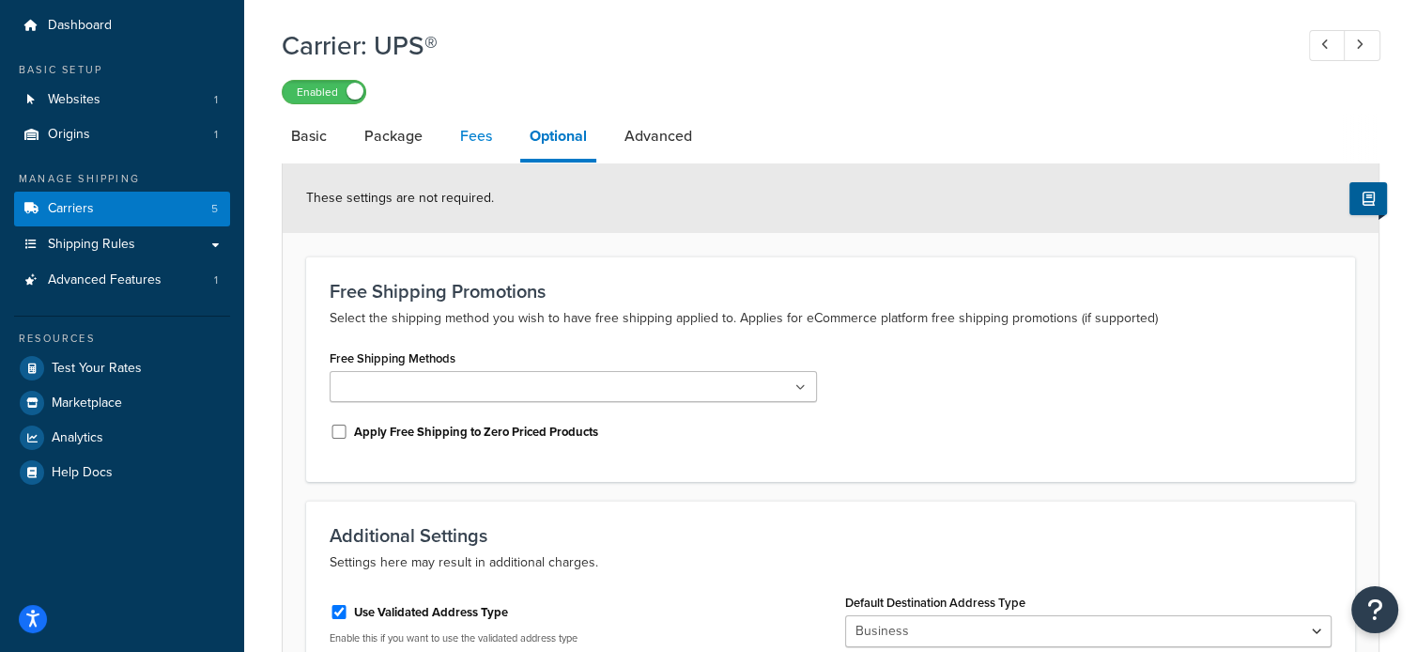
click at [482, 130] on link "Fees" at bounding box center [476, 136] width 51 height 45
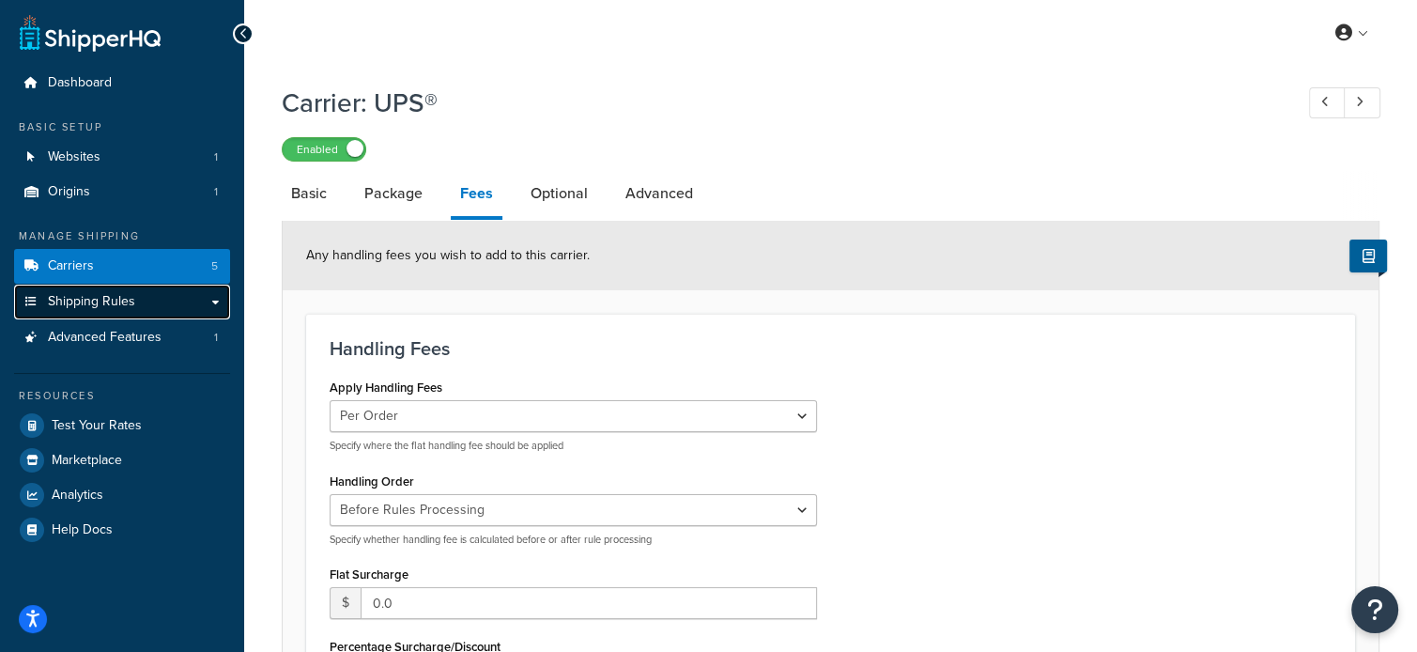
click at [124, 310] on span "Shipping Rules" at bounding box center [91, 302] width 87 height 16
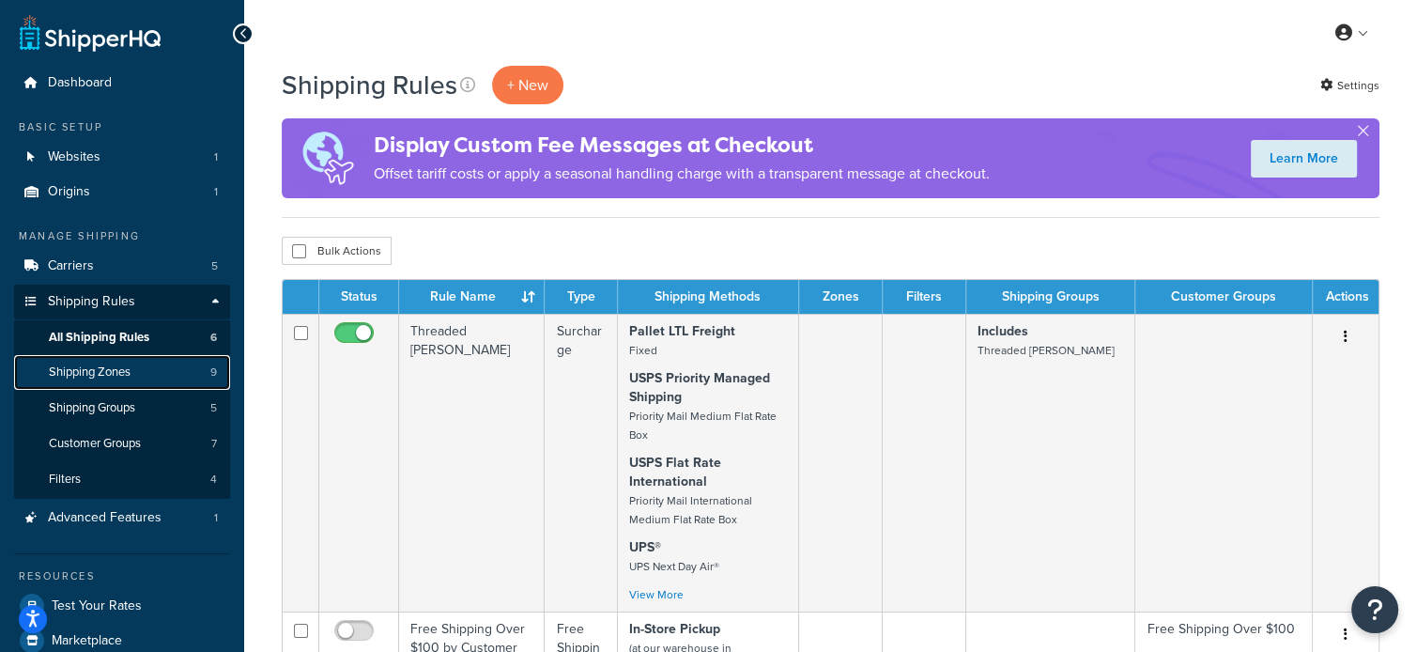
click at [154, 373] on link "Shipping Zones 9" at bounding box center [122, 372] width 216 height 35
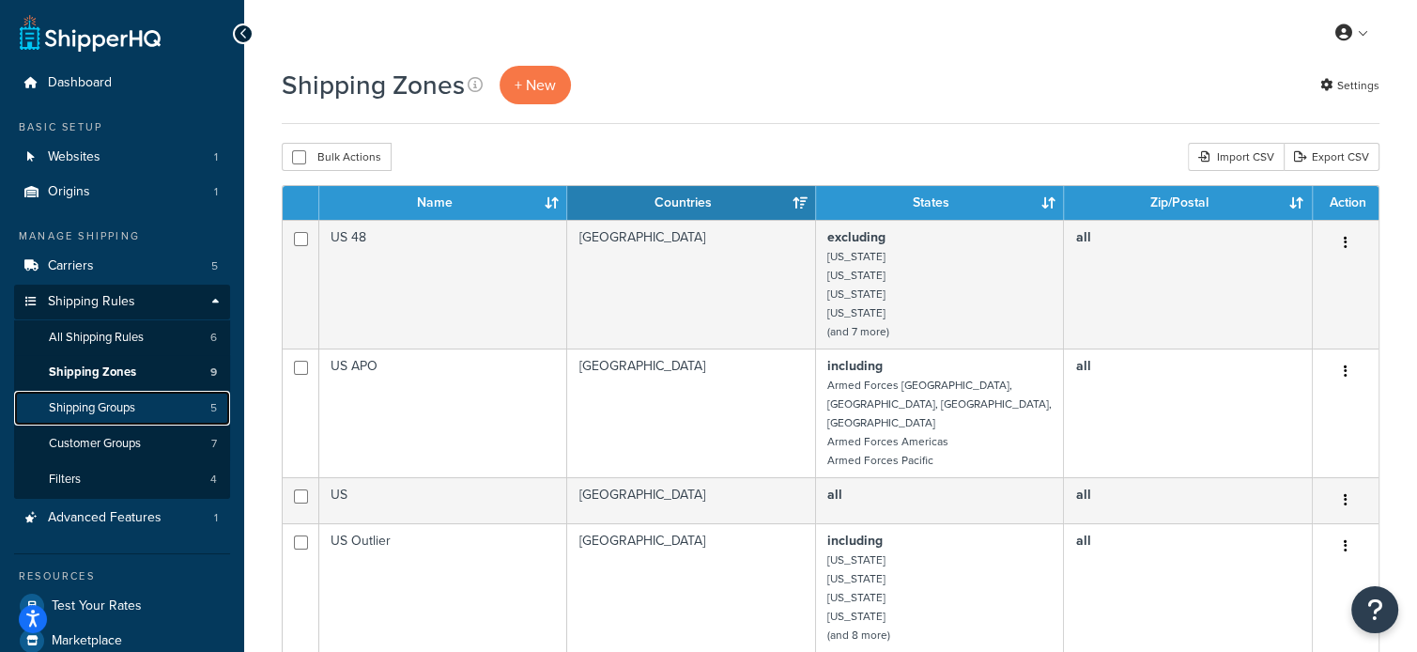
click at [111, 407] on span "Shipping Groups" at bounding box center [92, 408] width 86 height 16
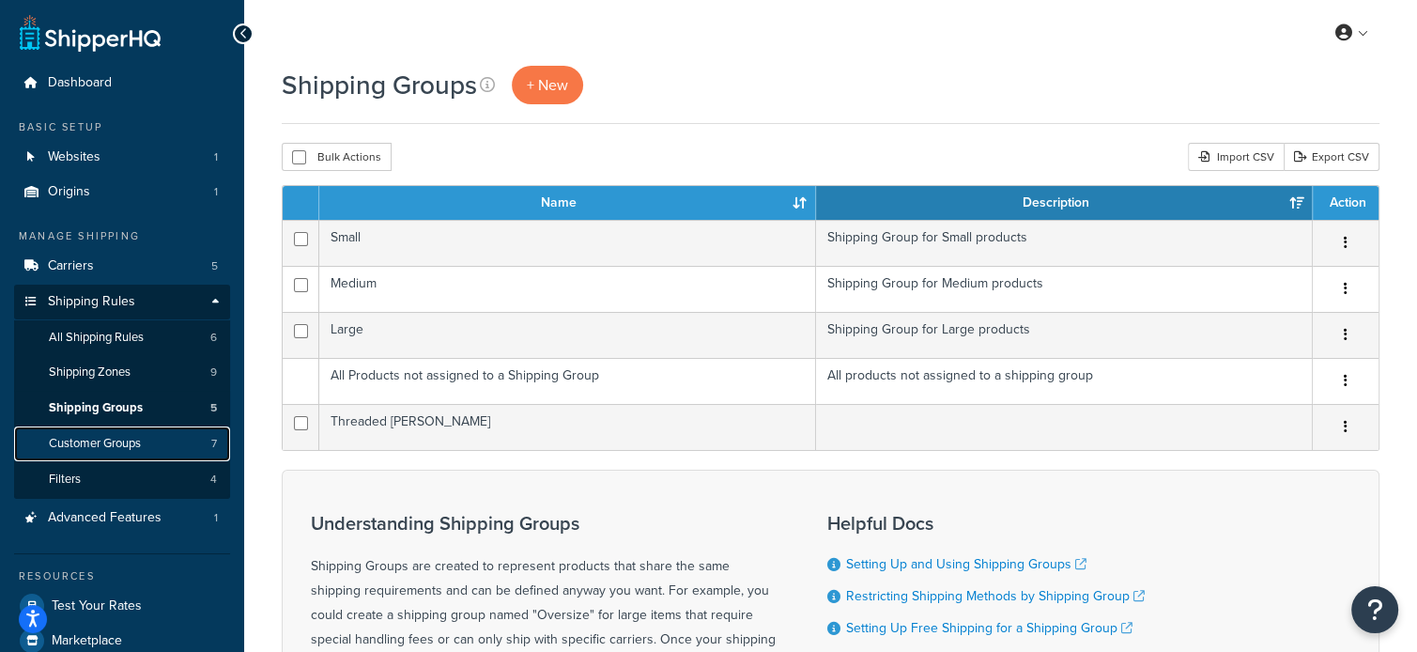
click at [106, 441] on span "Customer Groups" at bounding box center [95, 444] width 92 height 16
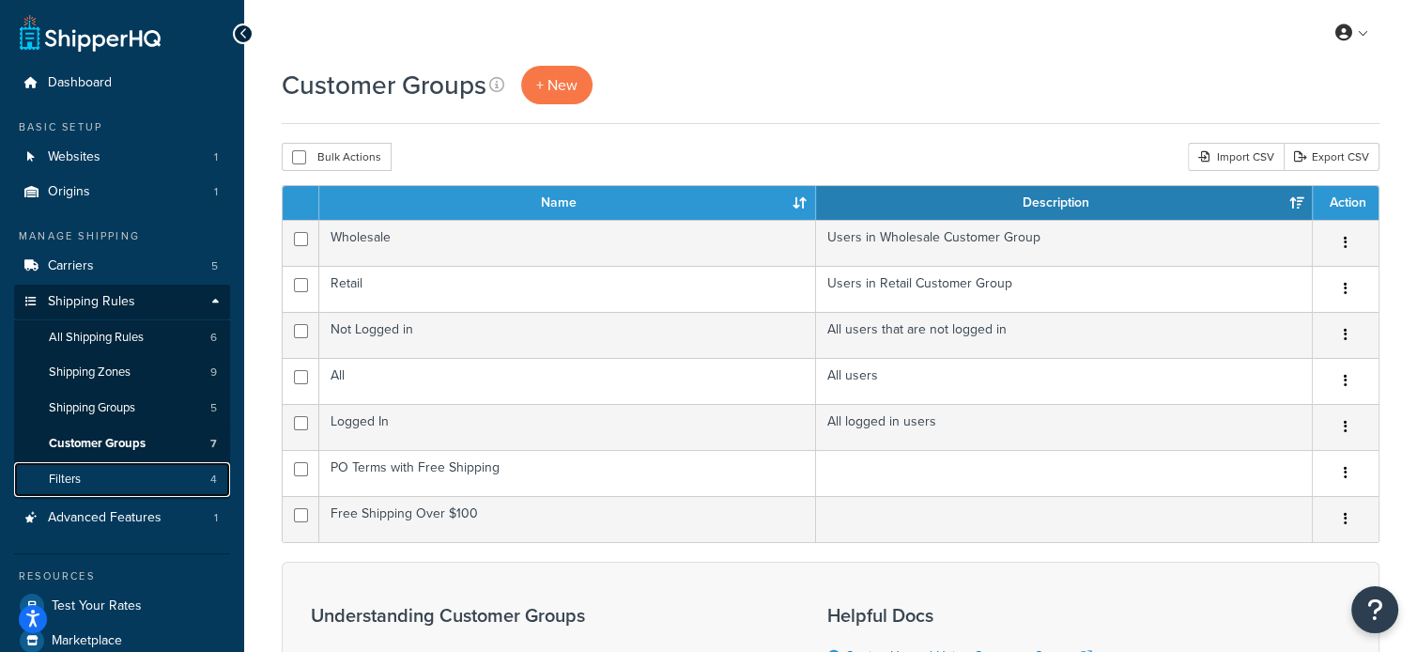
click at [81, 478] on link "Filters 4" at bounding box center [122, 479] width 216 height 35
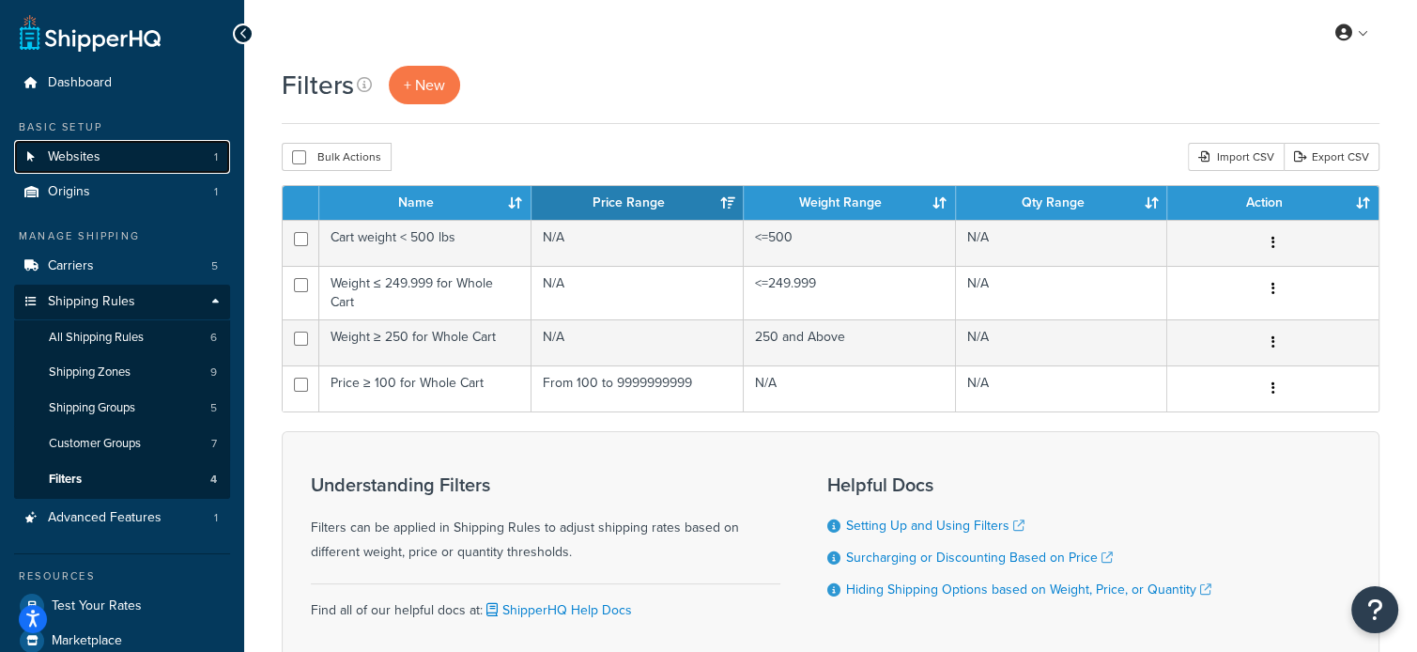
click at [101, 165] on link "Websites 1" at bounding box center [122, 157] width 216 height 35
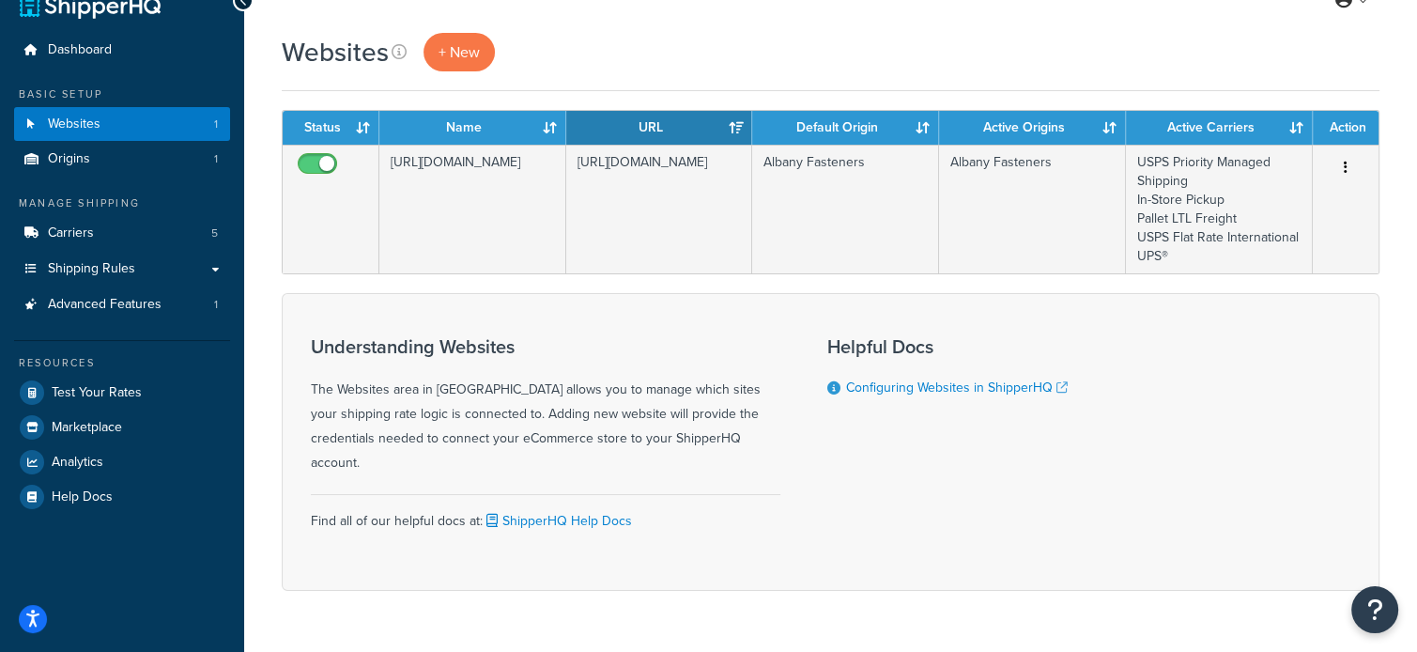
scroll to position [58, 0]
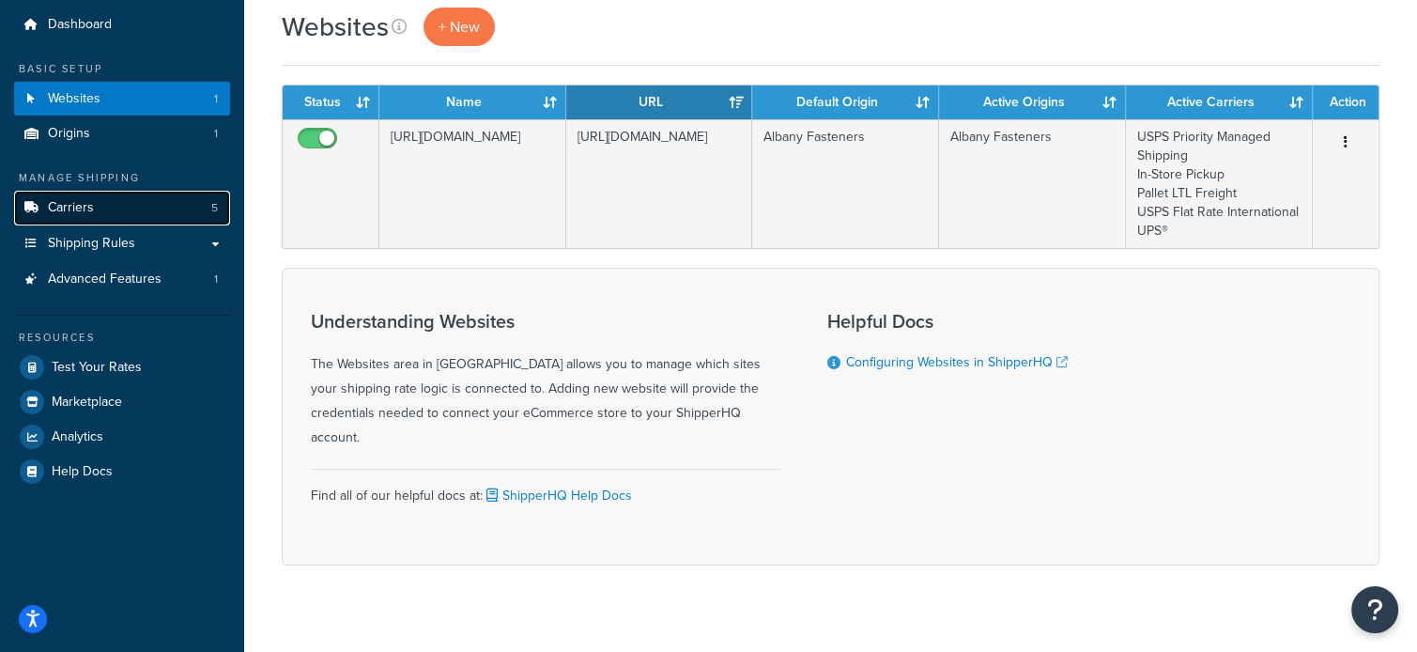
click at [88, 200] on span "Carriers" at bounding box center [71, 208] width 46 height 16
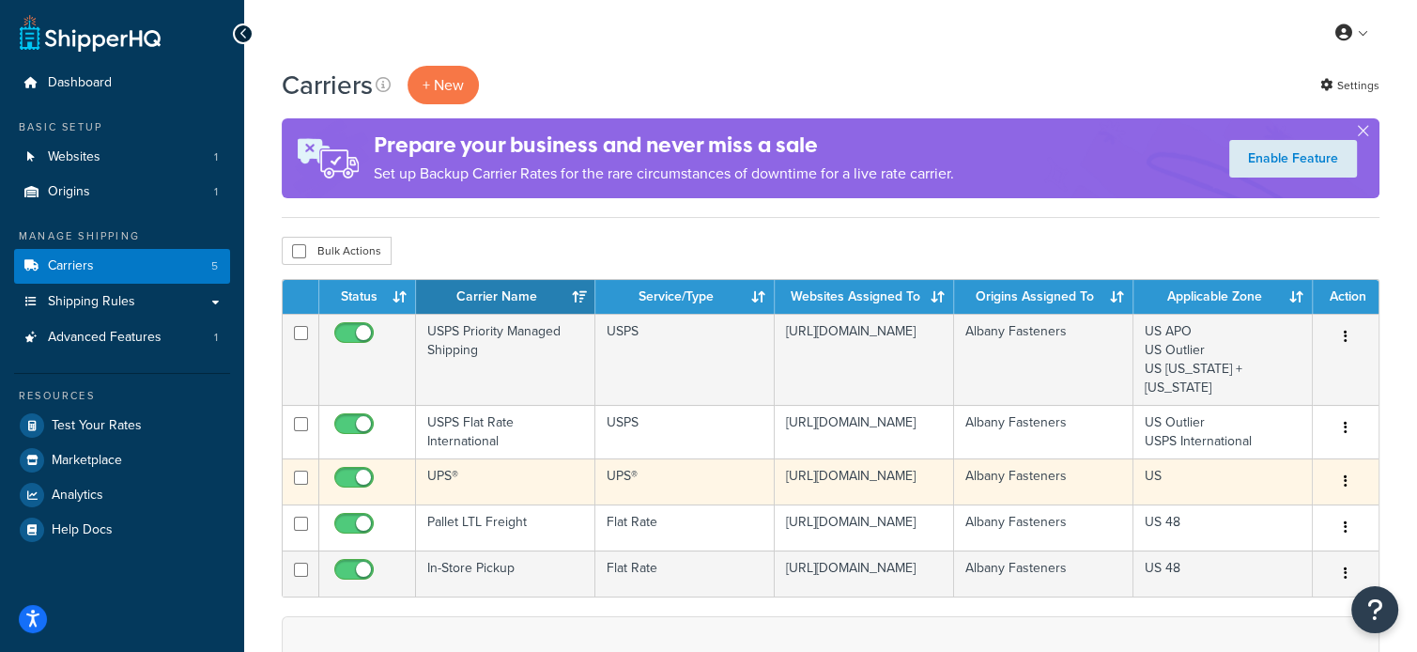
click at [1354, 467] on button "button" at bounding box center [1345, 482] width 26 height 30
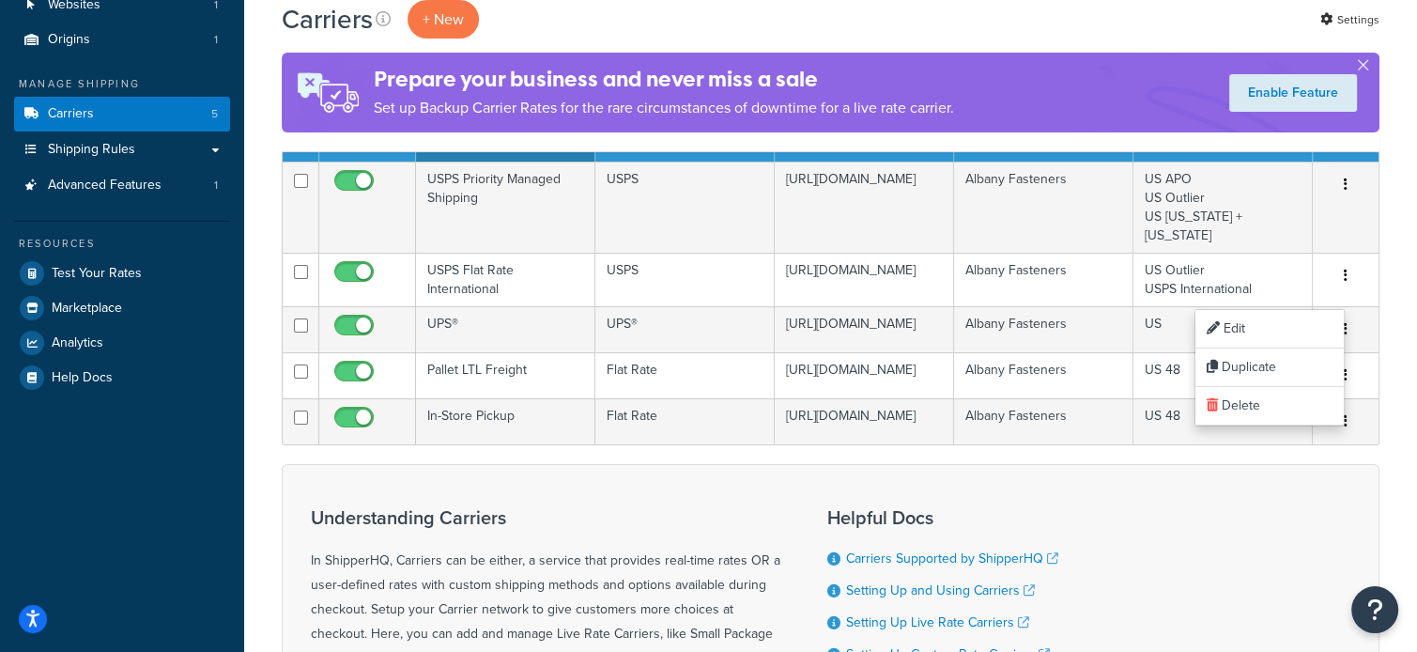
scroll to position [170, 0]
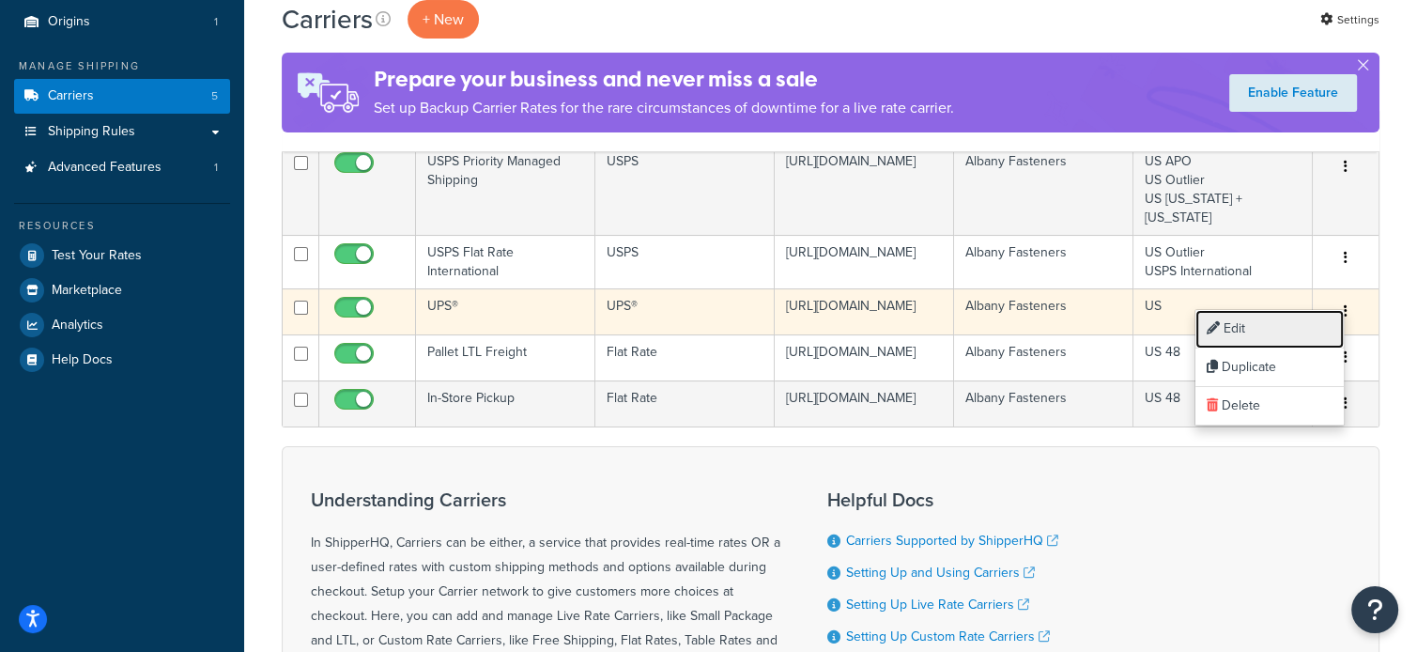
click at [1243, 333] on link "Edit" at bounding box center [1269, 329] width 148 height 38
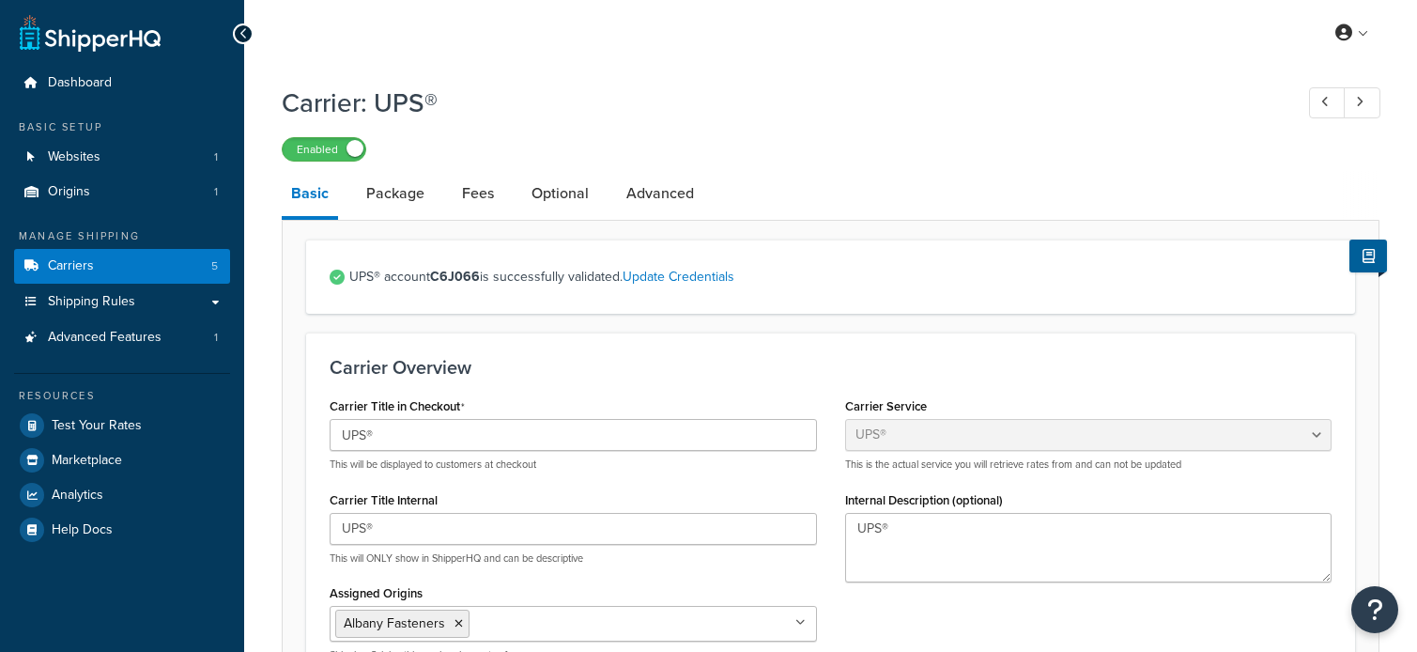
select select "ups"
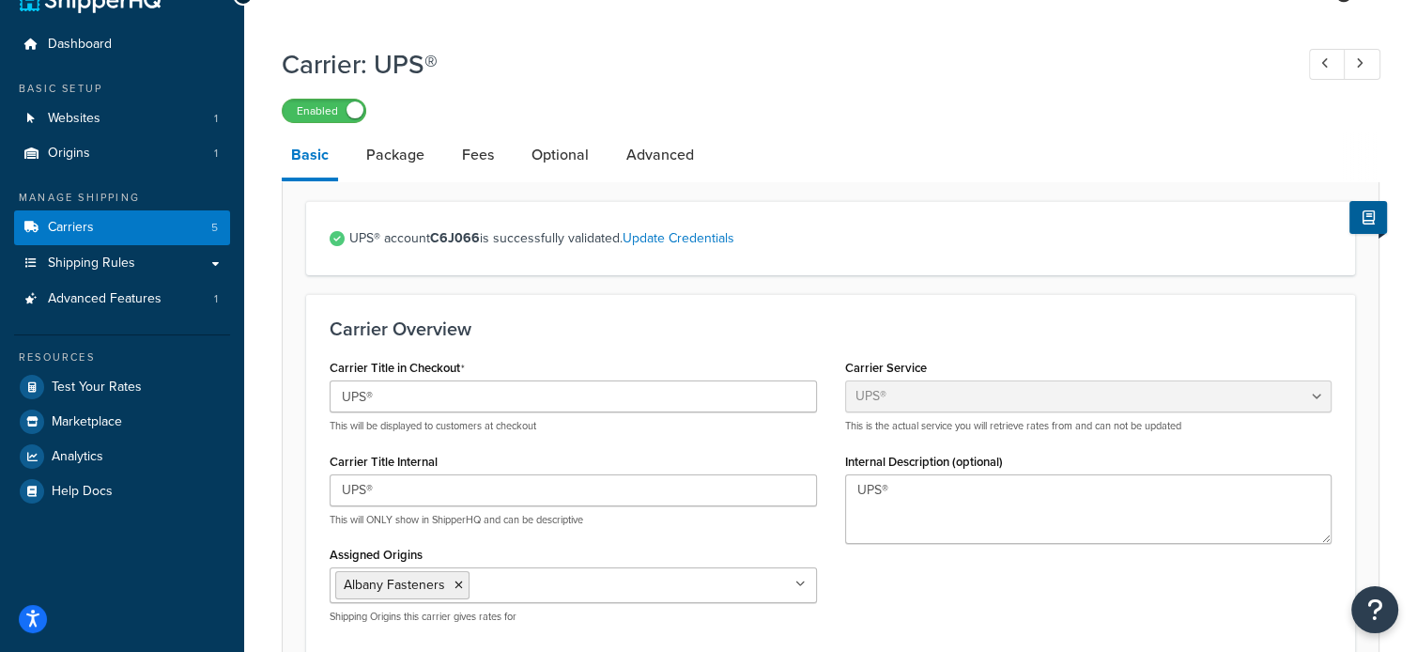
scroll to position [40, 0]
click at [376, 139] on link "Package" at bounding box center [395, 153] width 77 height 45
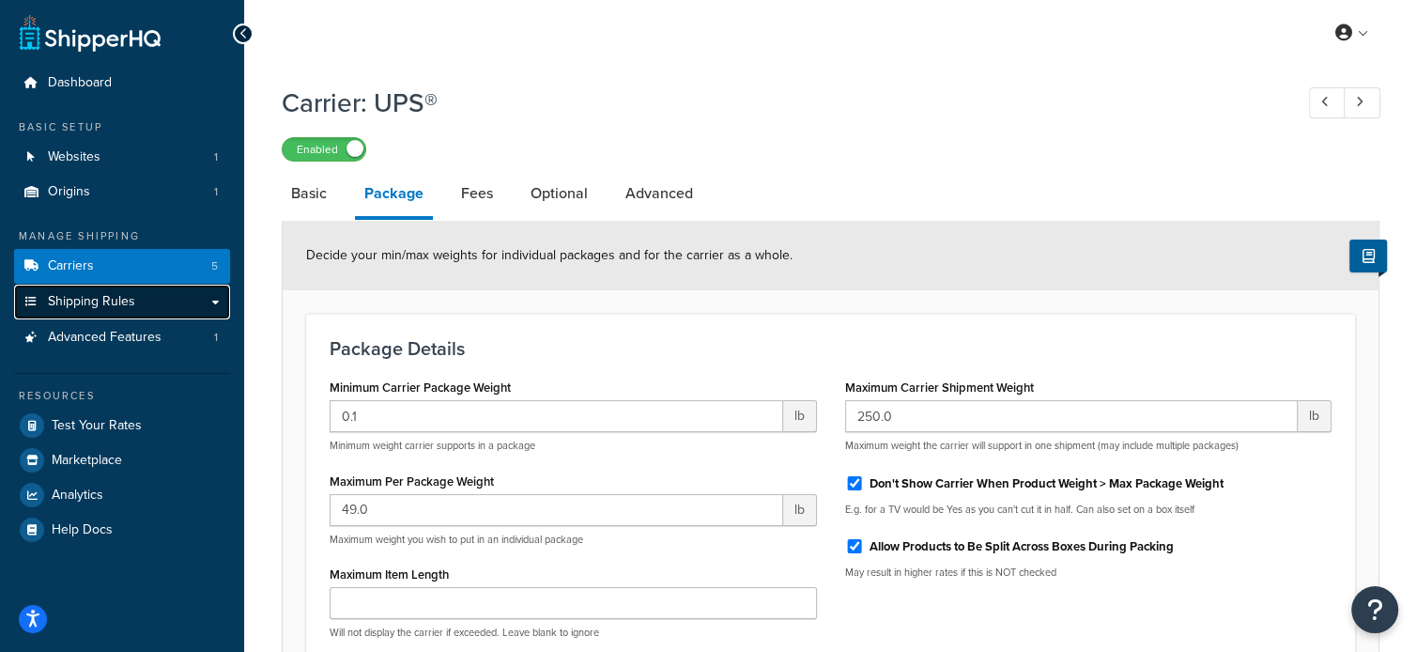
click at [110, 302] on span "Shipping Rules" at bounding box center [91, 302] width 87 height 16
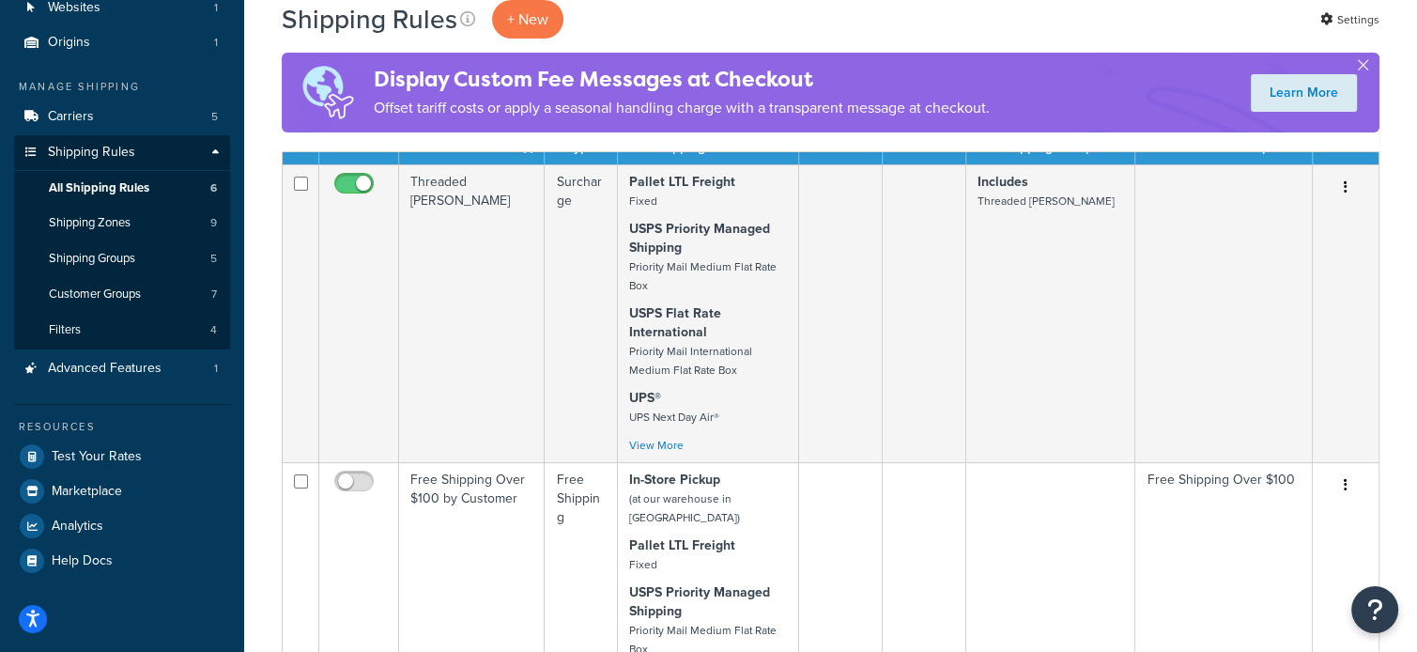
scroll to position [116, 0]
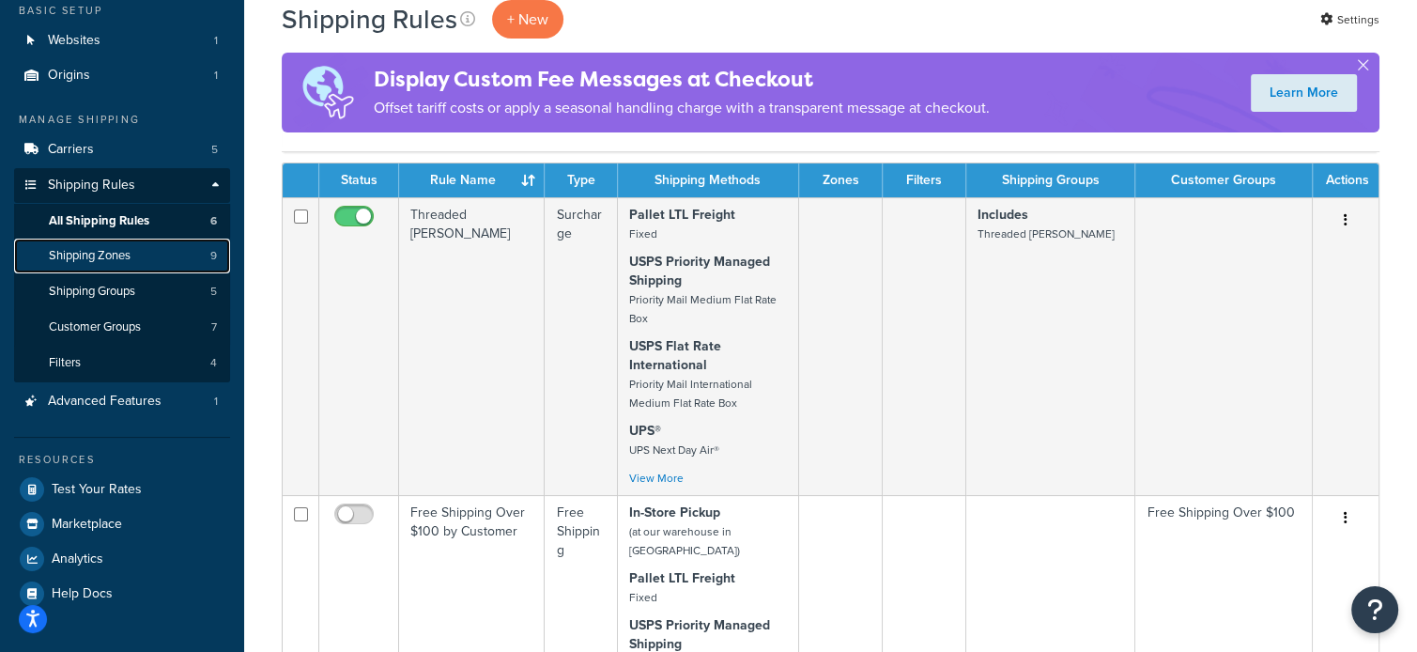
click at [115, 253] on span "Shipping Zones" at bounding box center [90, 256] width 82 height 16
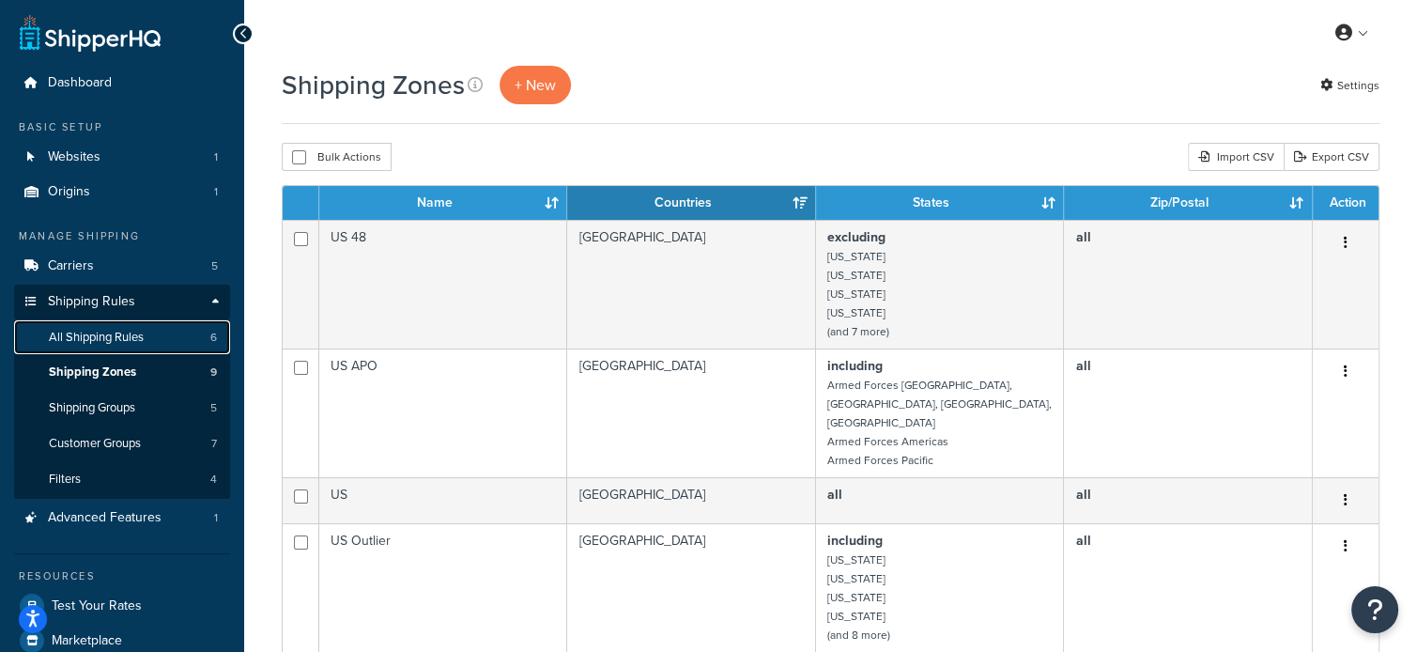
click at [131, 339] on span "All Shipping Rules" at bounding box center [96, 338] width 95 height 16
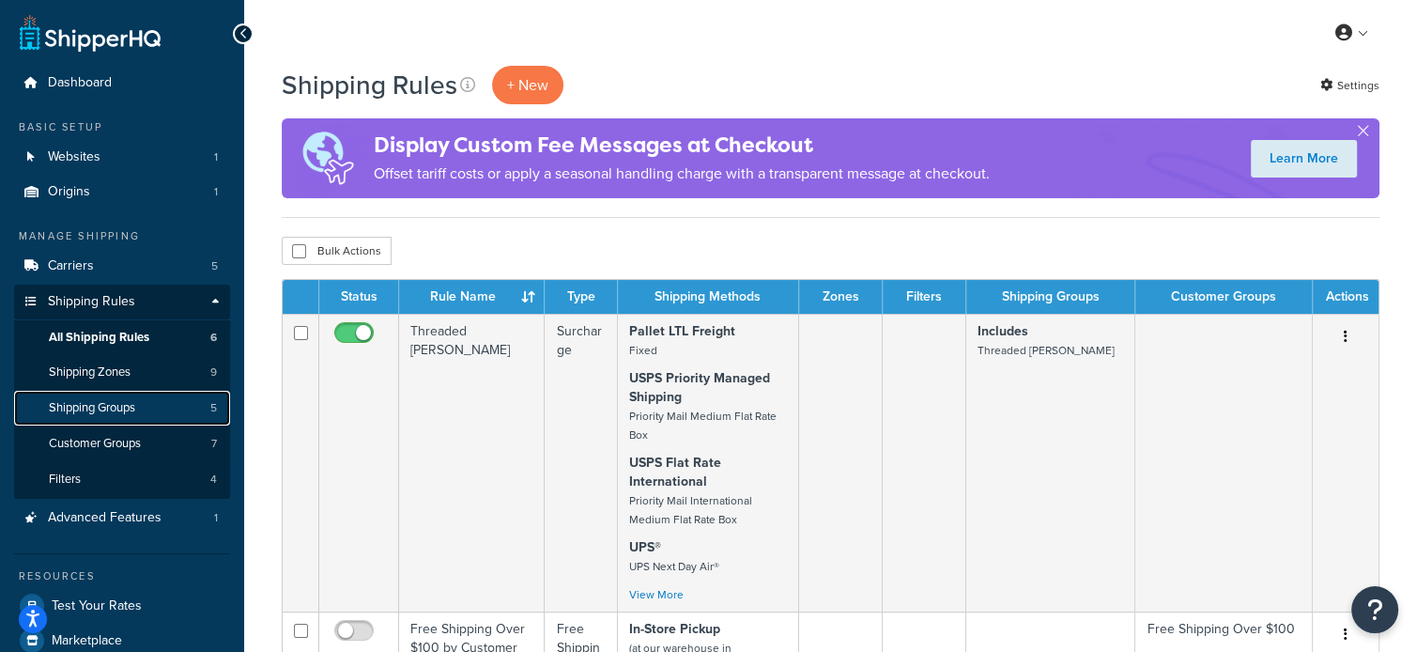
click at [135, 412] on span "Shipping Groups" at bounding box center [92, 408] width 86 height 16
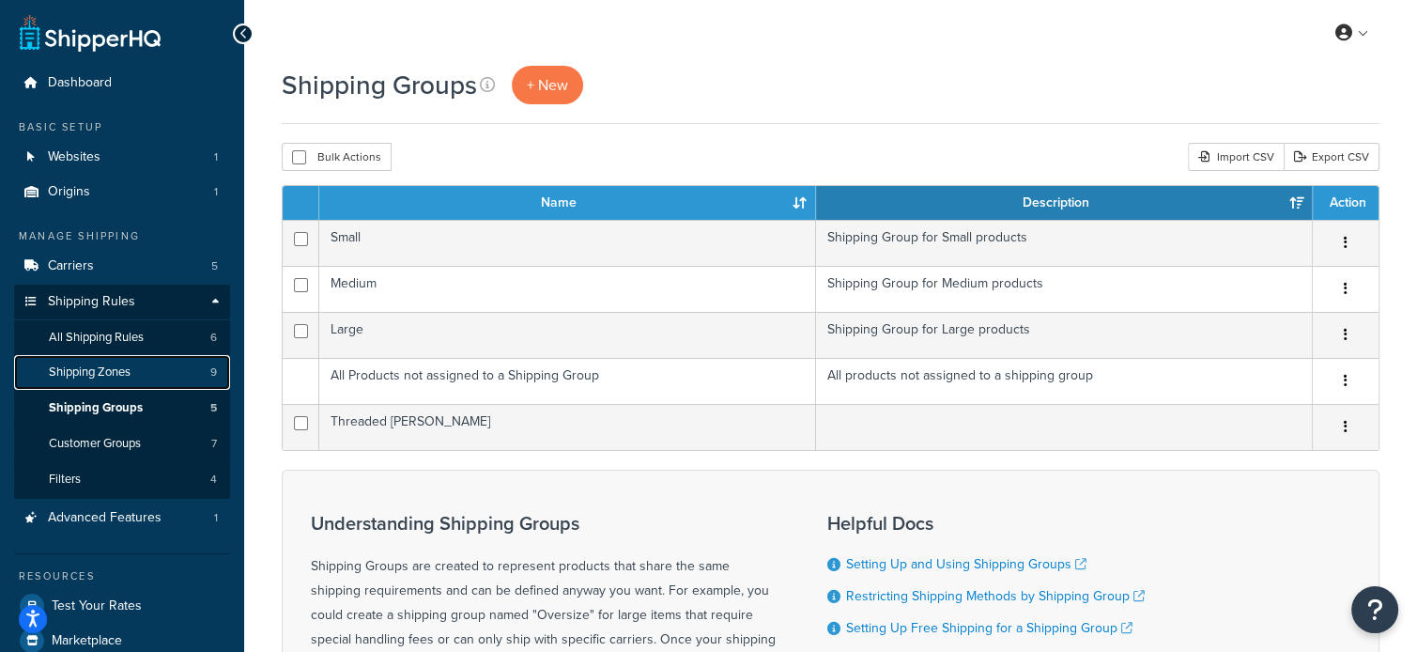
click at [102, 373] on span "Shipping Zones" at bounding box center [90, 372] width 82 height 16
